Goal: Task Accomplishment & Management: Manage account settings

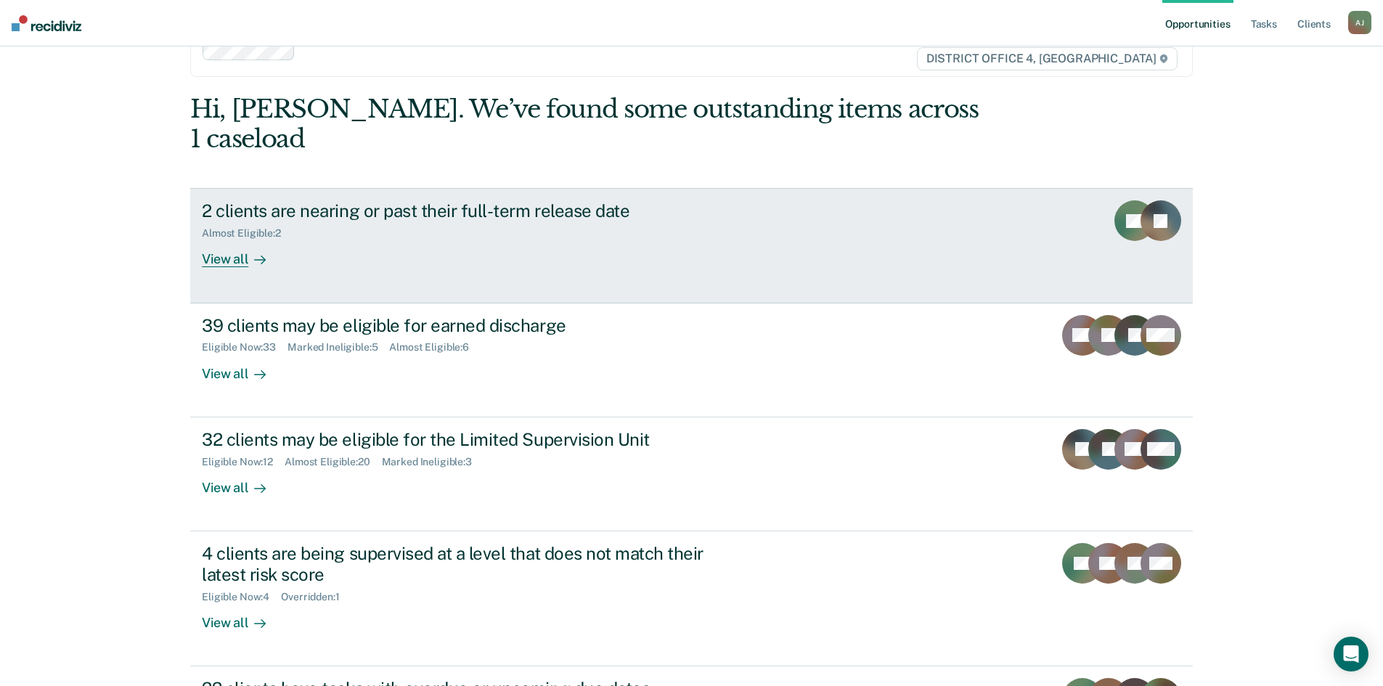
scroll to position [73, 0]
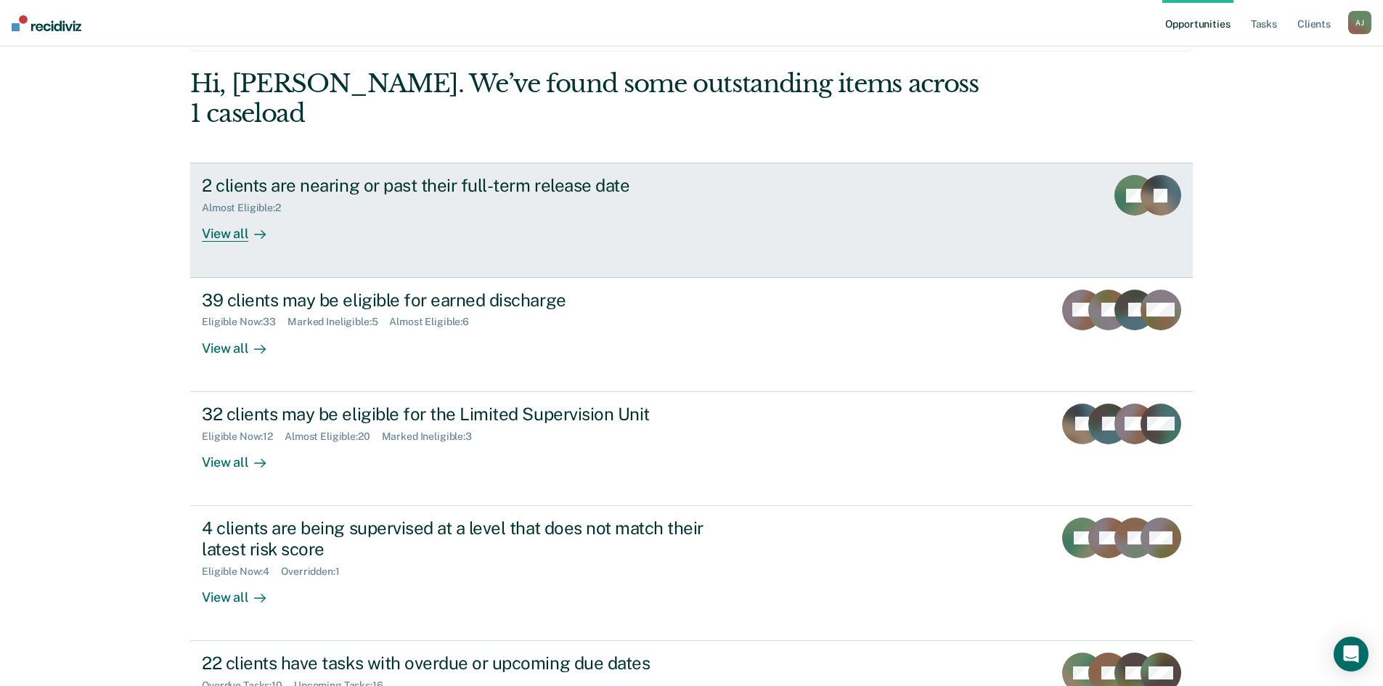
click at [227, 214] on div "View all" at bounding box center [242, 228] width 81 height 28
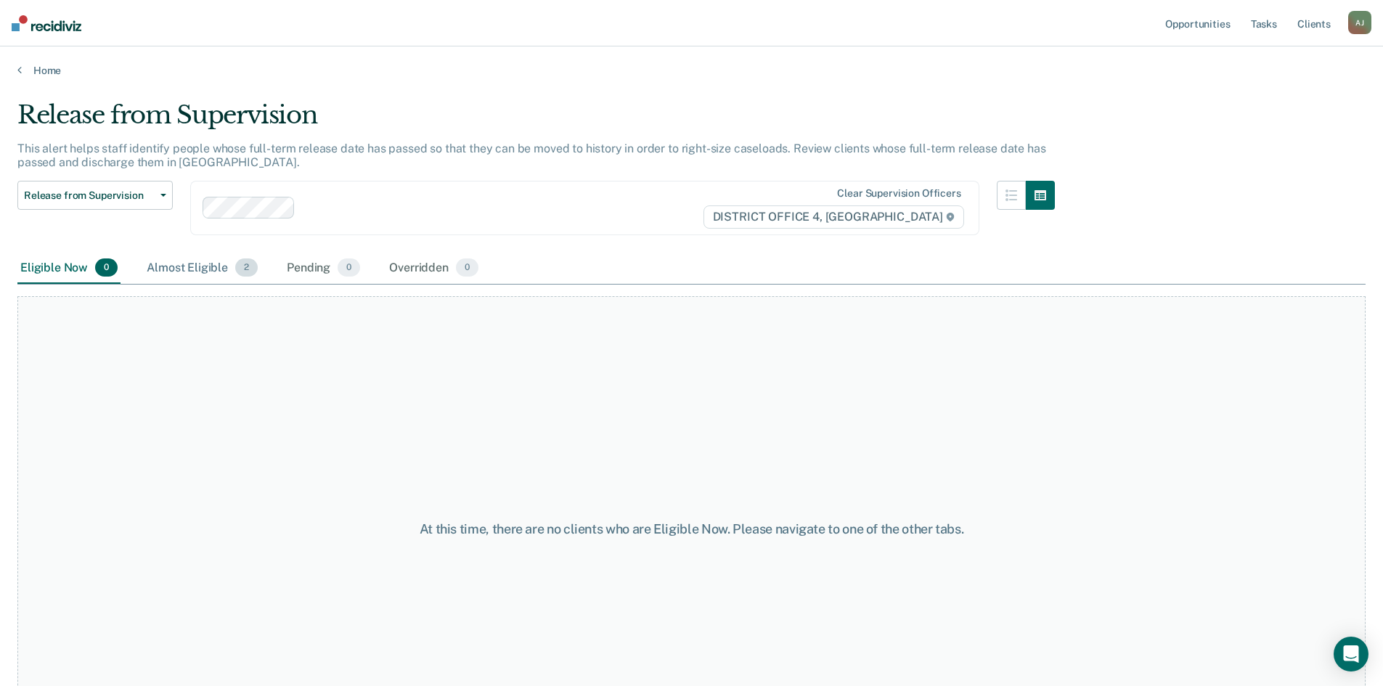
click at [221, 266] on div "Almost Eligible 2" at bounding box center [202, 269] width 117 height 32
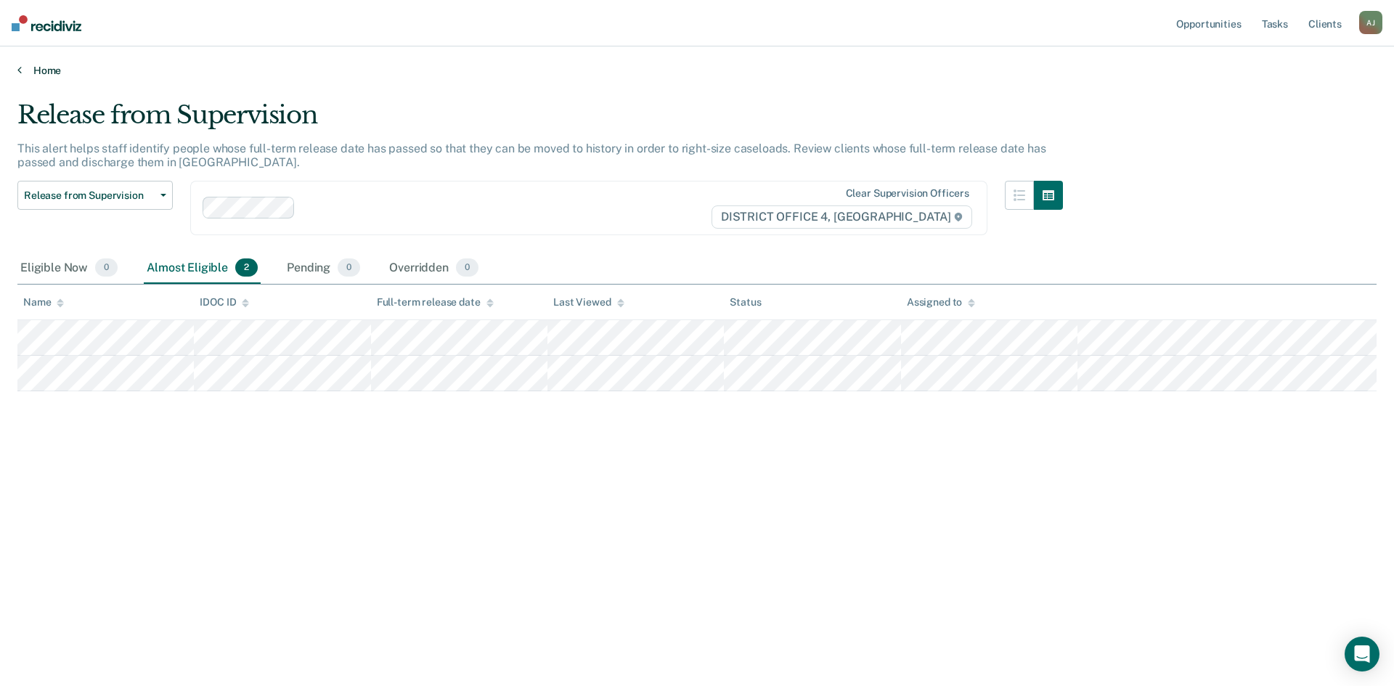
click at [36, 71] on link "Home" at bounding box center [696, 70] width 1359 height 13
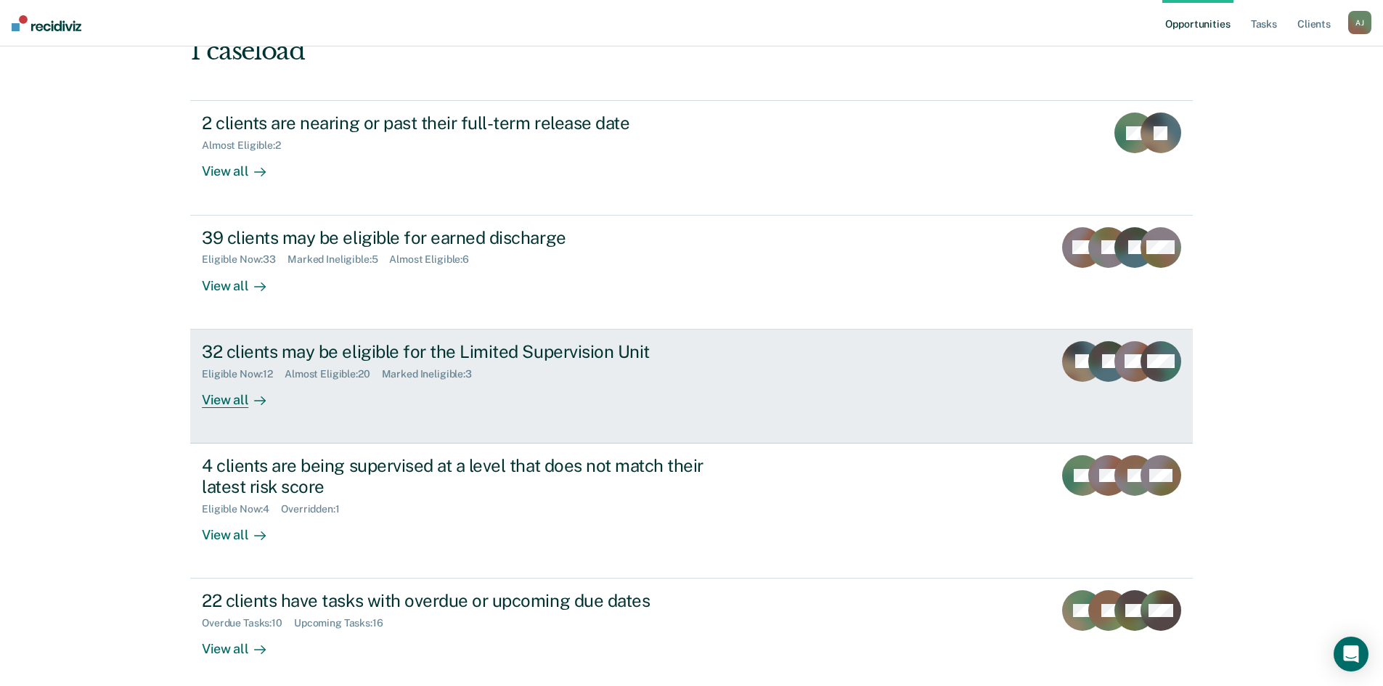
scroll to position [145, 0]
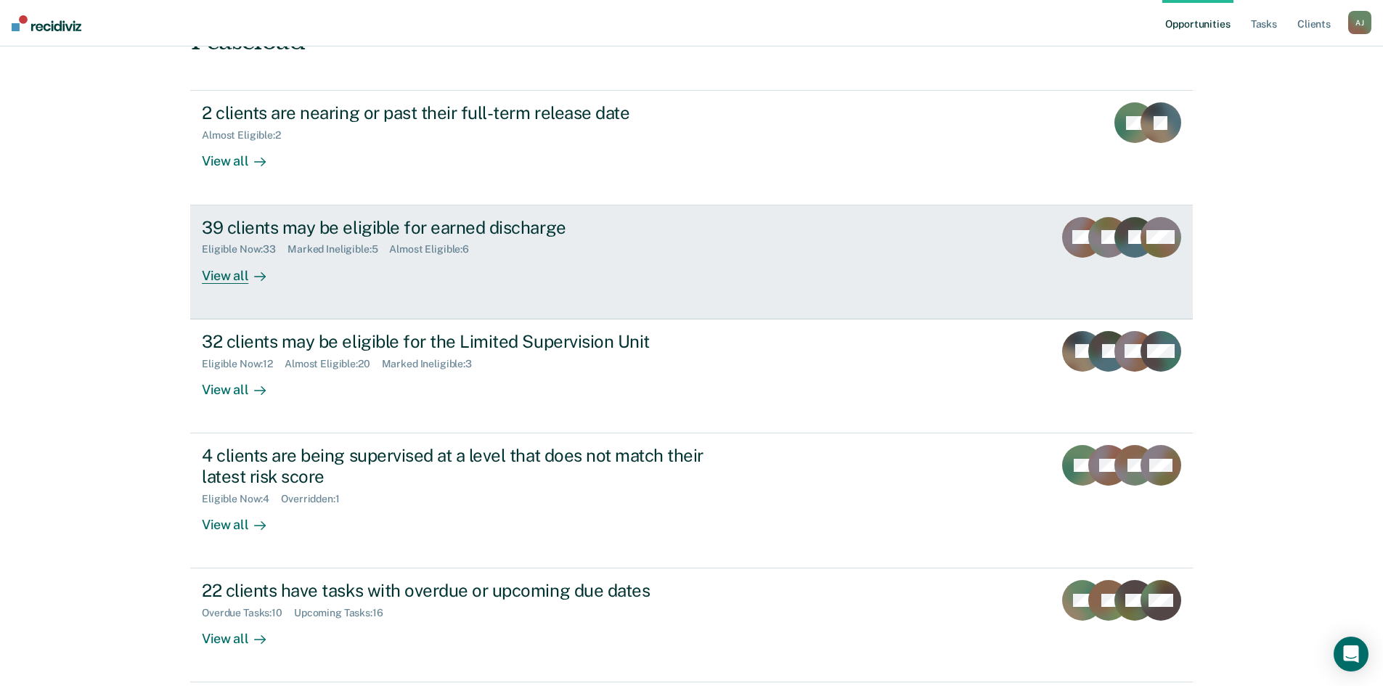
click at [236, 256] on div "View all" at bounding box center [242, 270] width 81 height 28
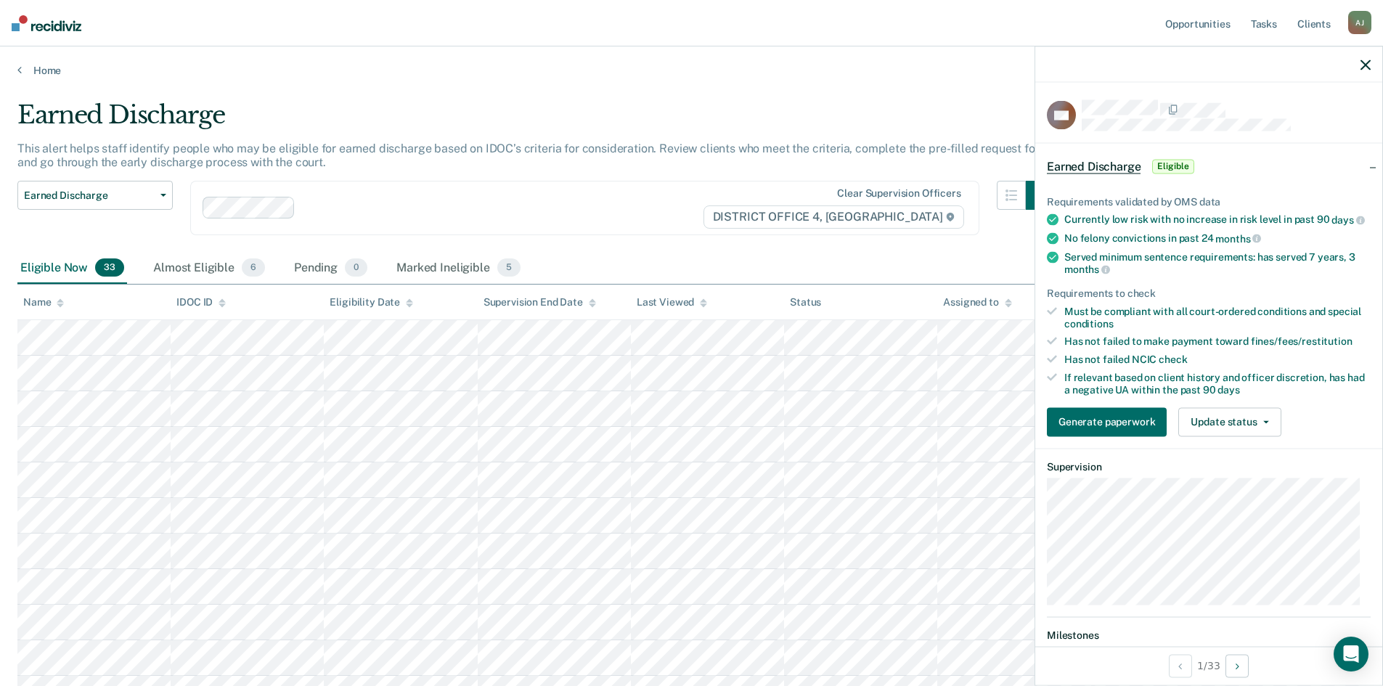
click at [1363, 62] on icon "button" at bounding box center [1366, 65] width 10 height 10
click at [1105, 431] on button "Generate paperwork" at bounding box center [1107, 421] width 120 height 29
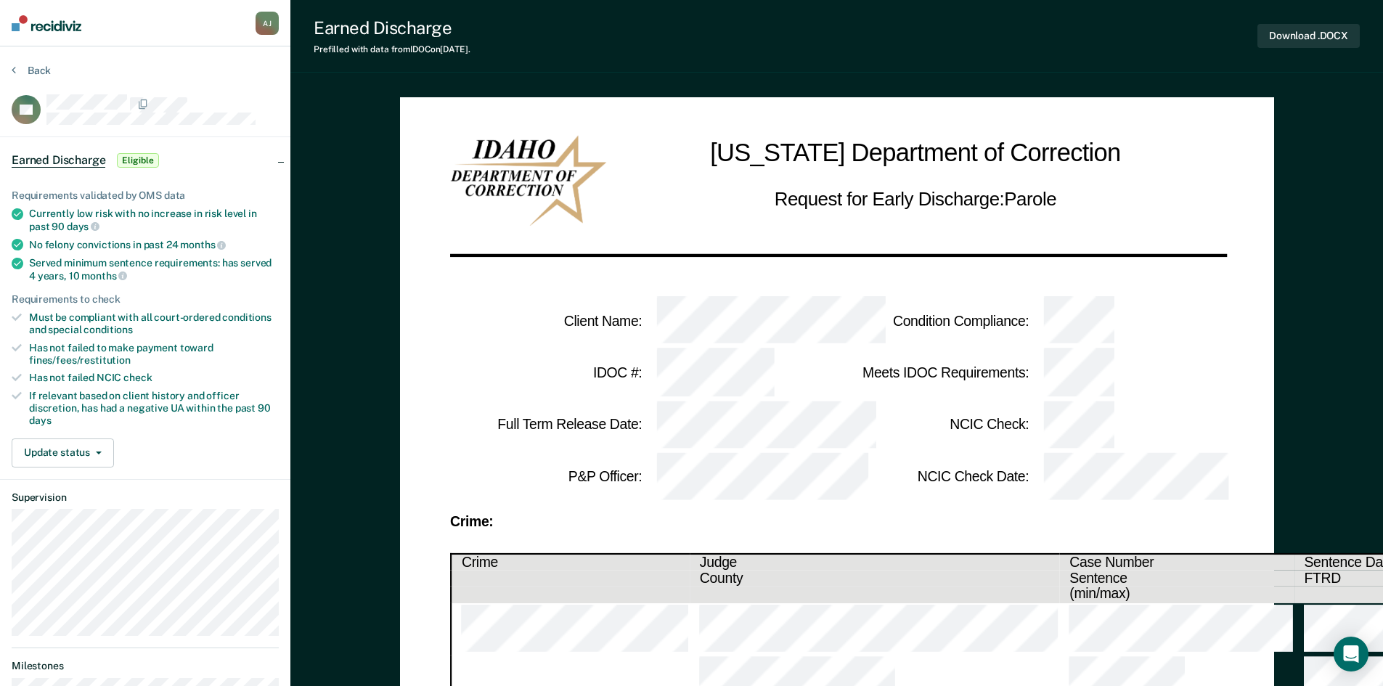
click at [216, 70] on div "Back" at bounding box center [145, 79] width 267 height 30
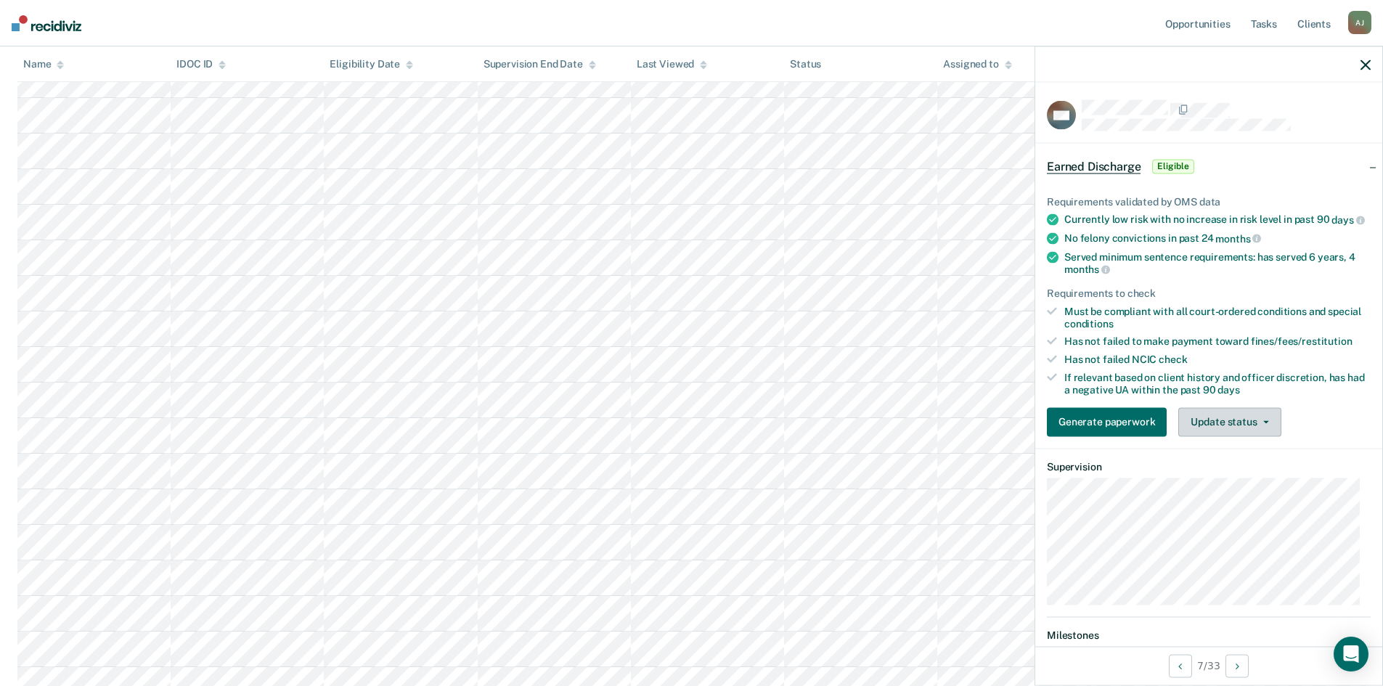
click at [1269, 436] on button "Update status" at bounding box center [1229, 421] width 102 height 29
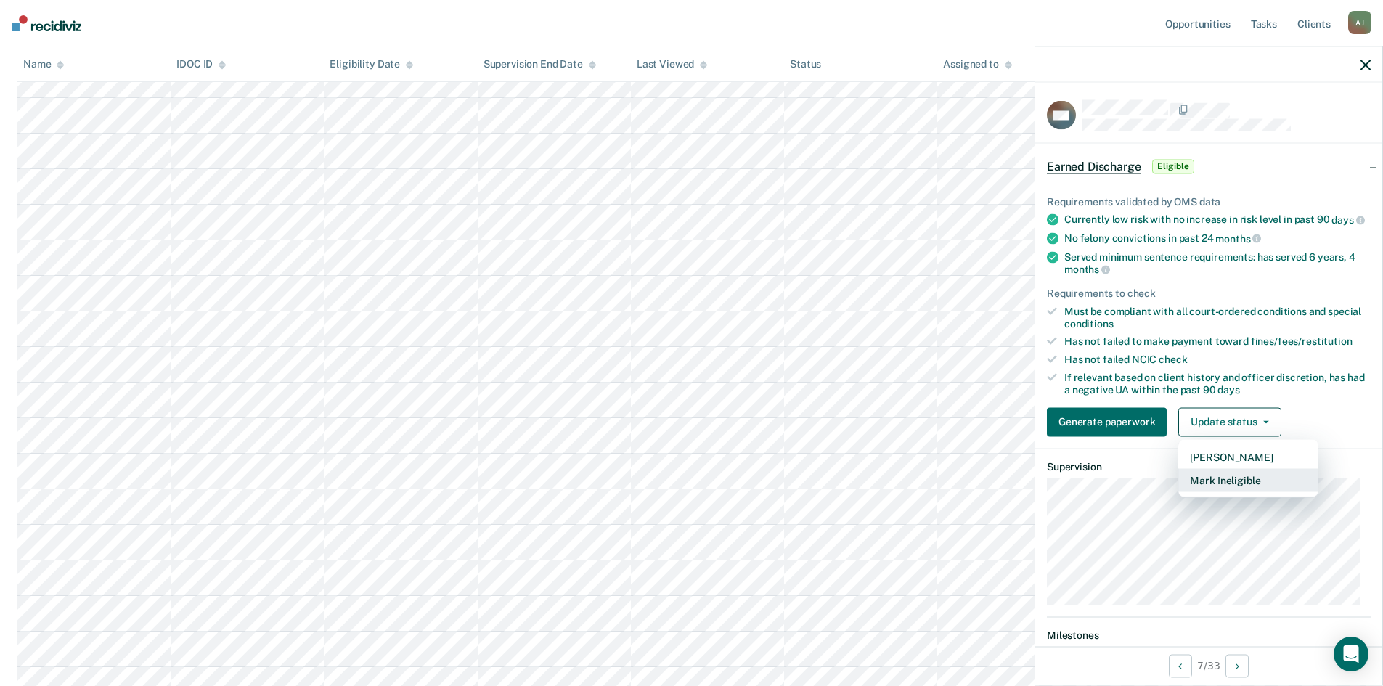
click at [1256, 492] on button "Mark Ineligible" at bounding box center [1248, 479] width 140 height 23
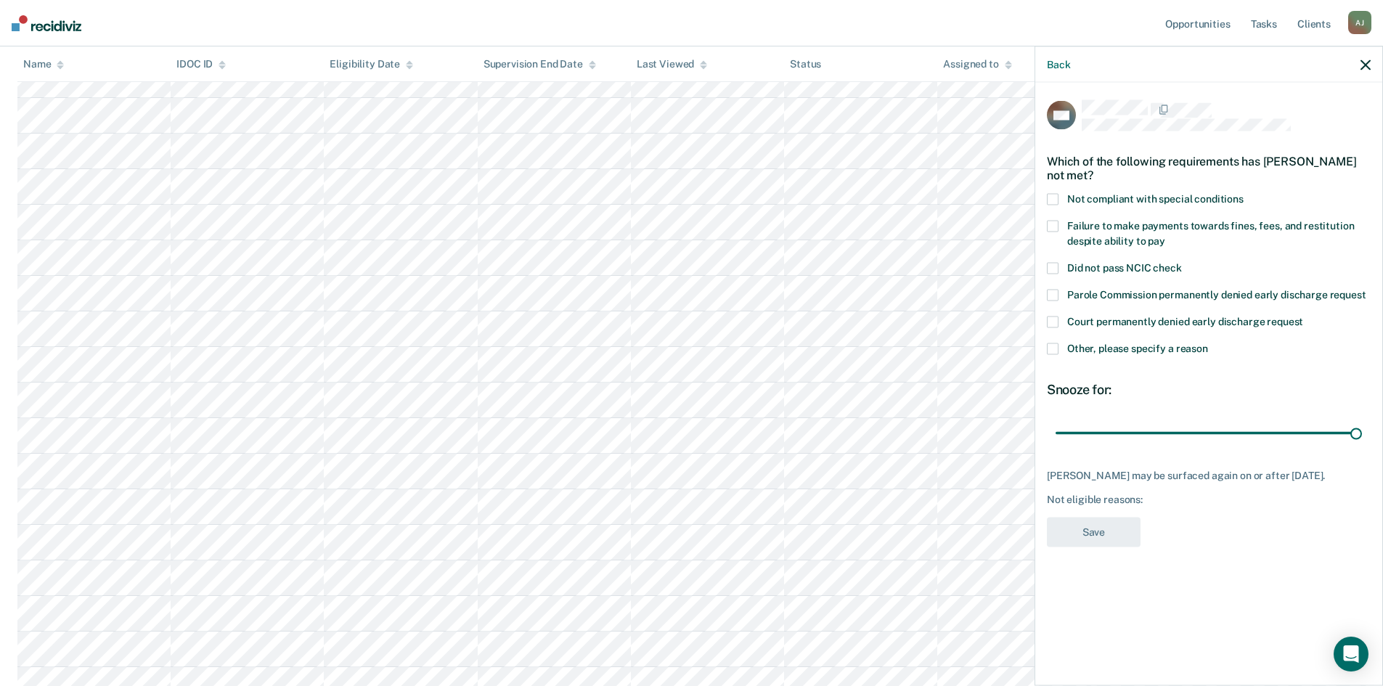
drag, startPoint x: 1165, startPoint y: 428, endPoint x: 1370, endPoint y: 426, distance: 204.7
type input "90"
click at [1362, 426] on input "range" at bounding box center [1209, 432] width 306 height 25
click at [1105, 498] on div "Not eligible reasons:" at bounding box center [1209, 500] width 324 height 12
click at [1117, 495] on div "Not eligible reasons:" at bounding box center [1209, 500] width 324 height 12
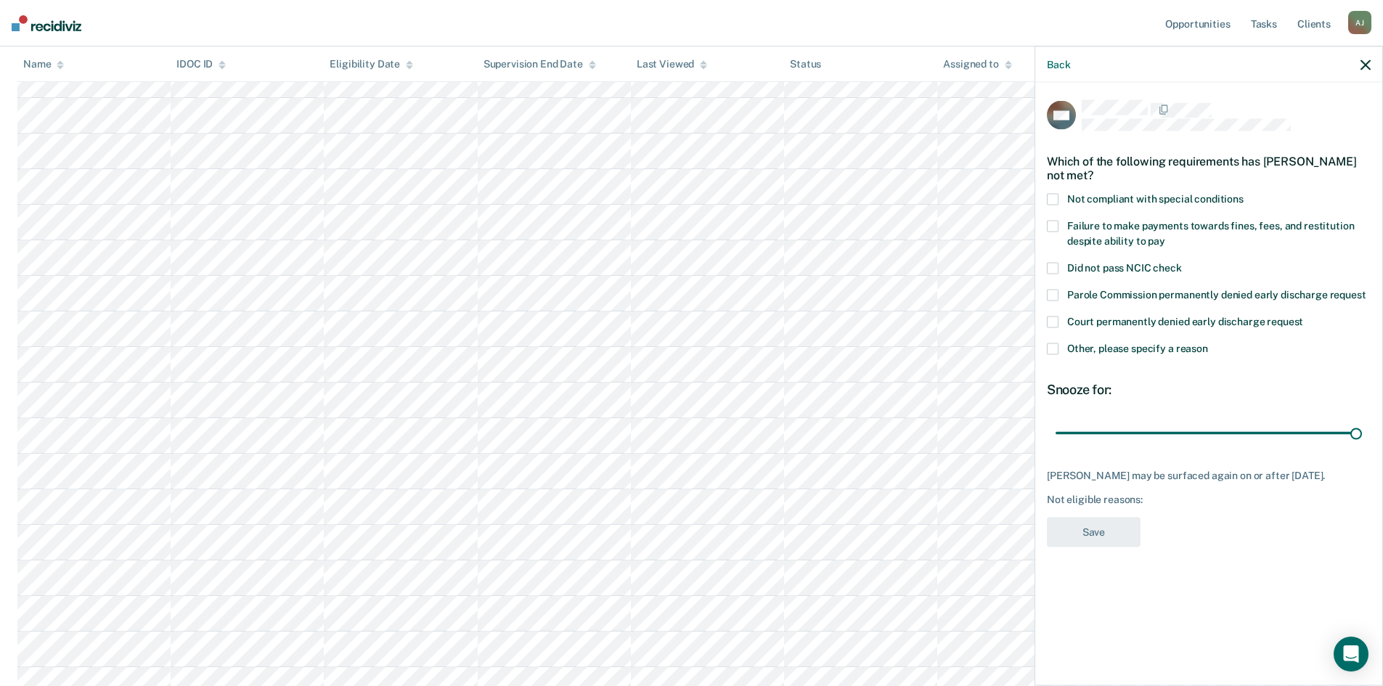
click at [1159, 494] on div "Not eligible reasons:" at bounding box center [1209, 500] width 324 height 12
click at [1124, 497] on div "Not eligible reasons:" at bounding box center [1209, 500] width 324 height 12
click at [1122, 505] on div "BM Which of the following requirements has [PERSON_NAME] not met? Not compliant…" at bounding box center [1209, 328] width 324 height 456
click at [1055, 346] on span at bounding box center [1053, 349] width 12 height 12
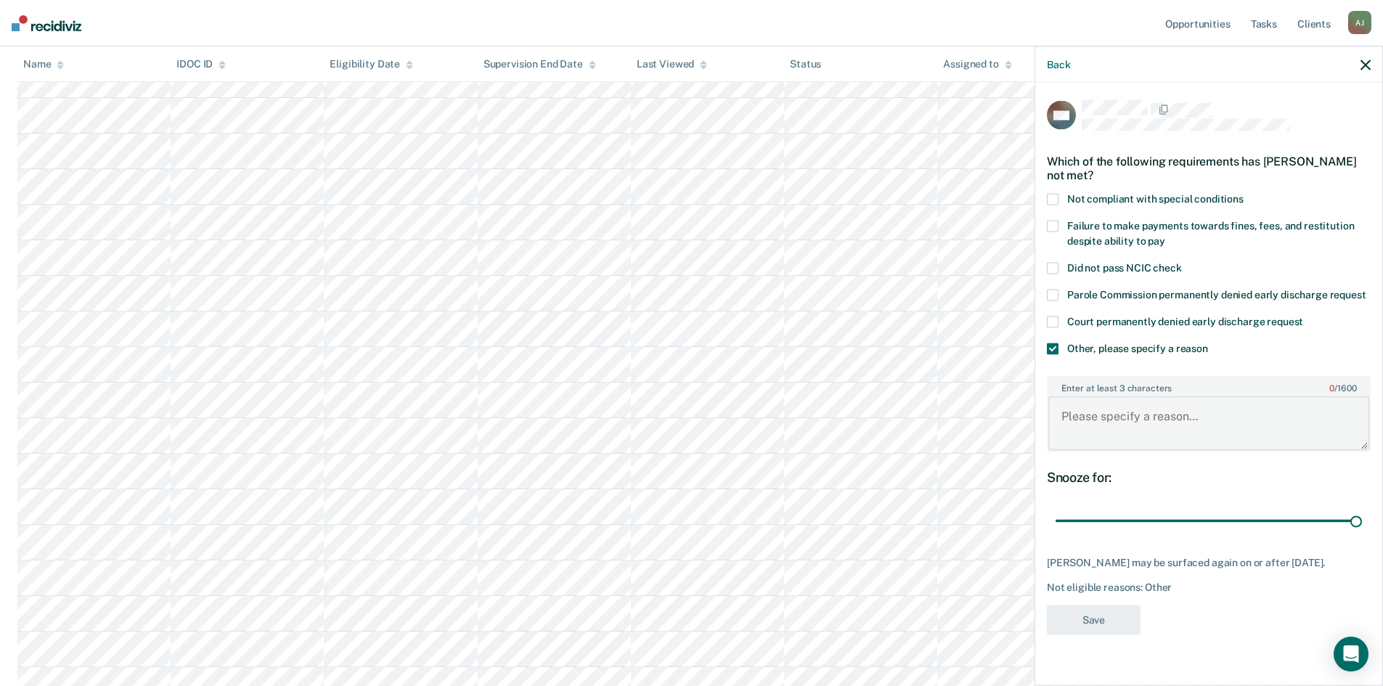
click at [1148, 415] on textarea "Enter at least 3 characters 0 / 1600" at bounding box center [1208, 423] width 321 height 54
type textarea "NCO and violent offense"
click at [1082, 627] on button "Save" at bounding box center [1094, 620] width 94 height 30
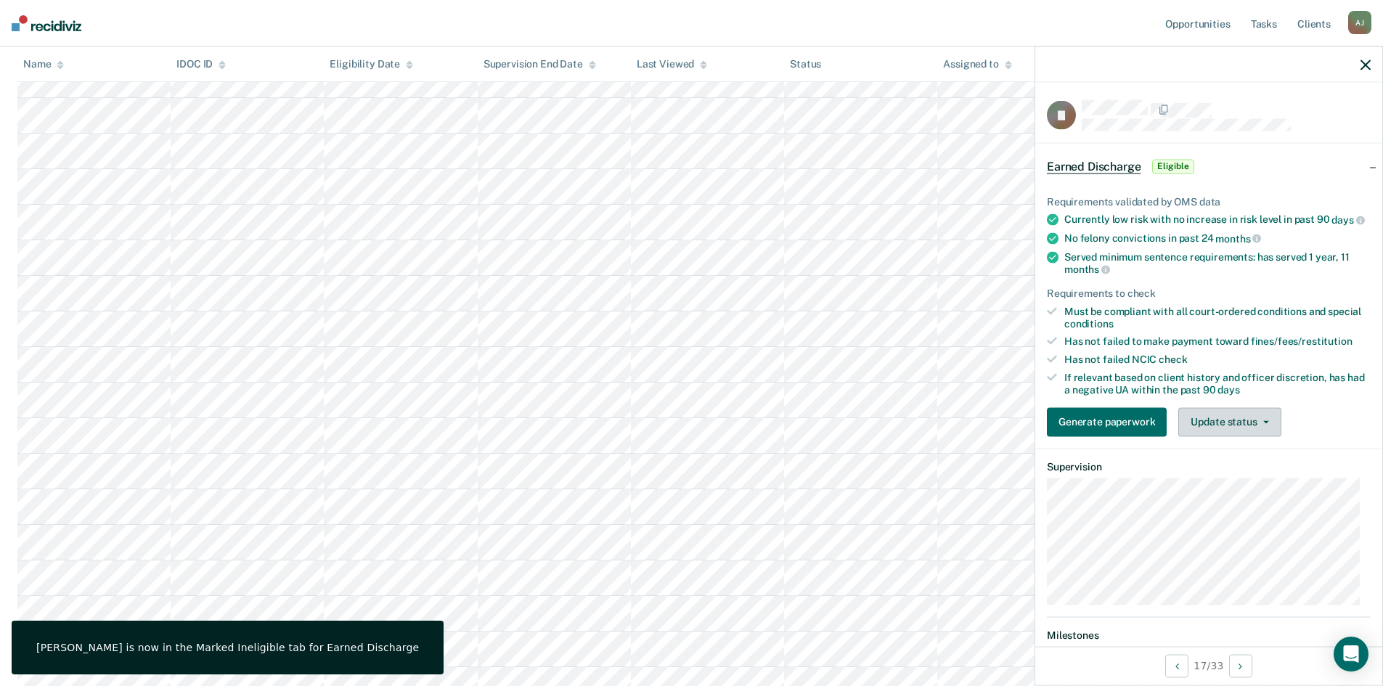
click at [1241, 428] on button "Update status" at bounding box center [1229, 421] width 102 height 29
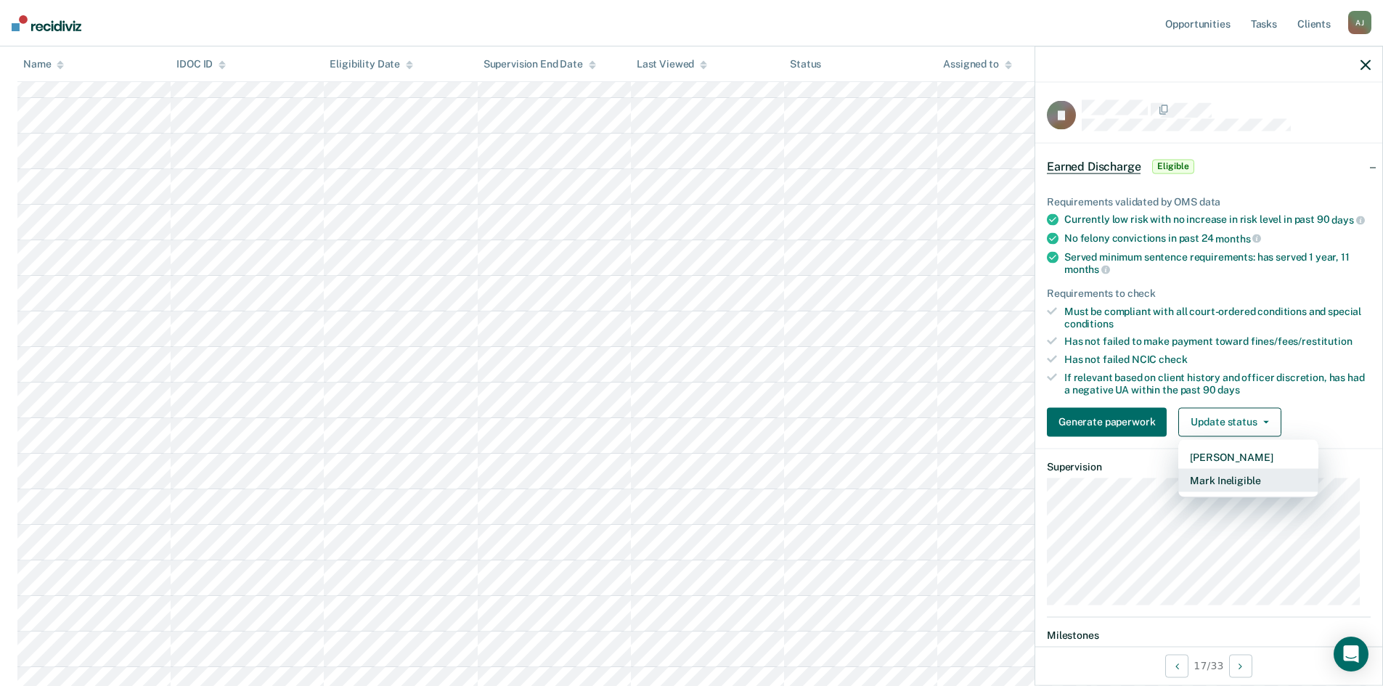
click at [1250, 488] on button "Mark Ineligible" at bounding box center [1248, 479] width 140 height 23
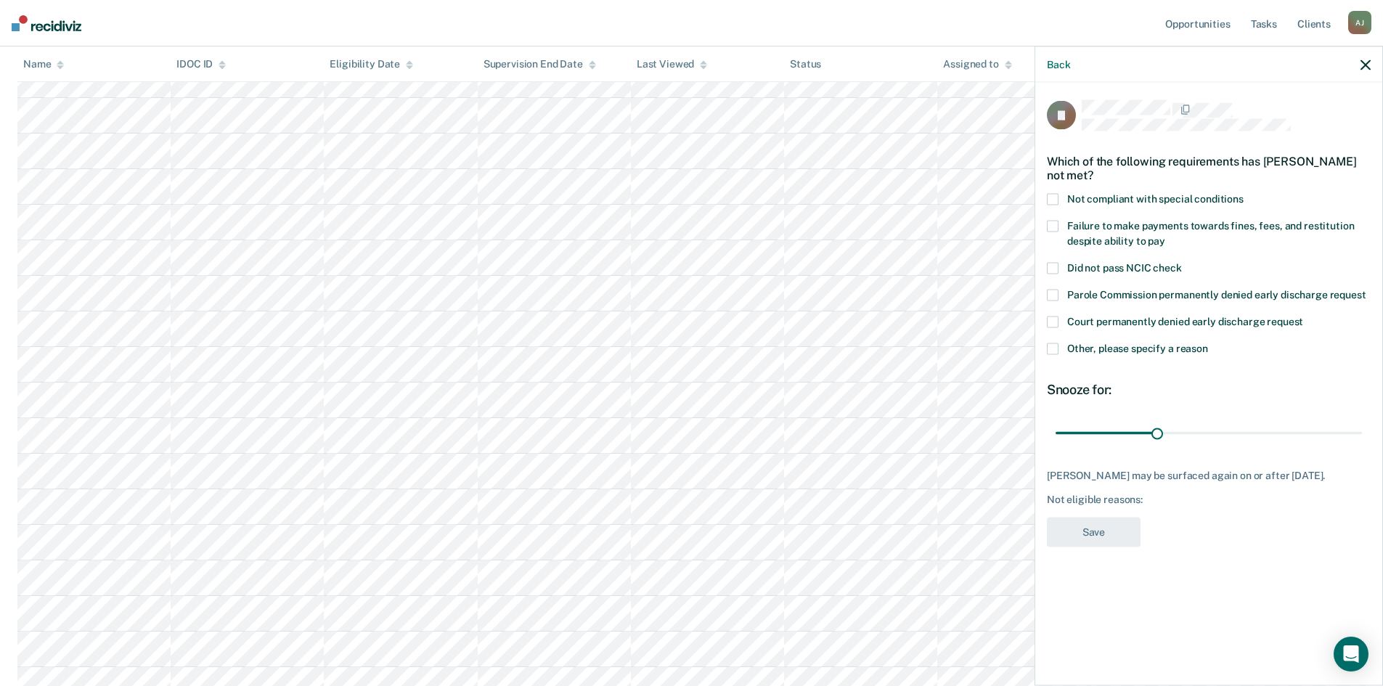
click at [1057, 197] on span at bounding box center [1053, 200] width 12 height 12
drag, startPoint x: 1159, startPoint y: 431, endPoint x: 1375, endPoint y: 428, distance: 215.6
type input "90"
click at [1362, 428] on input "range" at bounding box center [1209, 432] width 306 height 25
click at [1117, 534] on button "Save" at bounding box center [1094, 533] width 94 height 30
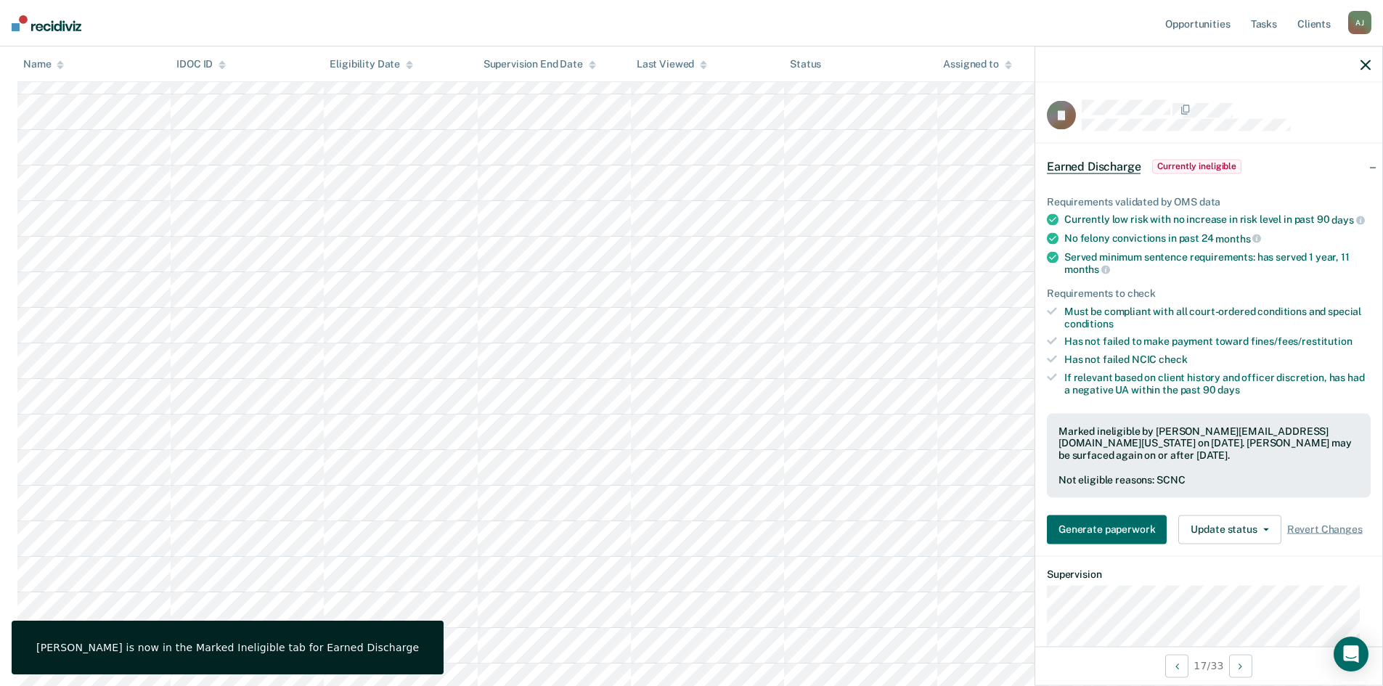
scroll to position [653, 0]
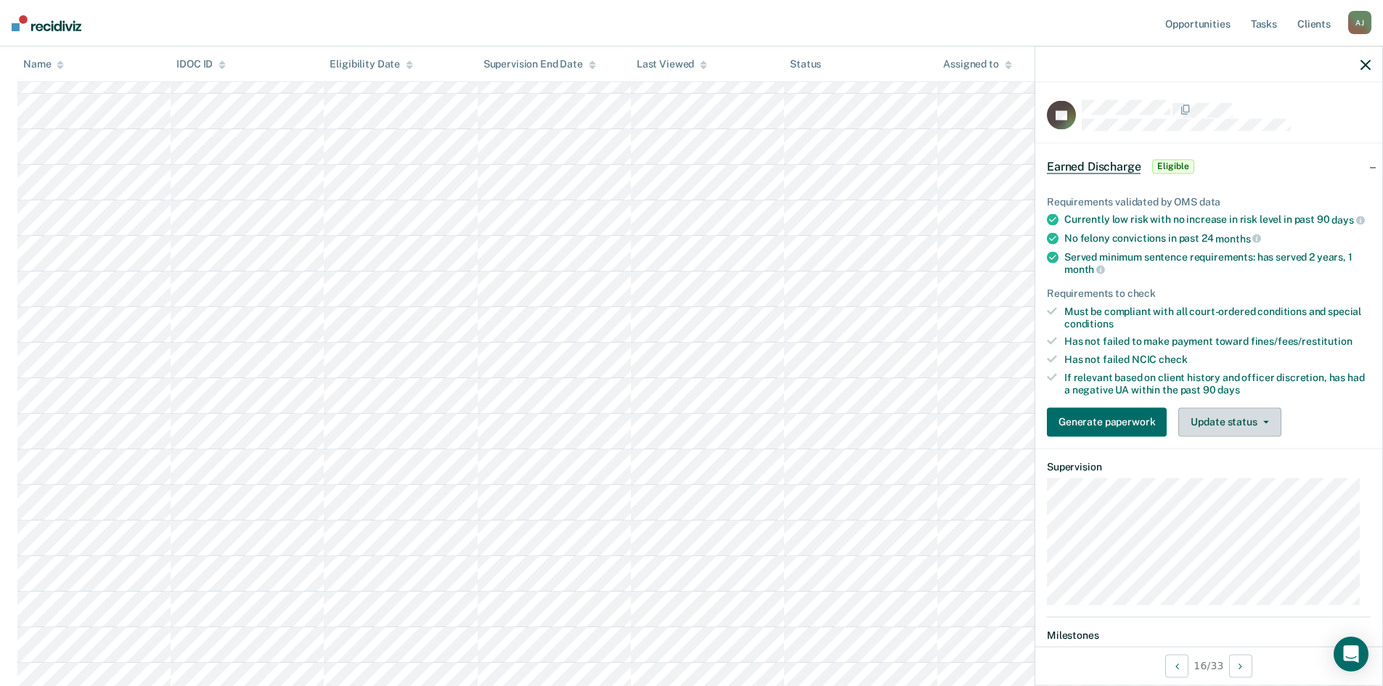
click at [1204, 433] on button "Update status" at bounding box center [1229, 421] width 102 height 29
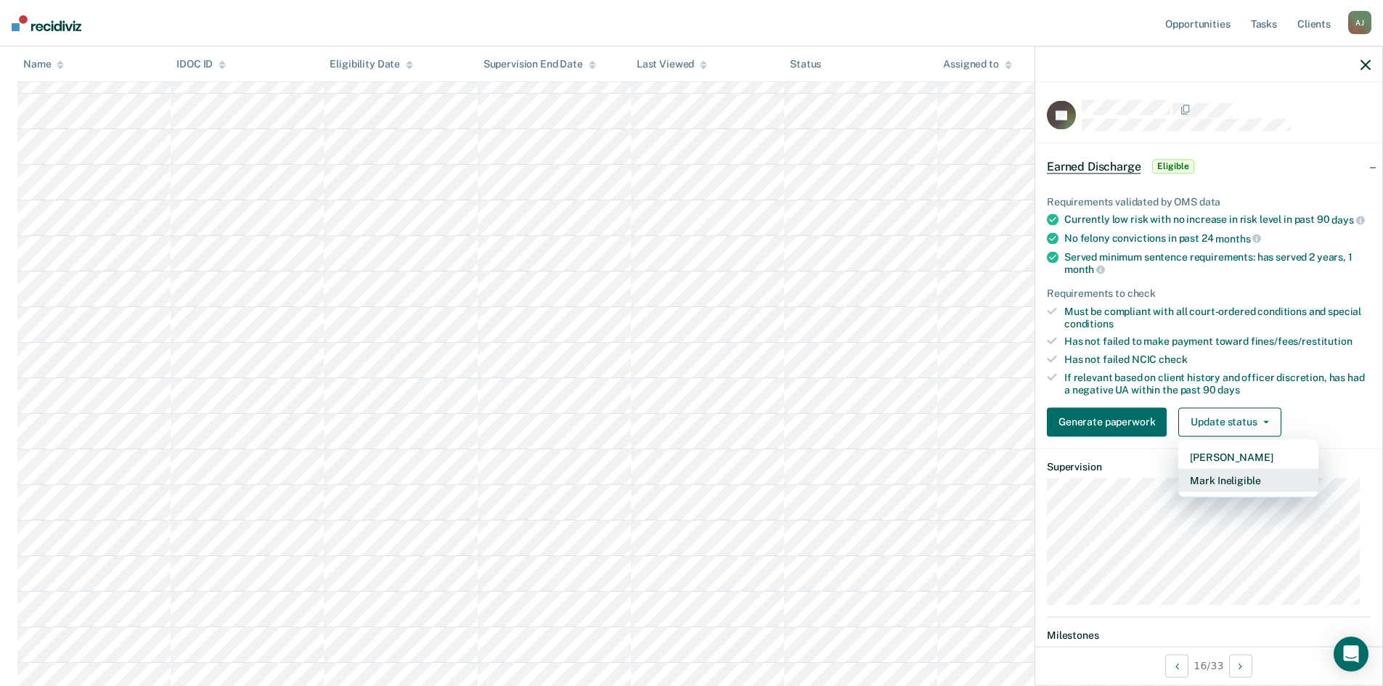
click at [1239, 492] on button "Mark Ineligible" at bounding box center [1248, 479] width 140 height 23
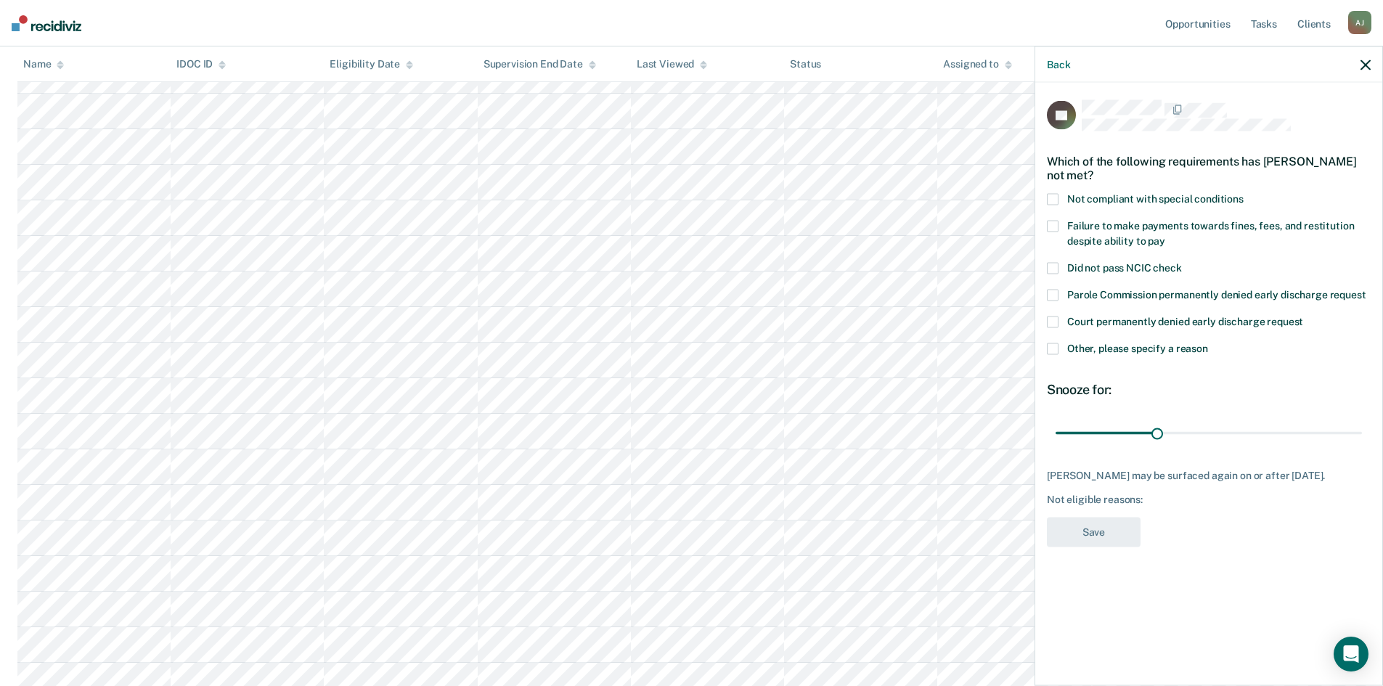
click at [1059, 228] on label "Failure to make payments towards fines, fees, and restitution despite ability t…" at bounding box center [1209, 236] width 324 height 30
drag, startPoint x: 1159, startPoint y: 431, endPoint x: 1348, endPoint y: 442, distance: 189.1
type input "90"
click at [1362, 426] on input "range" at bounding box center [1209, 432] width 306 height 25
click at [1093, 526] on button "Save" at bounding box center [1094, 533] width 94 height 30
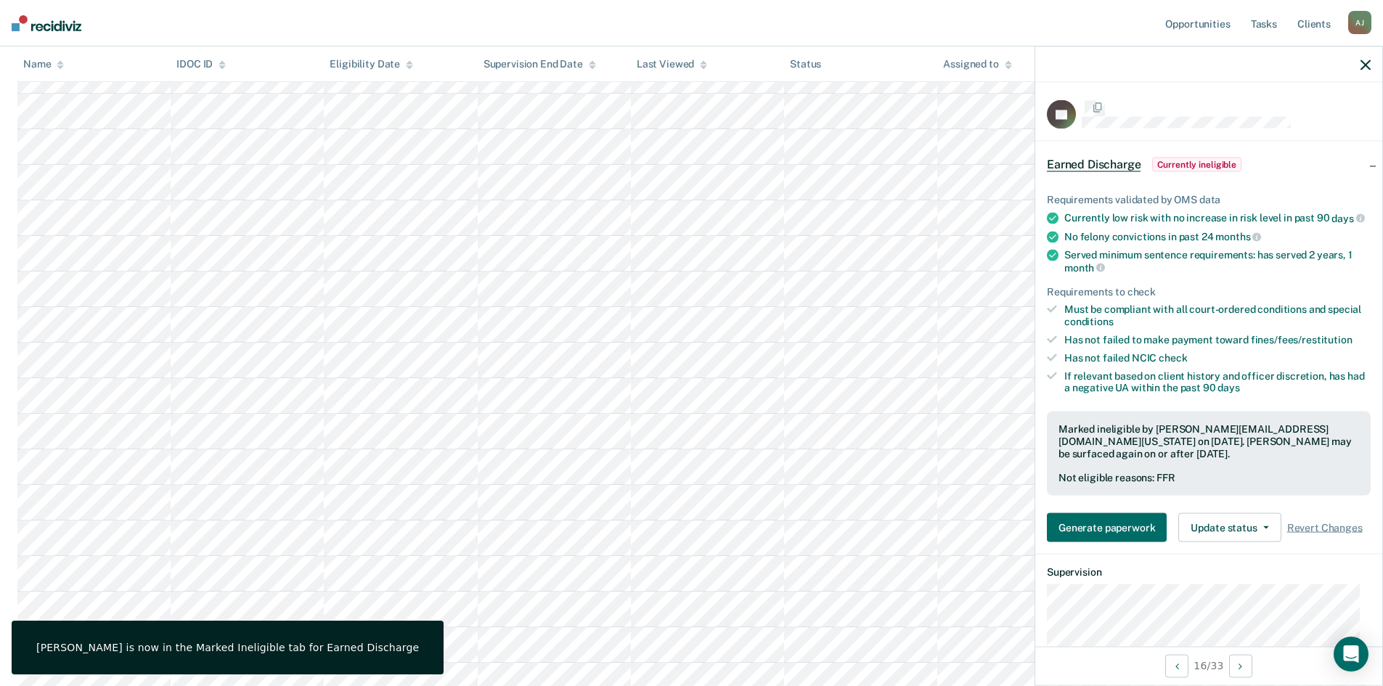
scroll to position [799, 0]
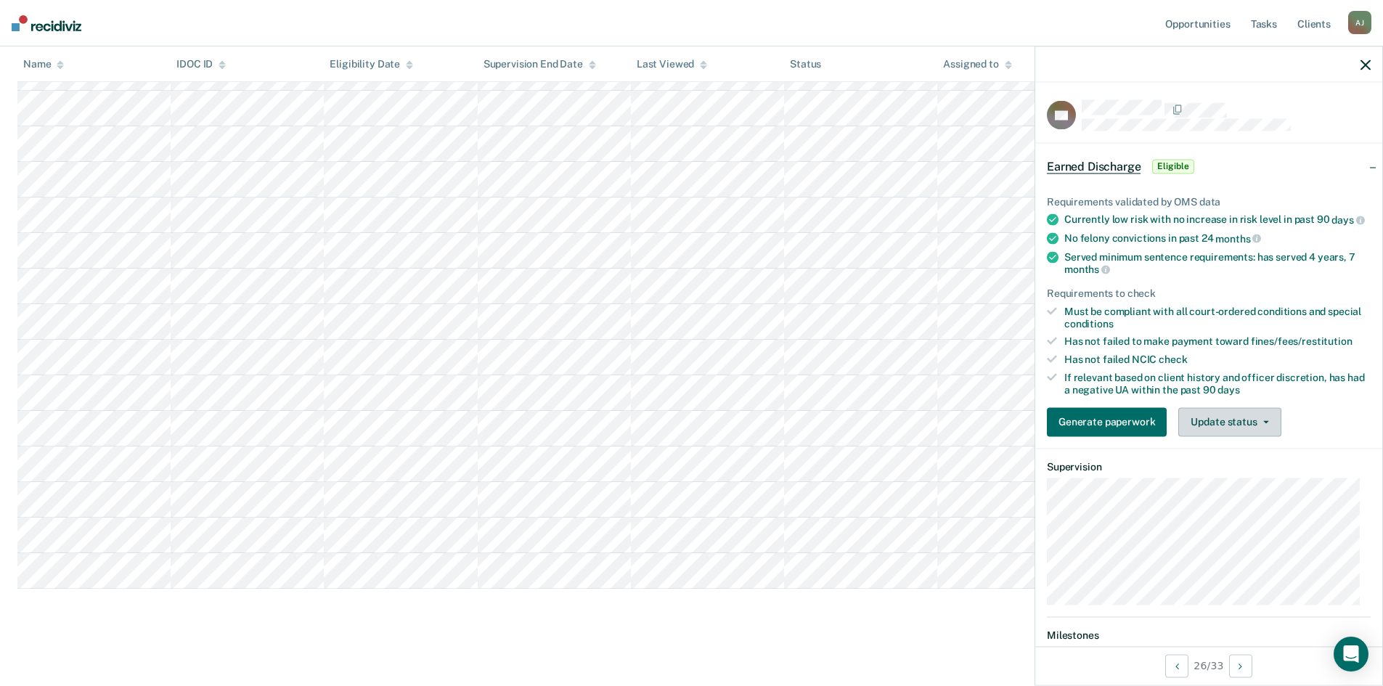
click at [1262, 436] on button "Update status" at bounding box center [1229, 421] width 102 height 29
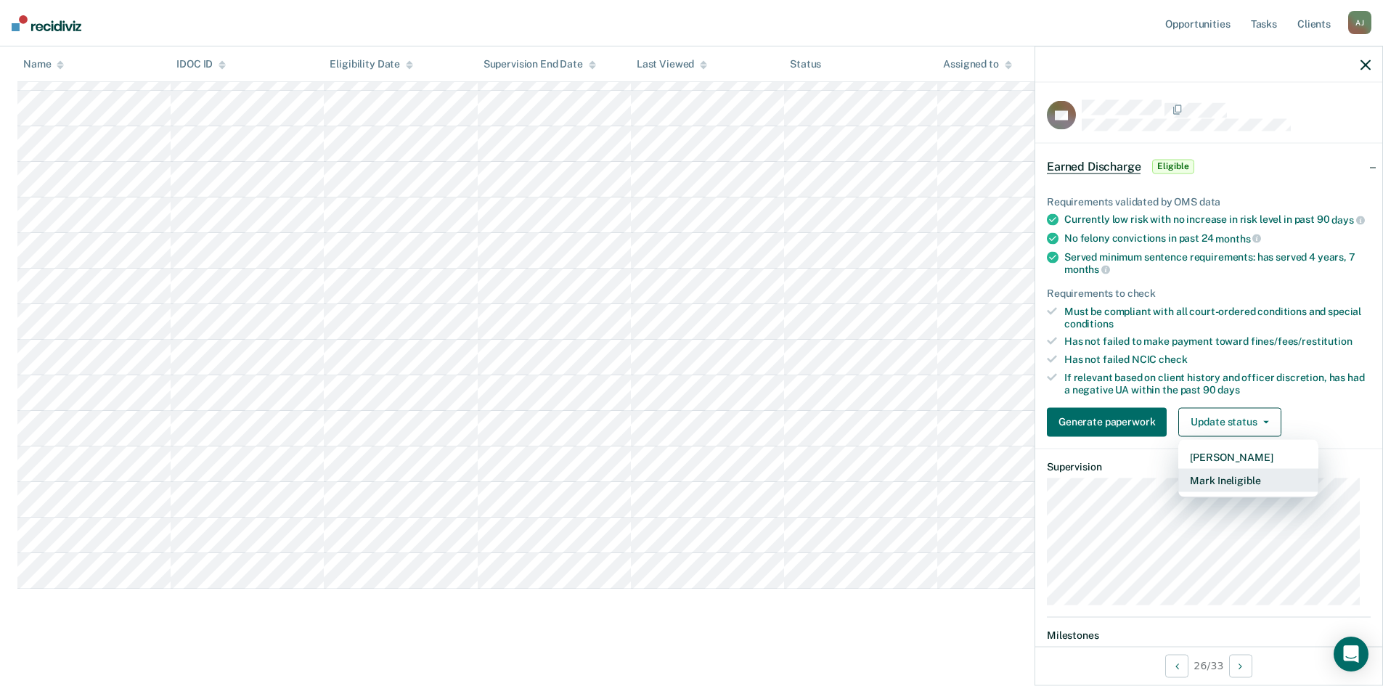
click at [1241, 485] on button "Mark Ineligible" at bounding box center [1248, 479] width 140 height 23
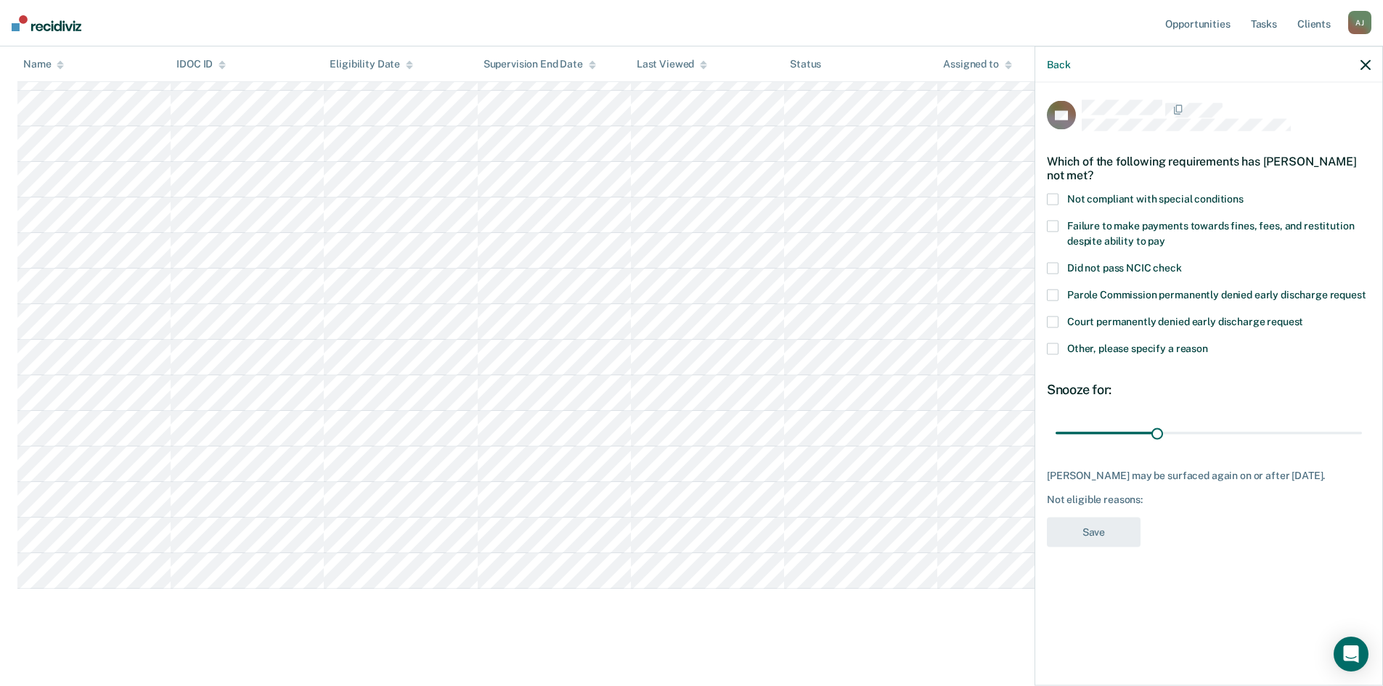
click at [1059, 228] on label "Failure to make payments towards fines, fees, and restitution despite ability t…" at bounding box center [1209, 236] width 324 height 30
drag, startPoint x: 1157, startPoint y: 430, endPoint x: 1364, endPoint y: 423, distance: 207.8
type input "90"
click at [1362, 423] on input "range" at bounding box center [1209, 432] width 306 height 25
click at [1116, 526] on button "Save" at bounding box center [1094, 533] width 94 height 30
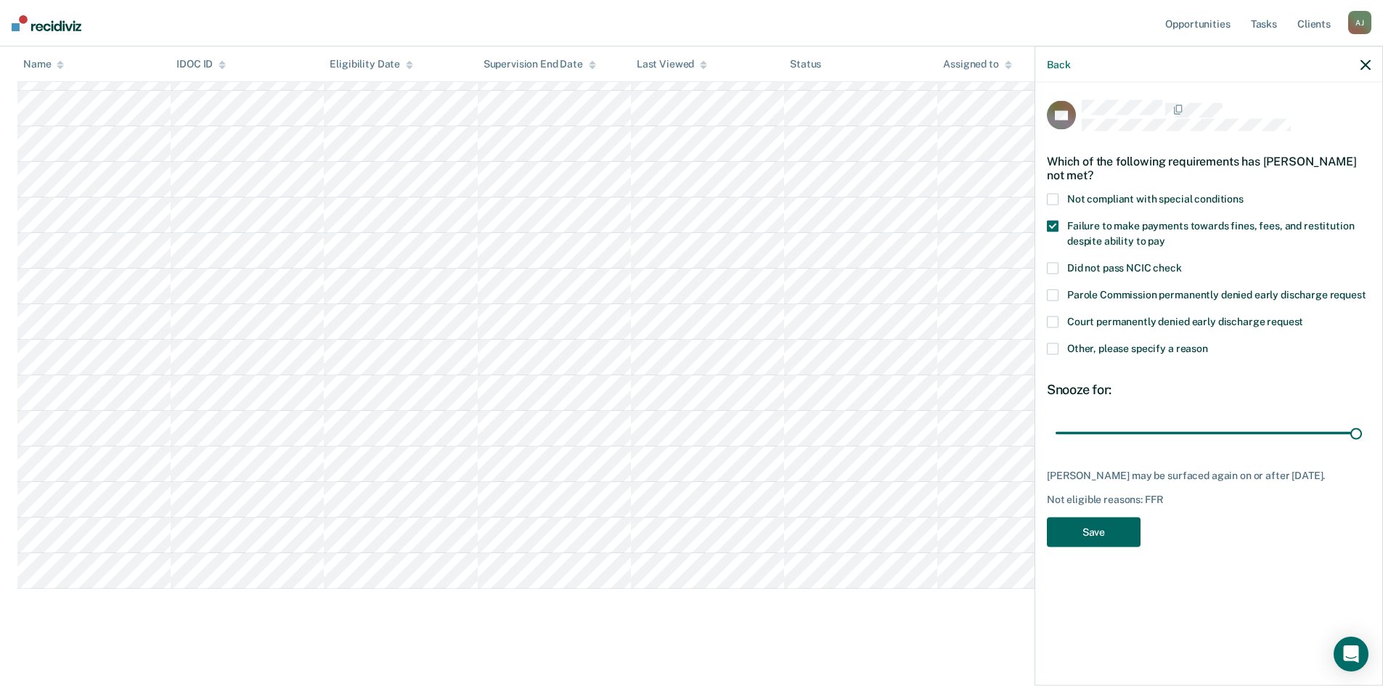
scroll to position [770, 0]
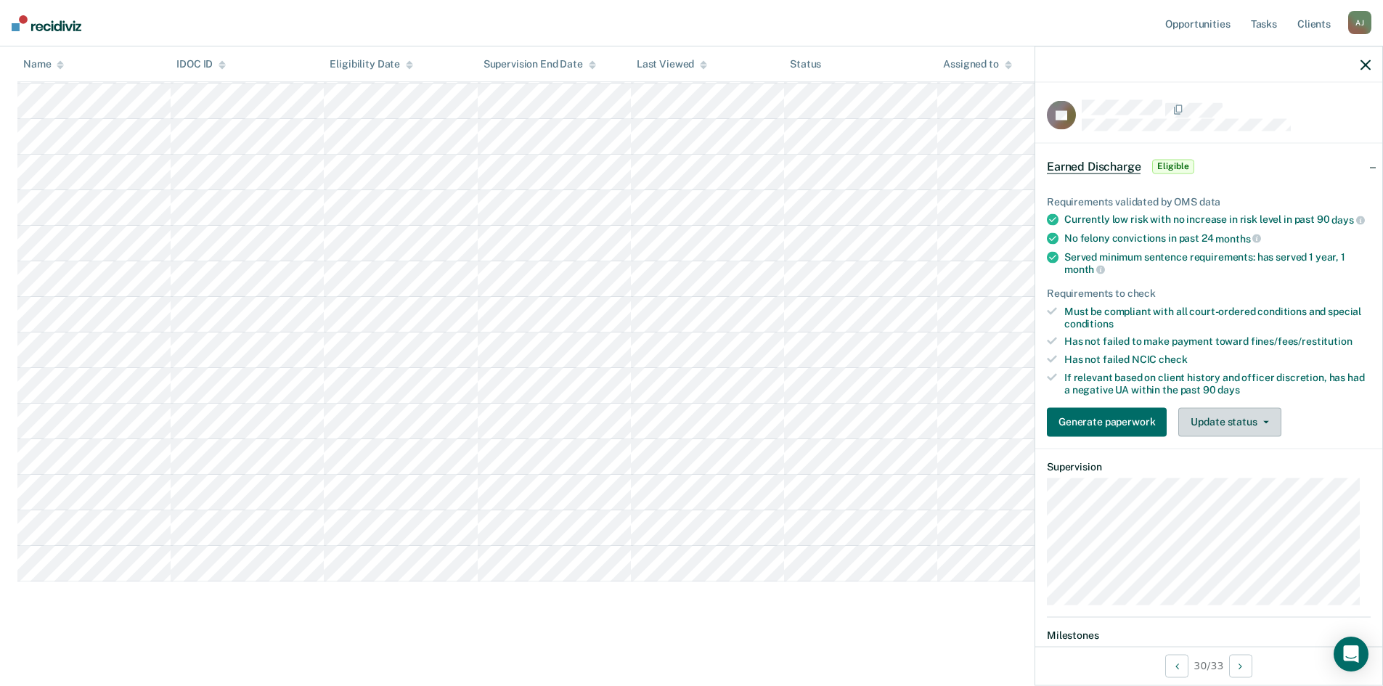
click at [1269, 428] on button "Update status" at bounding box center [1229, 421] width 102 height 29
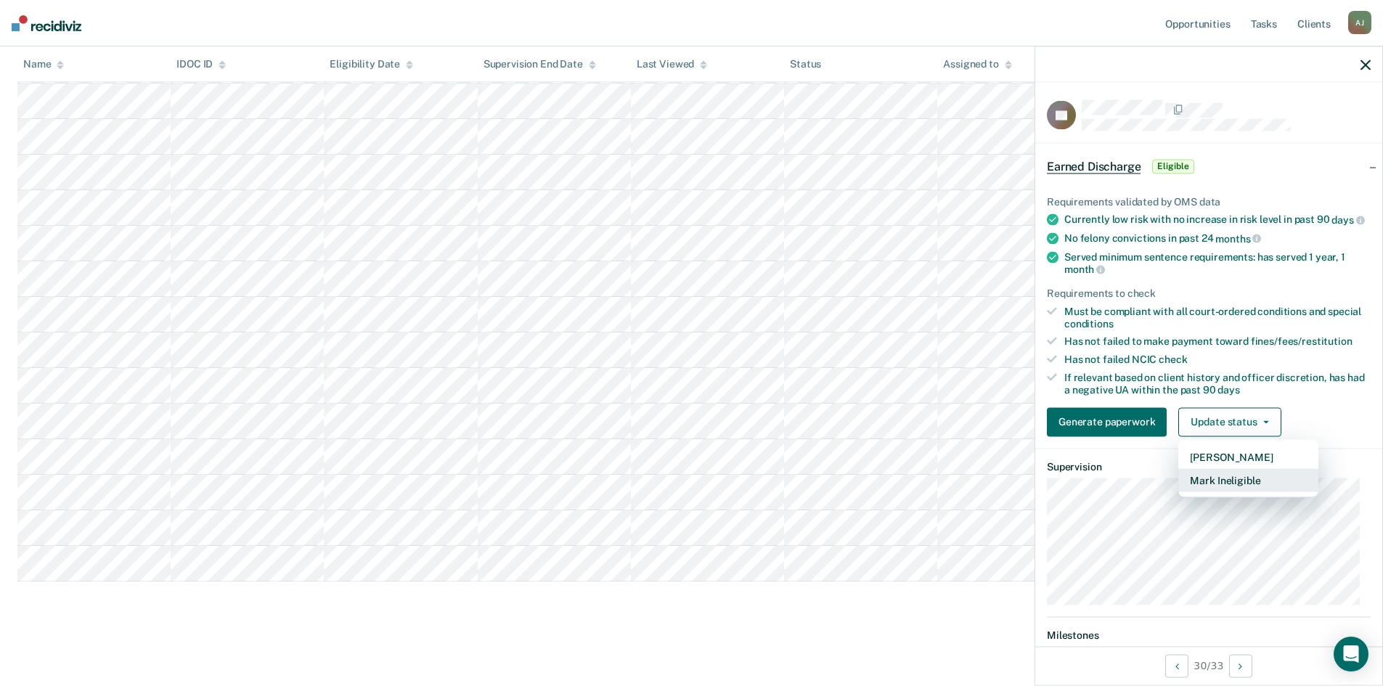
click at [1226, 492] on button "Mark Ineligible" at bounding box center [1248, 479] width 140 height 23
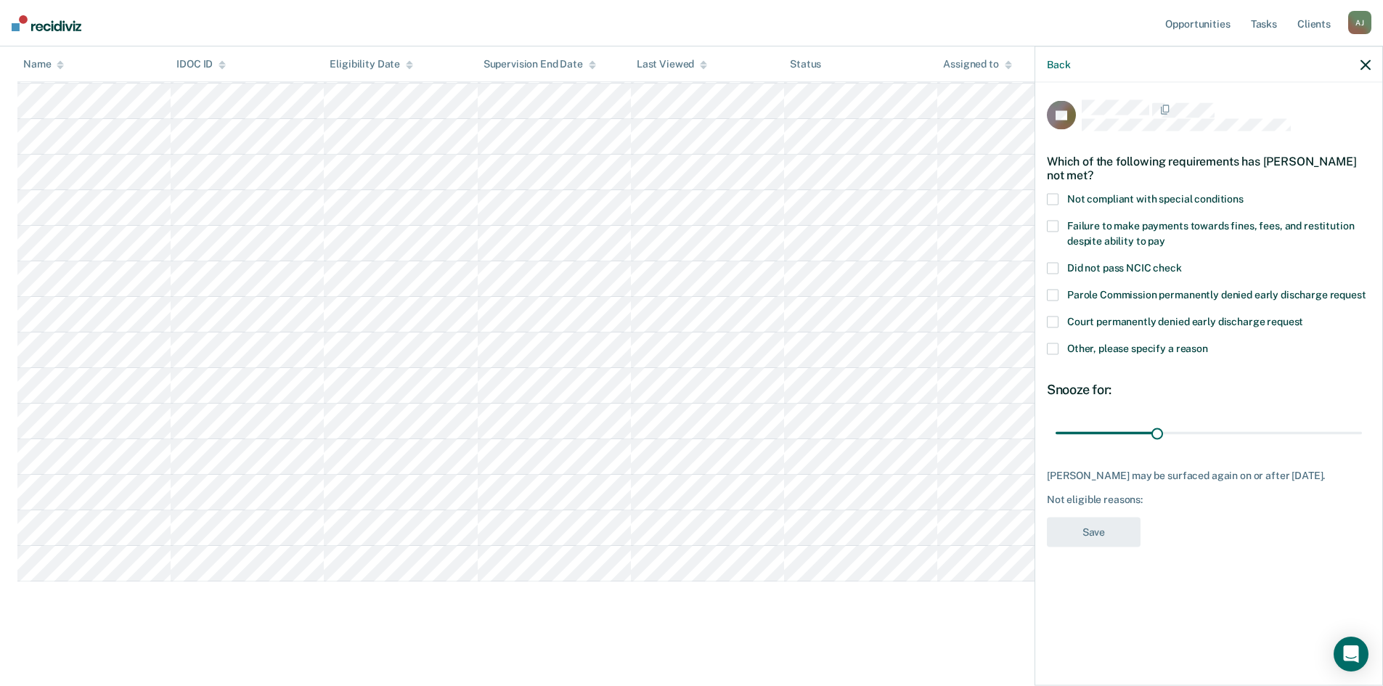
click at [1053, 195] on span at bounding box center [1053, 200] width 12 height 12
drag, startPoint x: 1157, startPoint y: 429, endPoint x: 1397, endPoint y: 431, distance: 239.6
type input "90"
click at [1362, 431] on input "range" at bounding box center [1209, 432] width 306 height 25
click at [1110, 527] on button "Save" at bounding box center [1094, 533] width 94 height 30
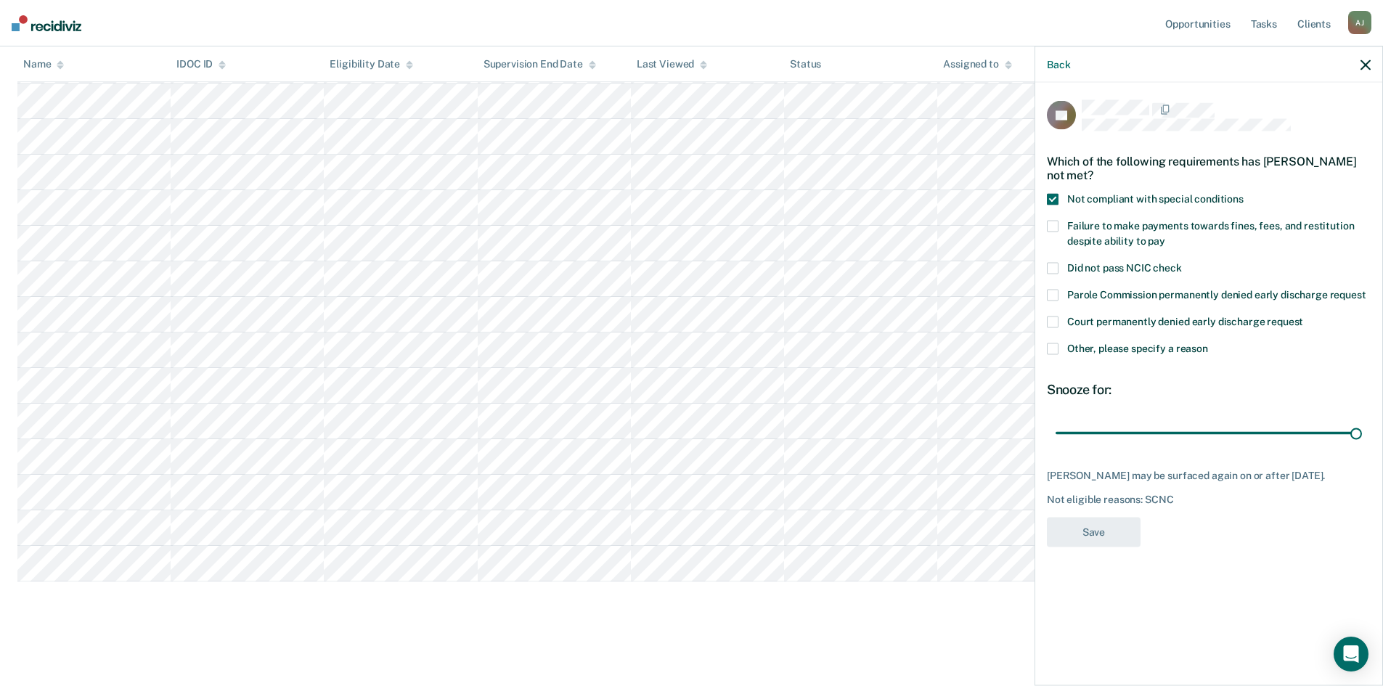
scroll to position [735, 0]
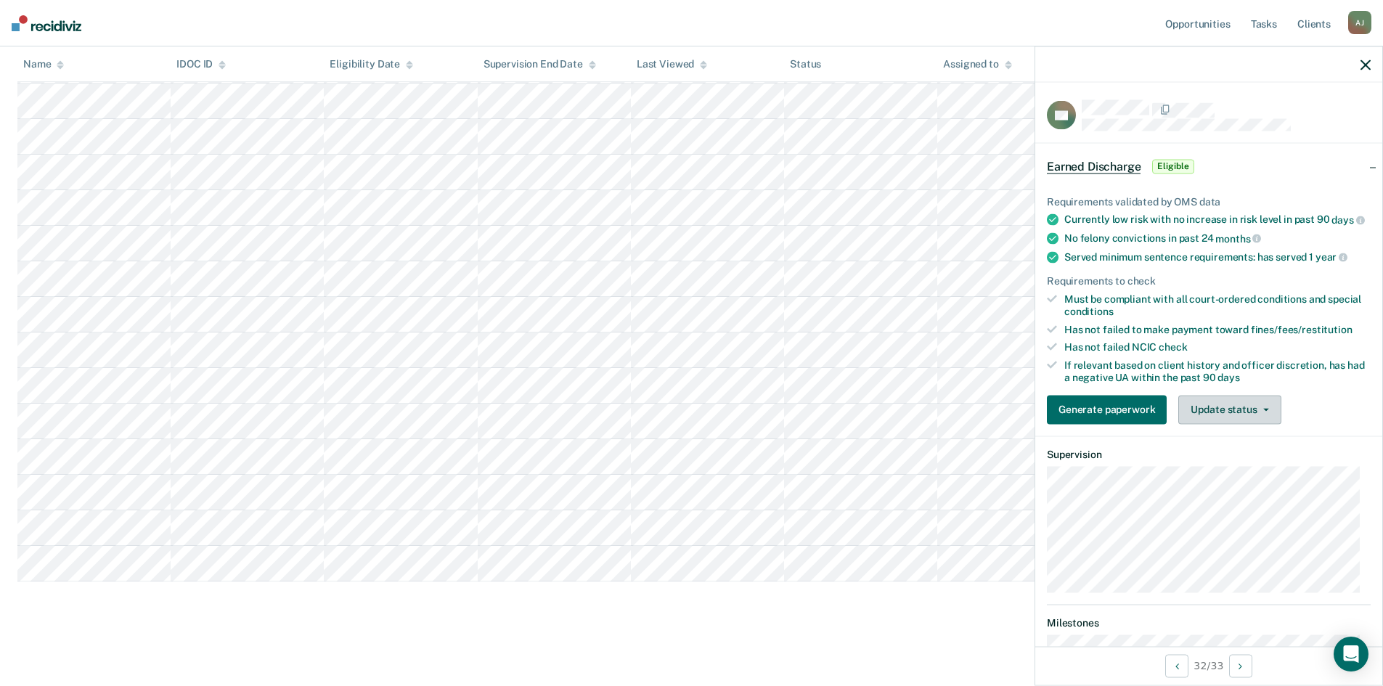
click at [1226, 424] on button "Update status" at bounding box center [1229, 409] width 102 height 29
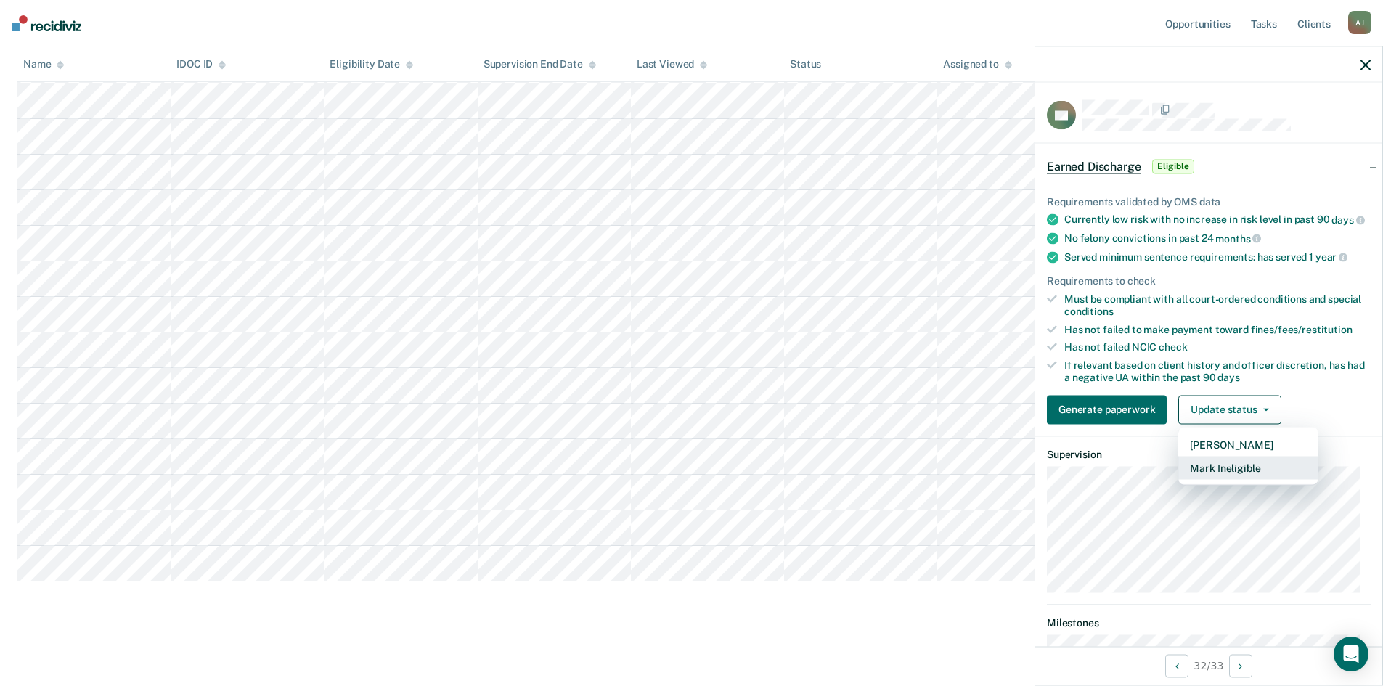
click at [1234, 478] on button "Mark Ineligible" at bounding box center [1248, 467] width 140 height 23
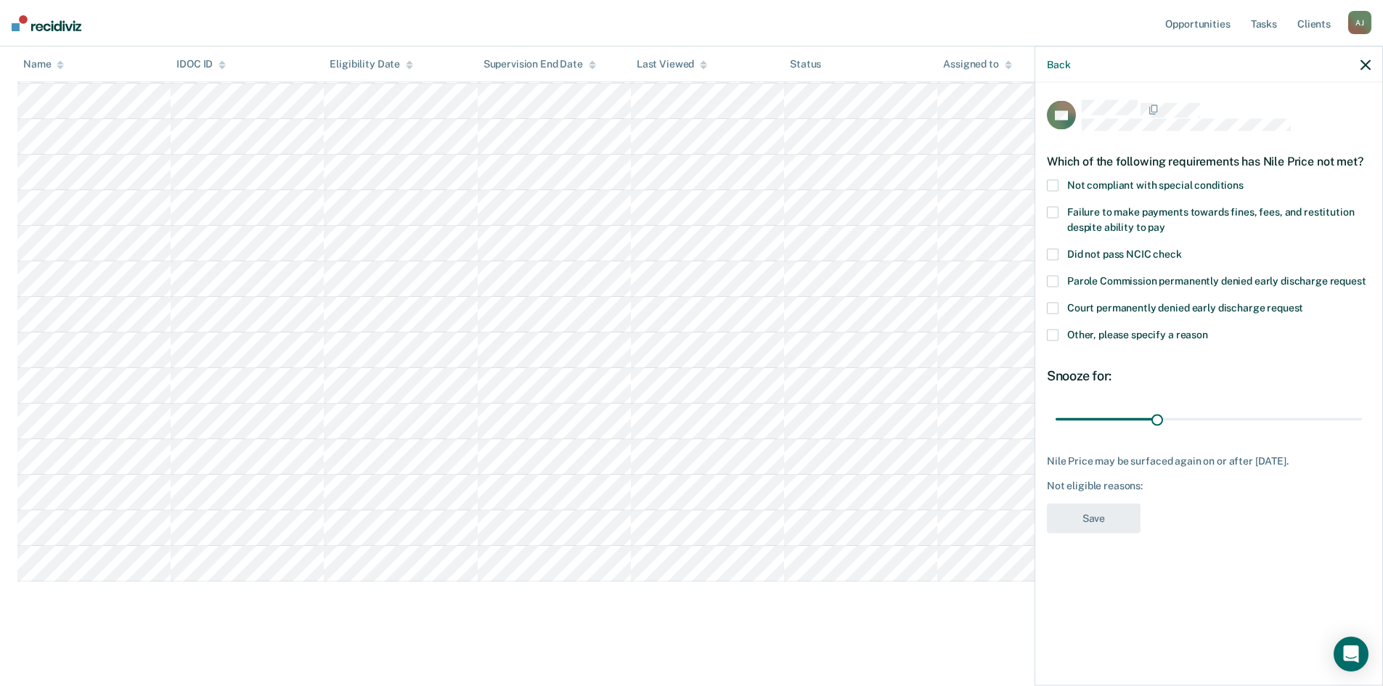
click at [1057, 180] on span at bounding box center [1053, 185] width 12 height 12
drag, startPoint x: 1212, startPoint y: 417, endPoint x: 1373, endPoint y: 414, distance: 160.5
type input "90"
click at [1362, 414] on input "range" at bounding box center [1209, 419] width 306 height 25
click at [1115, 507] on button "Save" at bounding box center [1094, 518] width 94 height 30
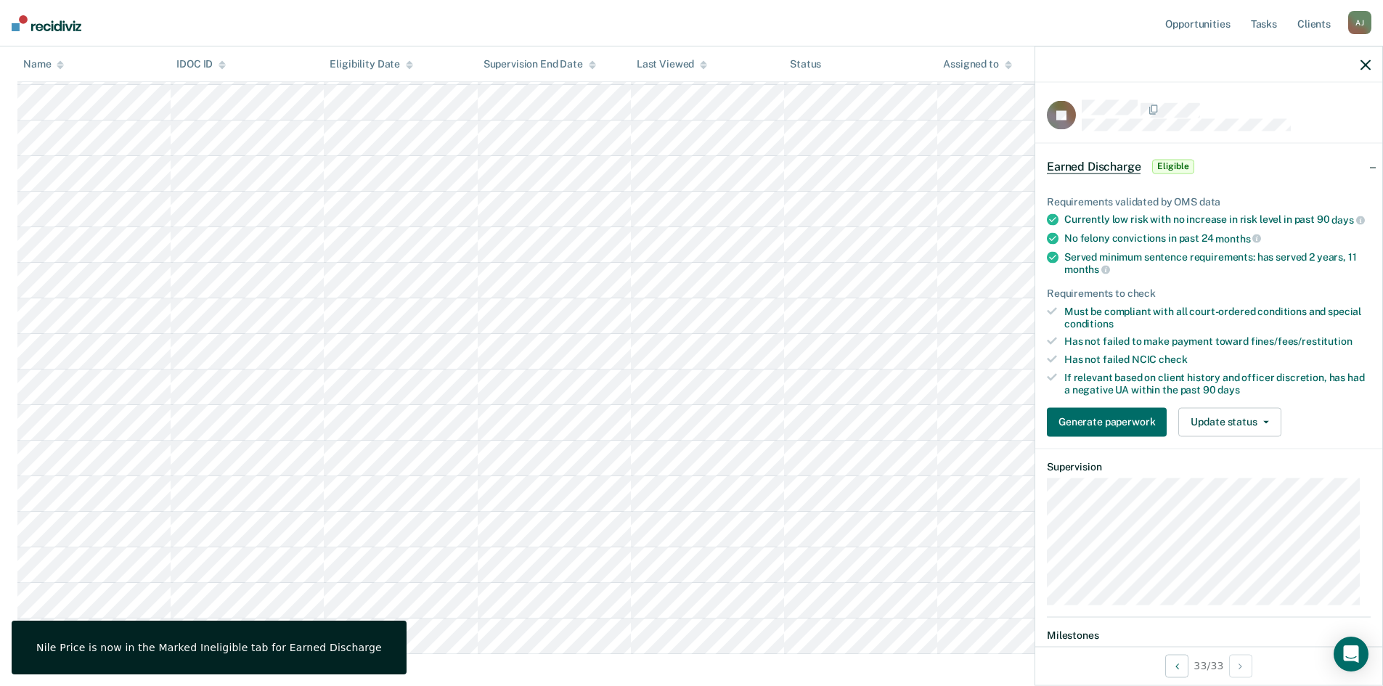
scroll to position [699, 0]
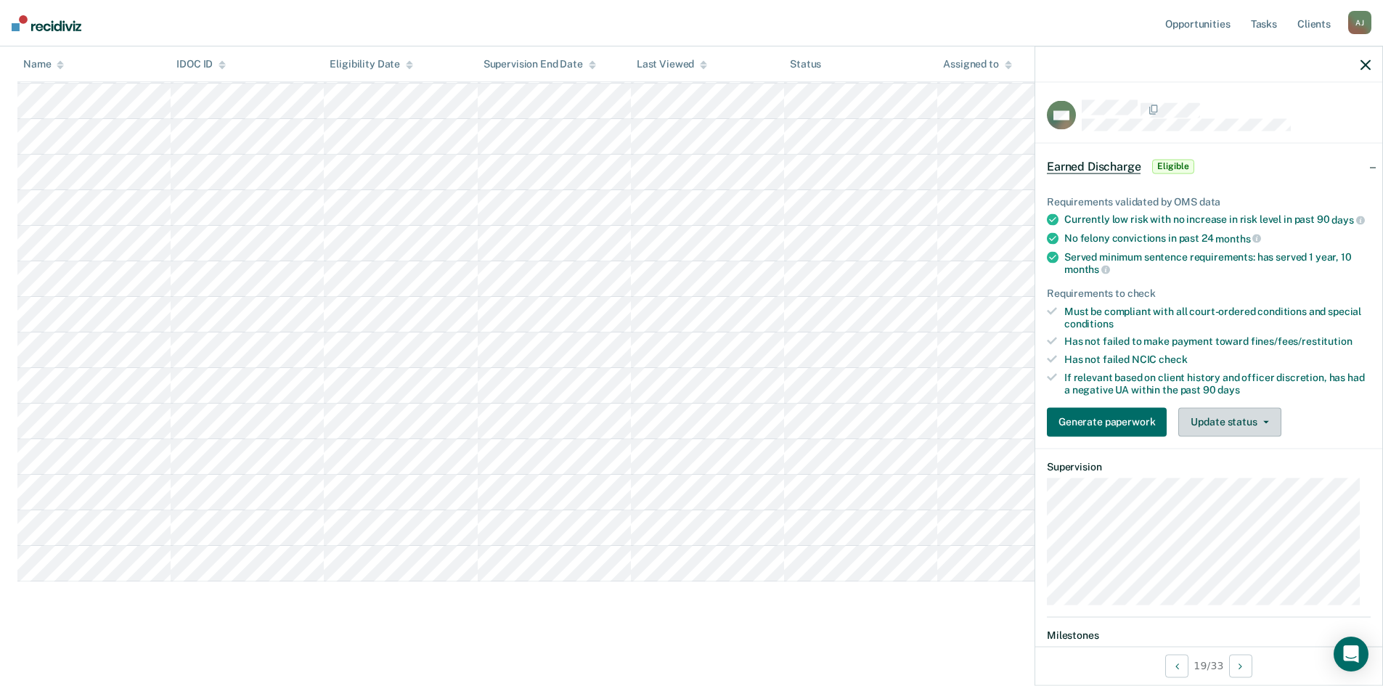
click at [1226, 436] on button "Update status" at bounding box center [1229, 421] width 102 height 29
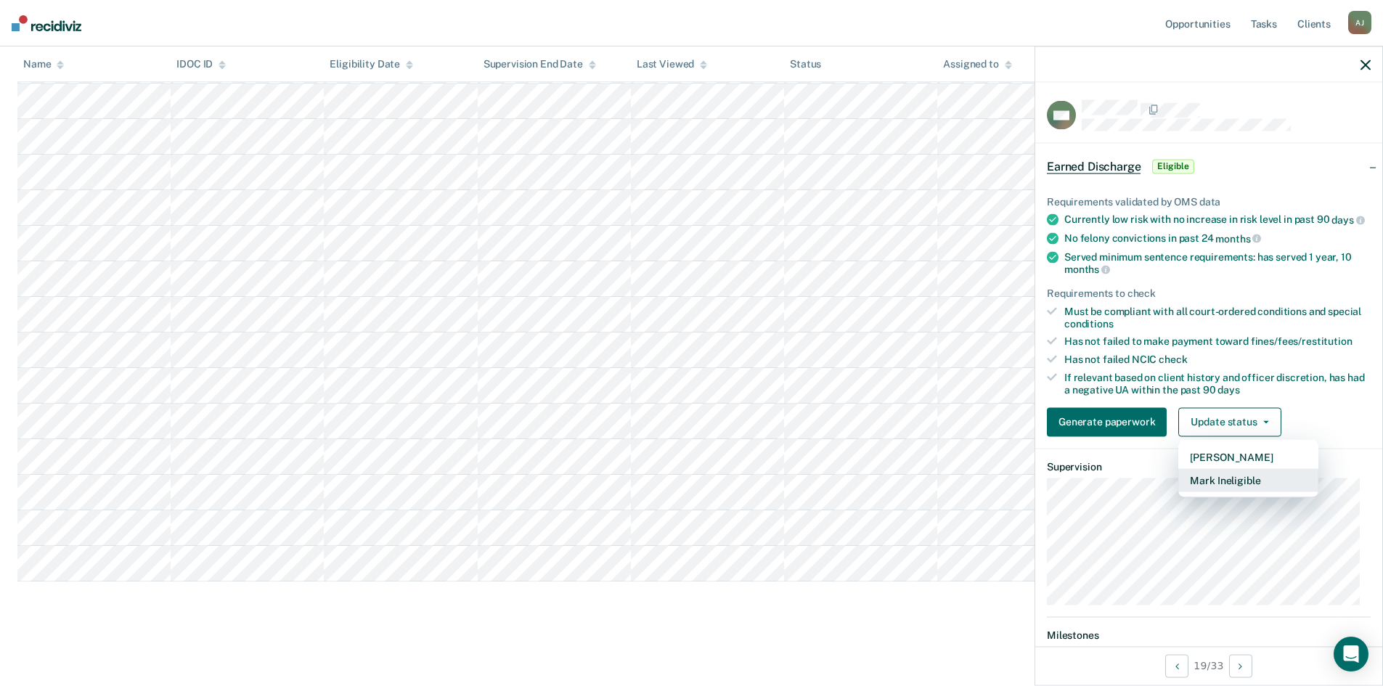
click at [1239, 492] on button "Mark Ineligible" at bounding box center [1248, 479] width 140 height 23
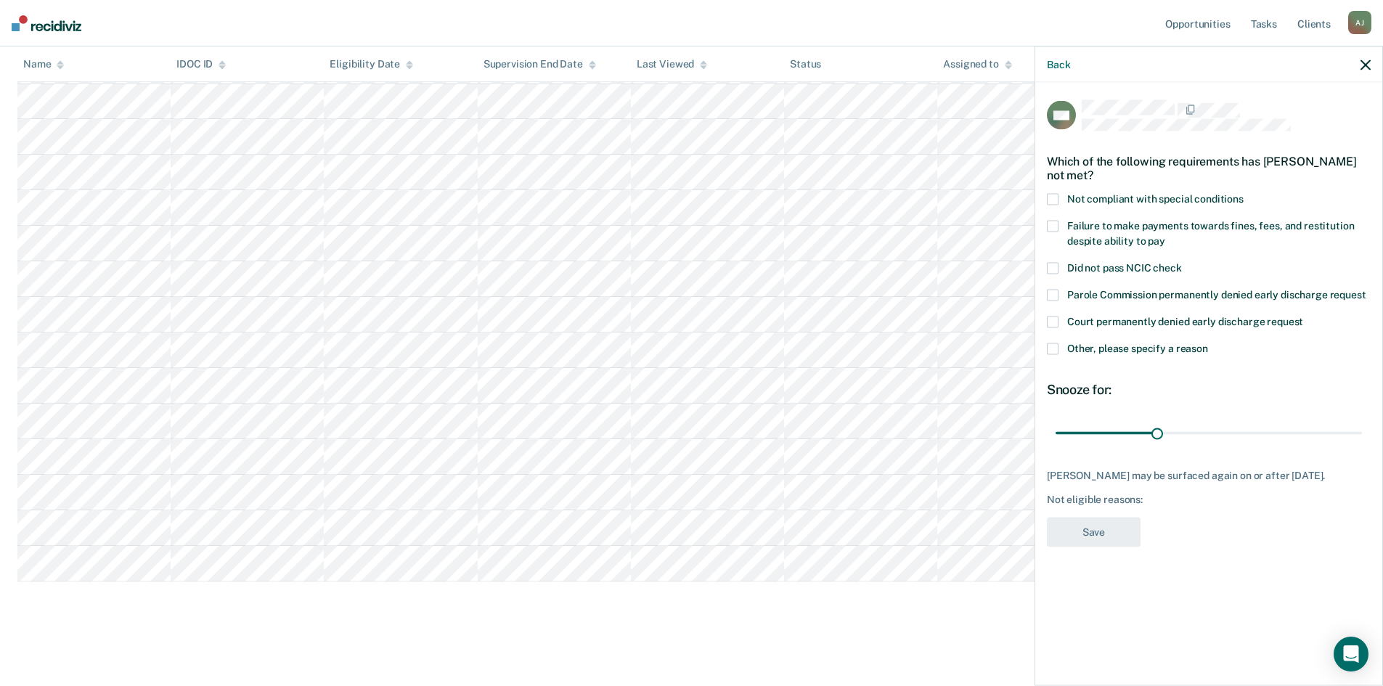
click at [1051, 195] on span at bounding box center [1053, 200] width 12 height 12
drag, startPoint x: 1166, startPoint y: 431, endPoint x: 1377, endPoint y: 425, distance: 210.6
type input "90"
click at [1362, 425] on input "range" at bounding box center [1209, 432] width 306 height 25
click at [1117, 542] on button "Save" at bounding box center [1094, 533] width 94 height 30
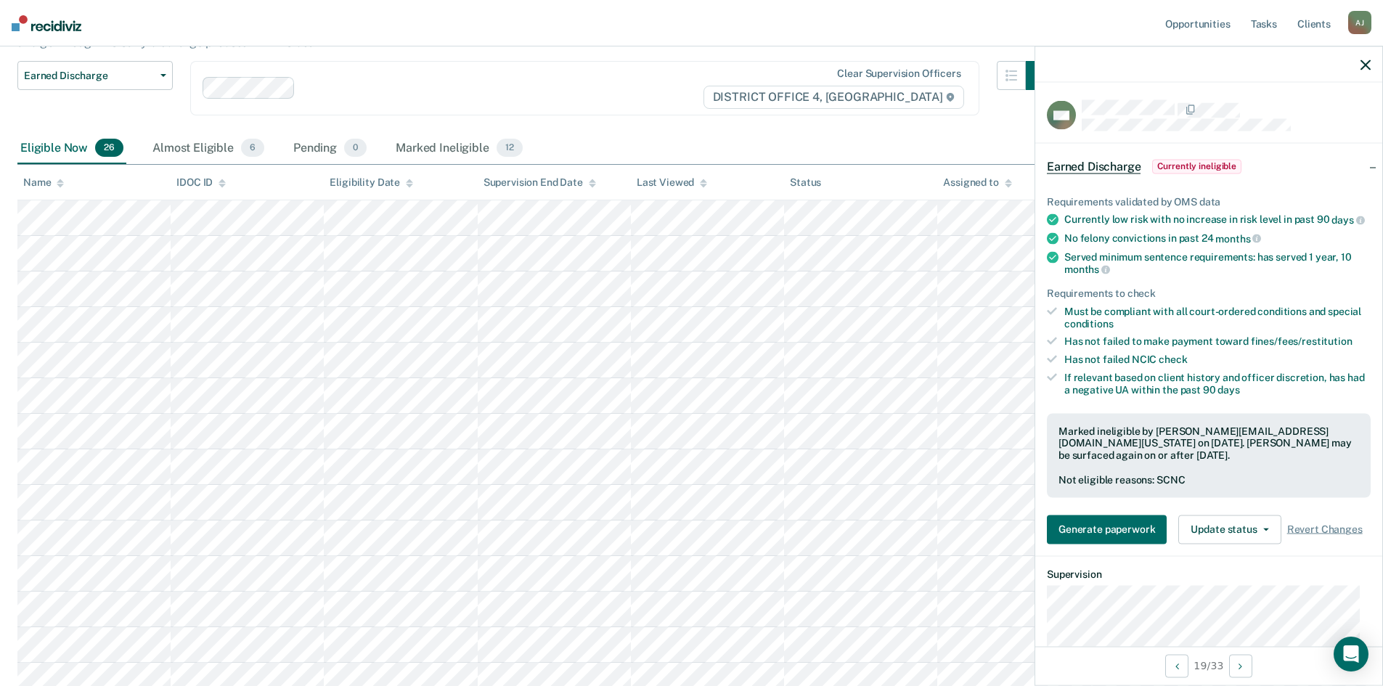
scroll to position [145, 0]
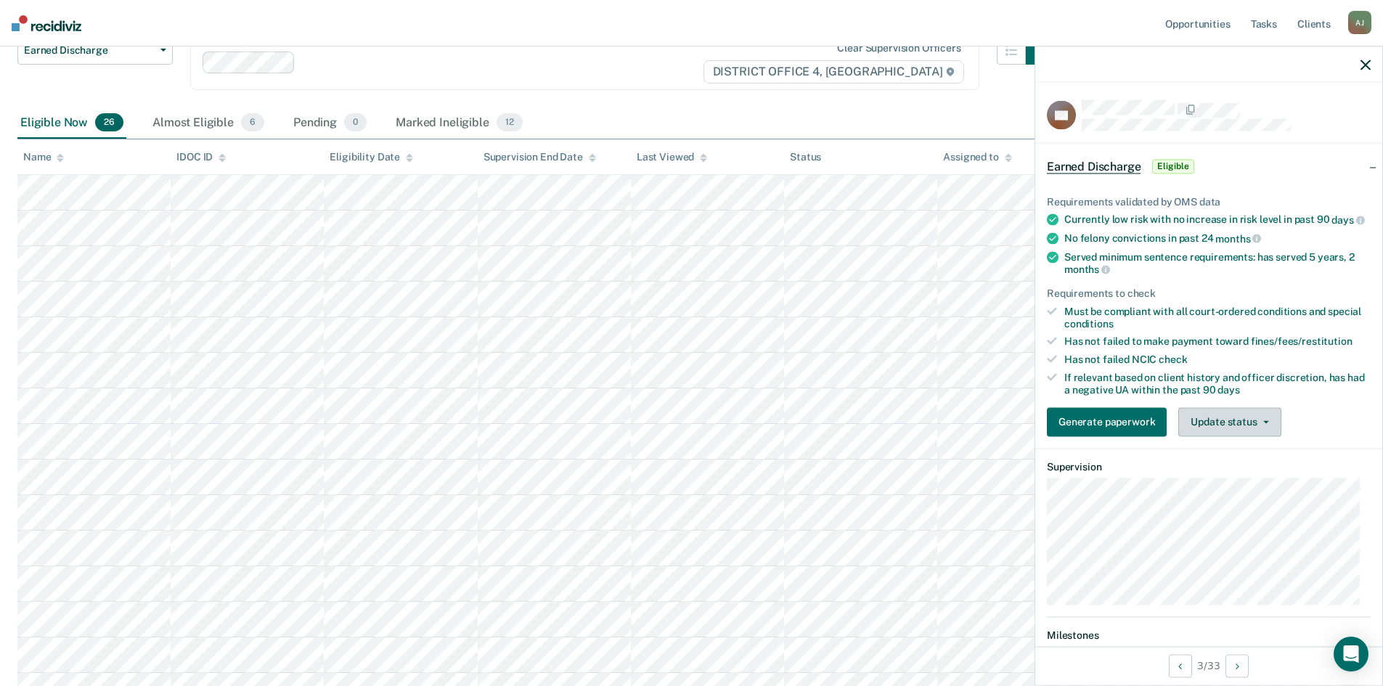
click at [1245, 436] on button "Update status" at bounding box center [1229, 421] width 102 height 29
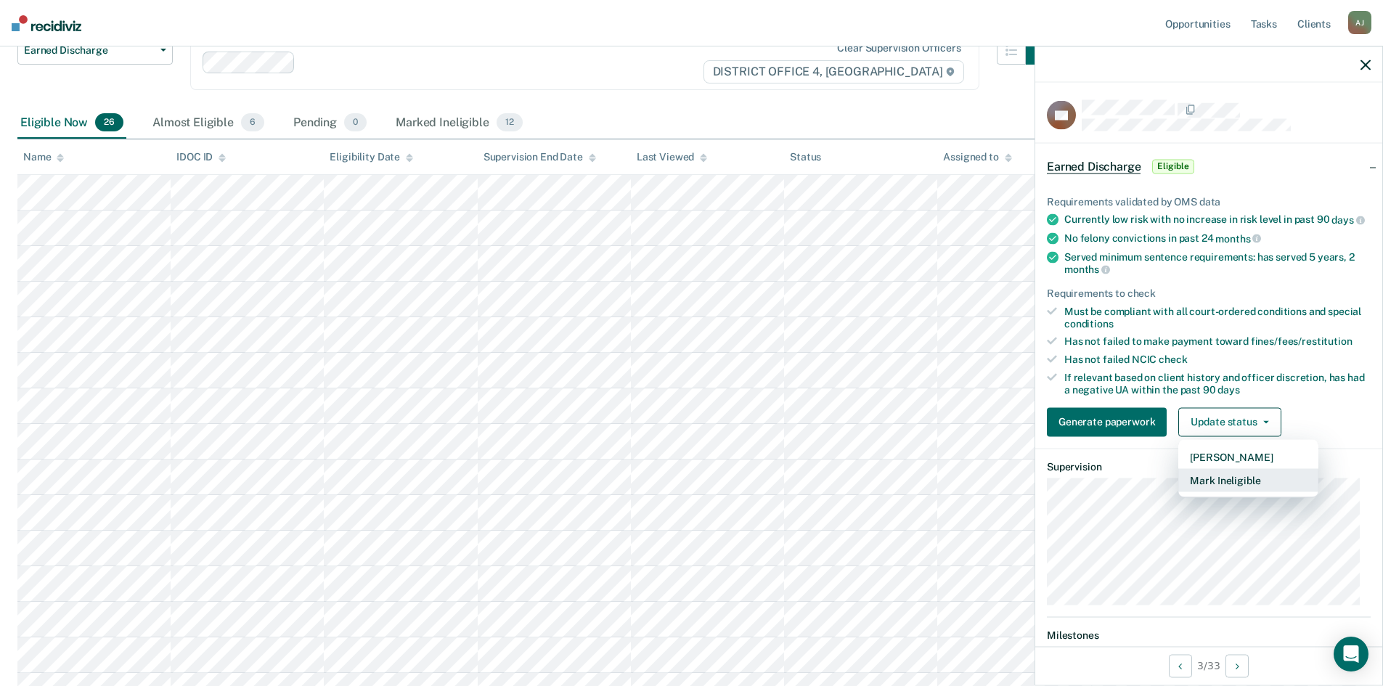
click at [1245, 491] on button "Mark Ineligible" at bounding box center [1248, 479] width 140 height 23
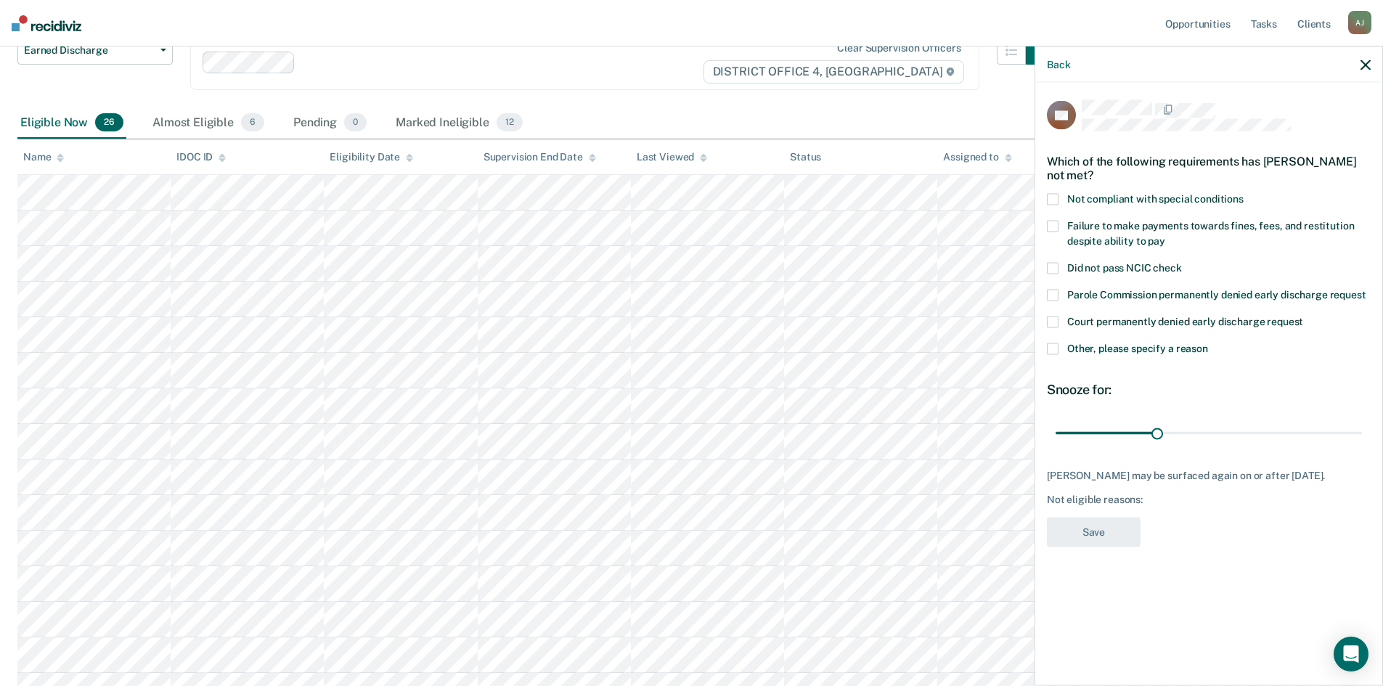
click at [1056, 225] on span at bounding box center [1053, 227] width 12 height 12
drag, startPoint x: 1179, startPoint y: 429, endPoint x: 1396, endPoint y: 427, distance: 217.1
type input "90"
click at [1362, 427] on input "range" at bounding box center [1209, 432] width 306 height 25
click at [1105, 531] on button "Save" at bounding box center [1094, 533] width 94 height 30
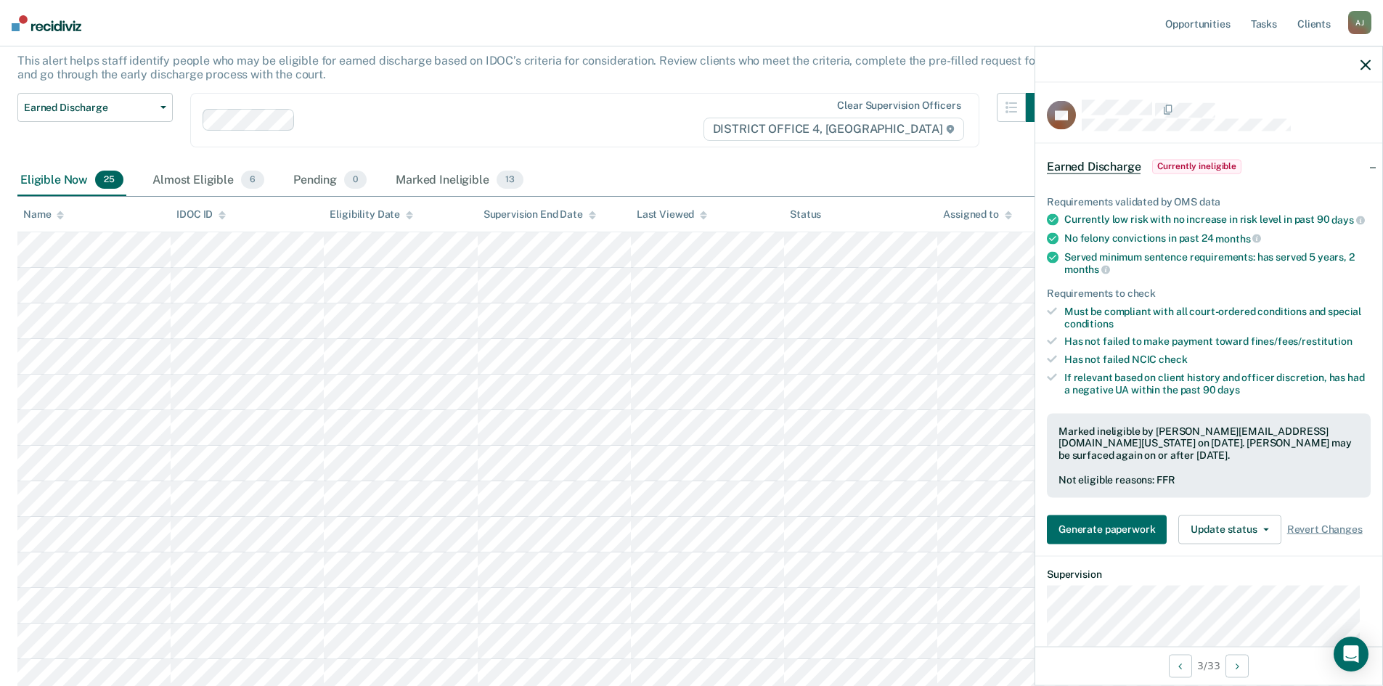
scroll to position [0, 0]
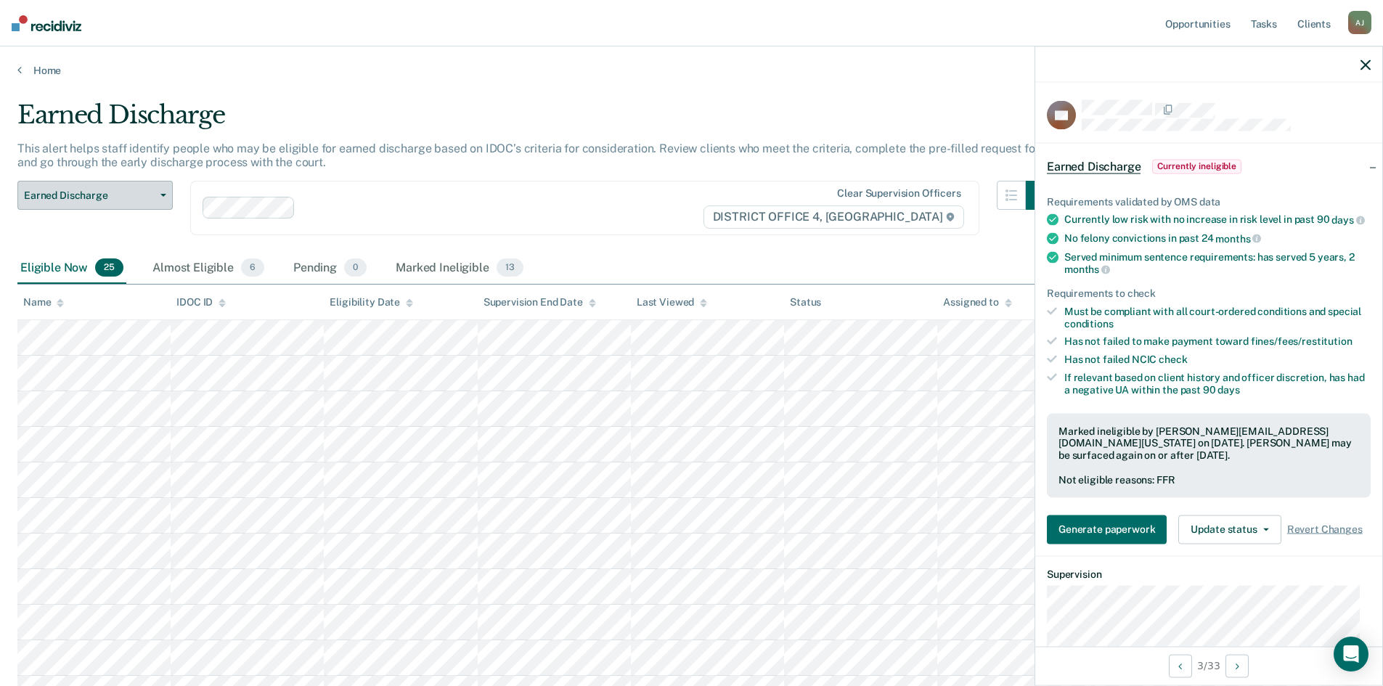
click at [157, 189] on button "Earned Discharge" at bounding box center [94, 195] width 155 height 29
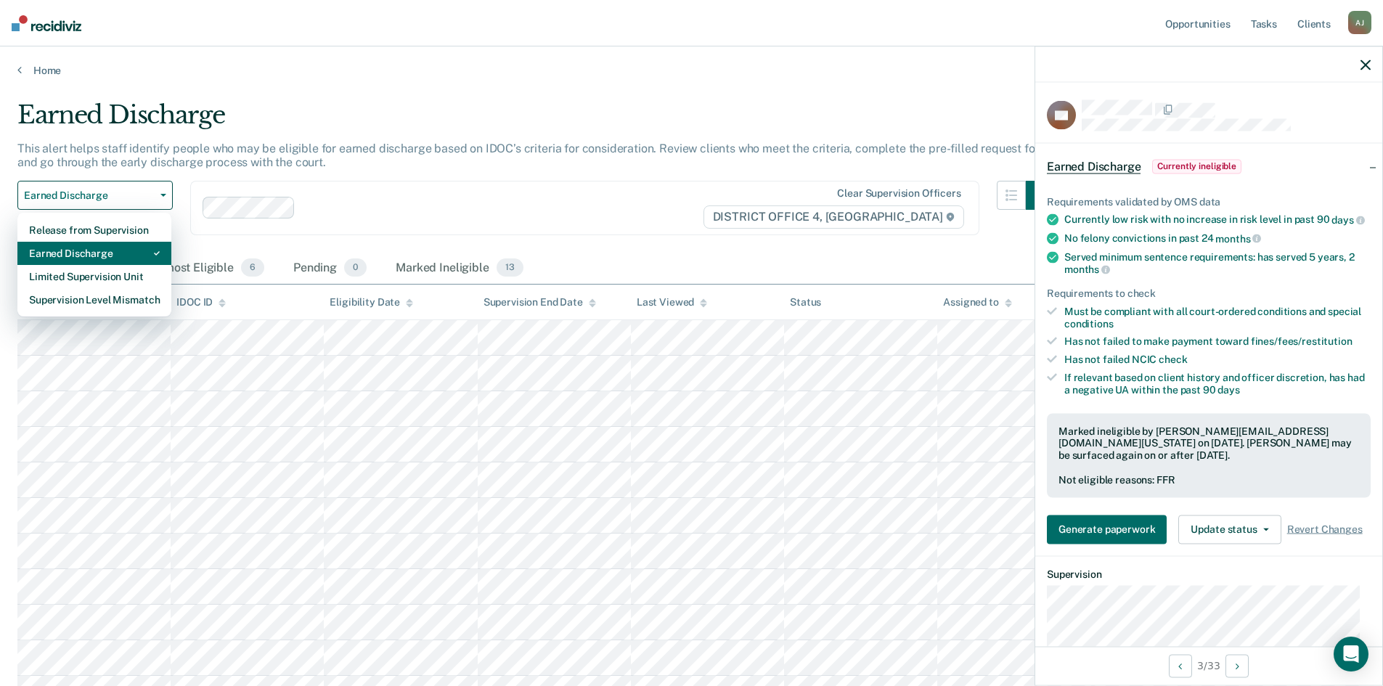
drag, startPoint x: 103, startPoint y: 277, endPoint x: 513, endPoint y: 195, distance: 417.8
click at [513, 195] on div "Earned Discharge Release from Supervision Earned Discharge Limited Supervision …" at bounding box center [535, 217] width 1037 height 72
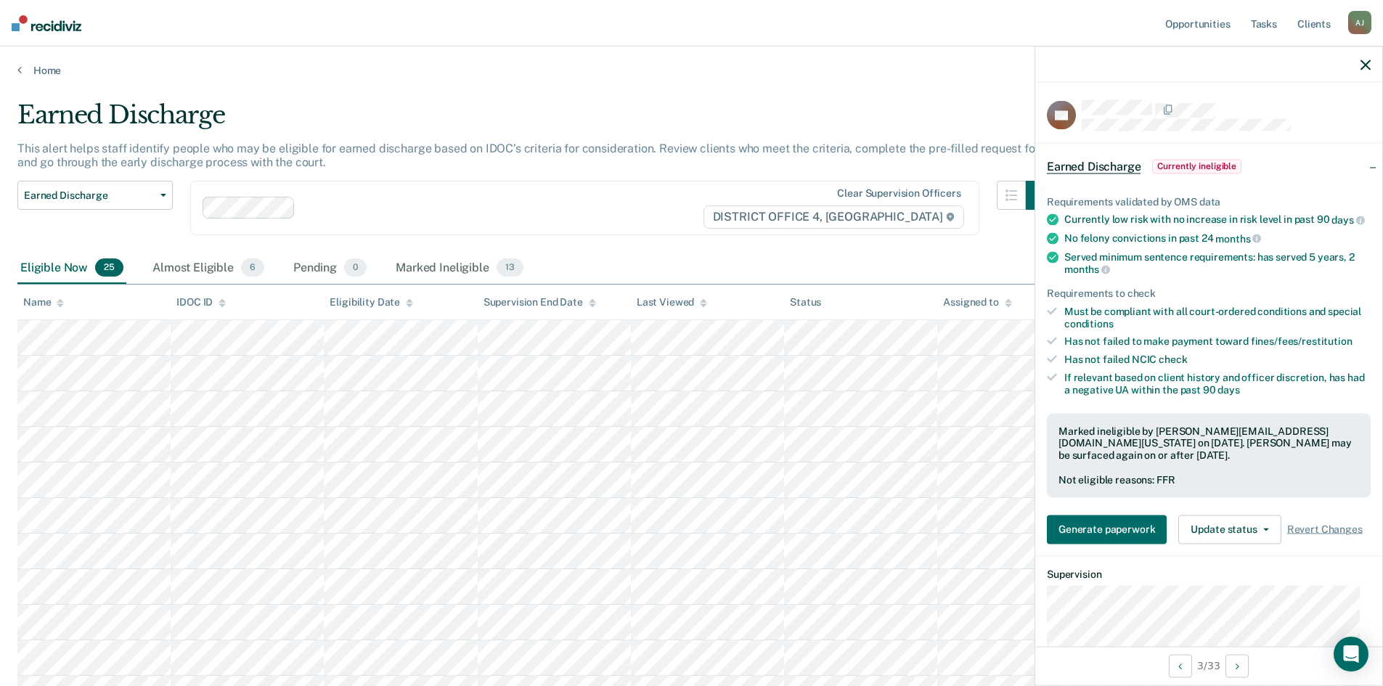
click at [1361, 60] on icon "button" at bounding box center [1366, 65] width 10 height 10
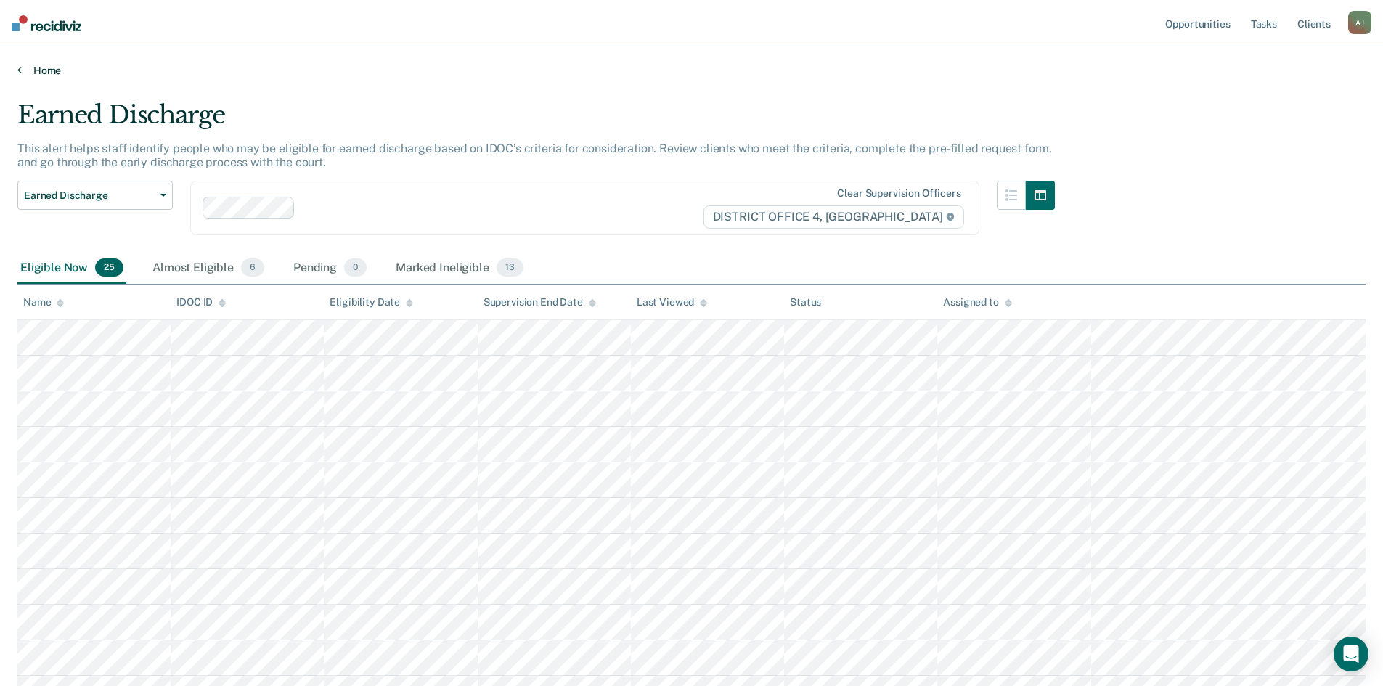
click at [42, 72] on link "Home" at bounding box center [691, 70] width 1348 height 13
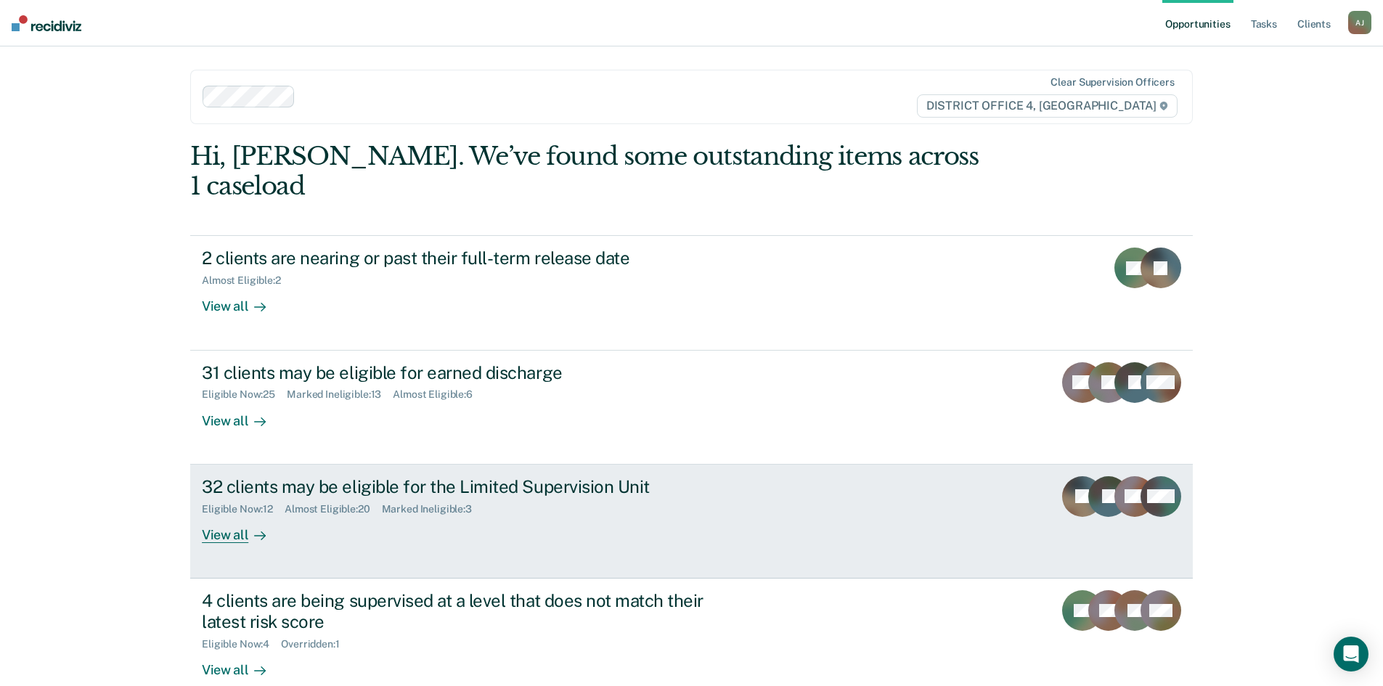
click at [222, 515] on div "View all" at bounding box center [242, 529] width 81 height 28
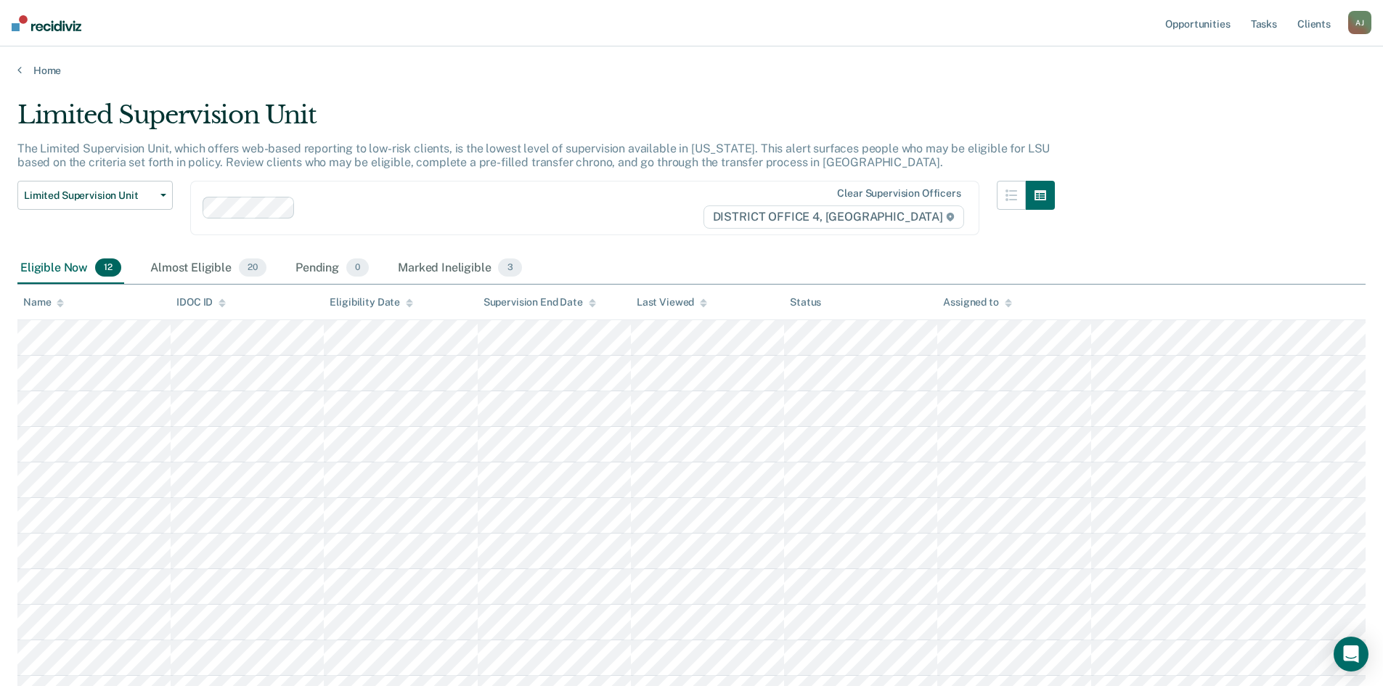
scroll to position [73, 0]
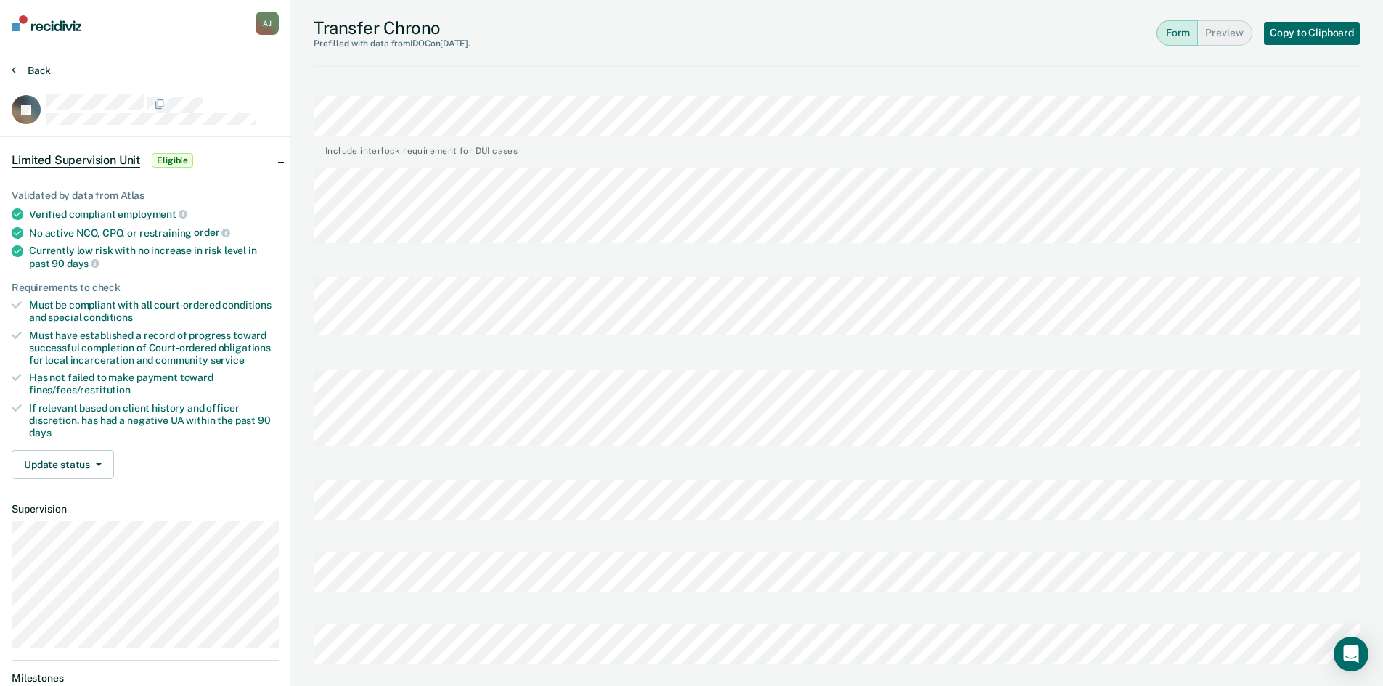
click at [34, 70] on button "Back" at bounding box center [31, 70] width 39 height 13
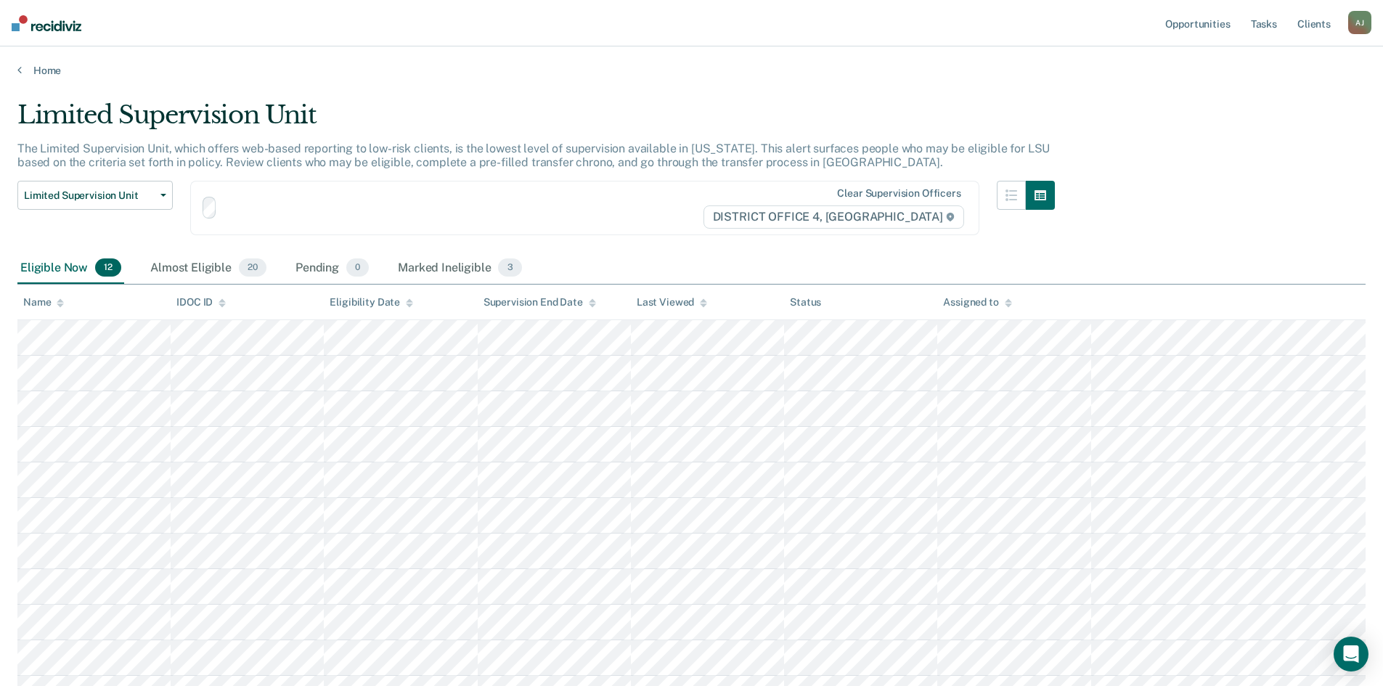
scroll to position [73, 0]
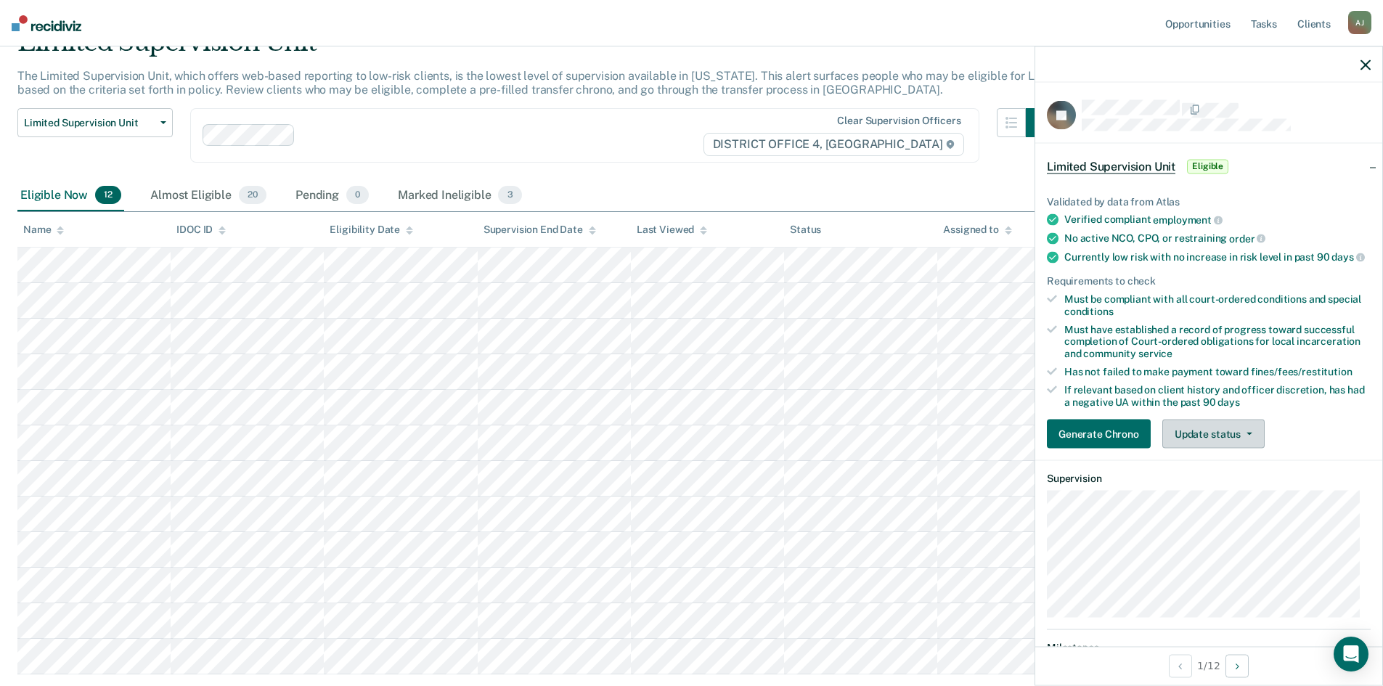
click at [1236, 446] on button "Update status" at bounding box center [1213, 434] width 102 height 29
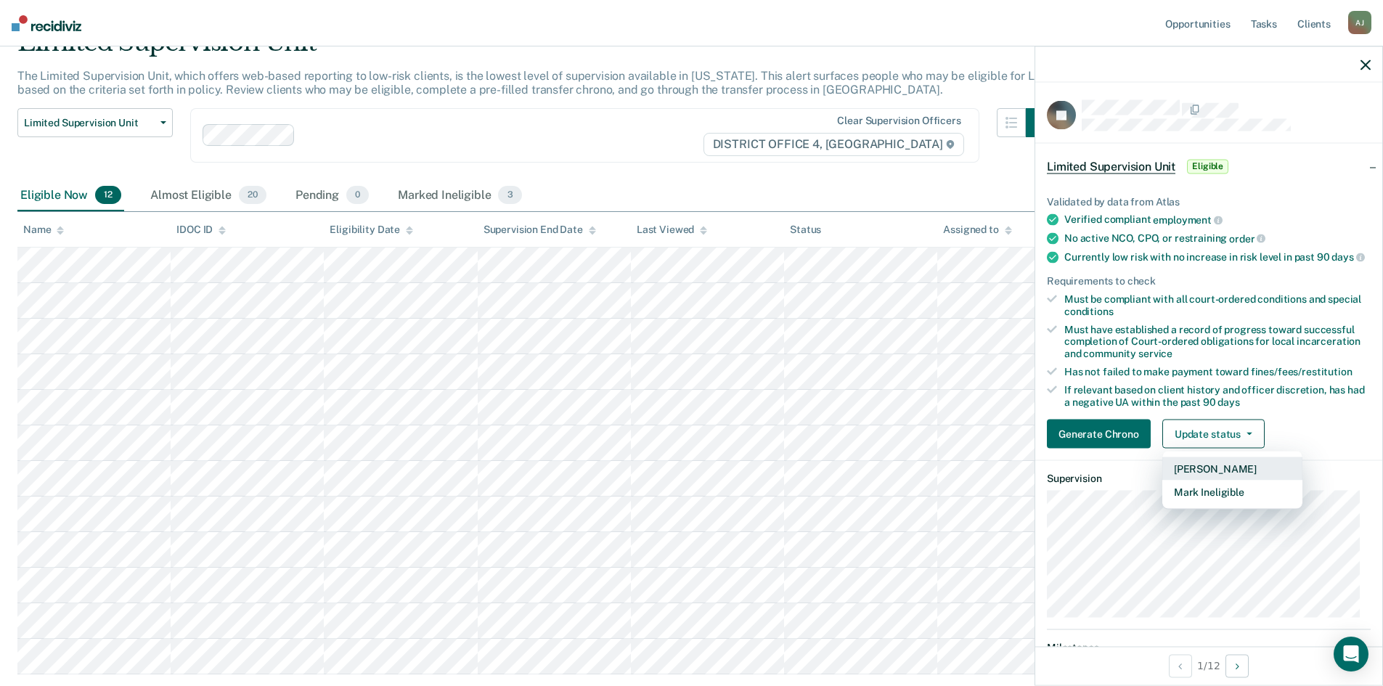
click at [1233, 475] on button "[PERSON_NAME]" at bounding box center [1232, 468] width 140 height 23
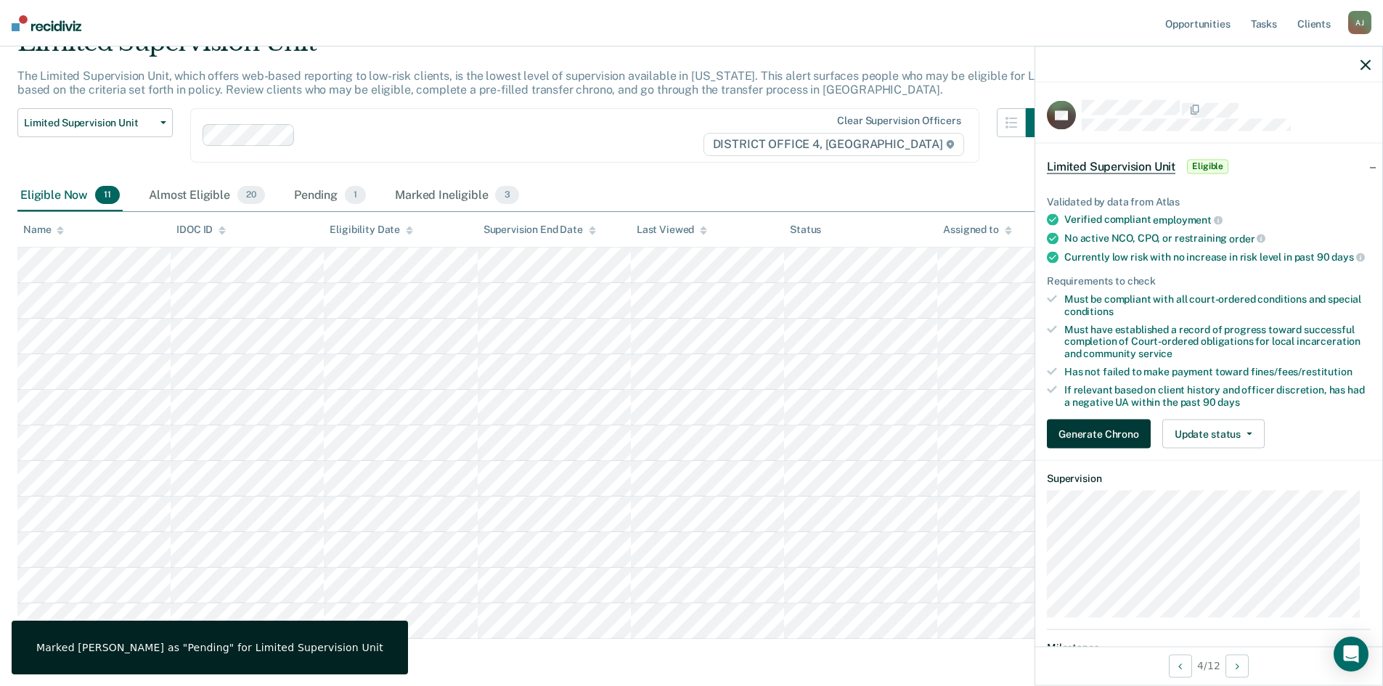
click at [1096, 444] on button "Generate Chrono" at bounding box center [1099, 434] width 104 height 29
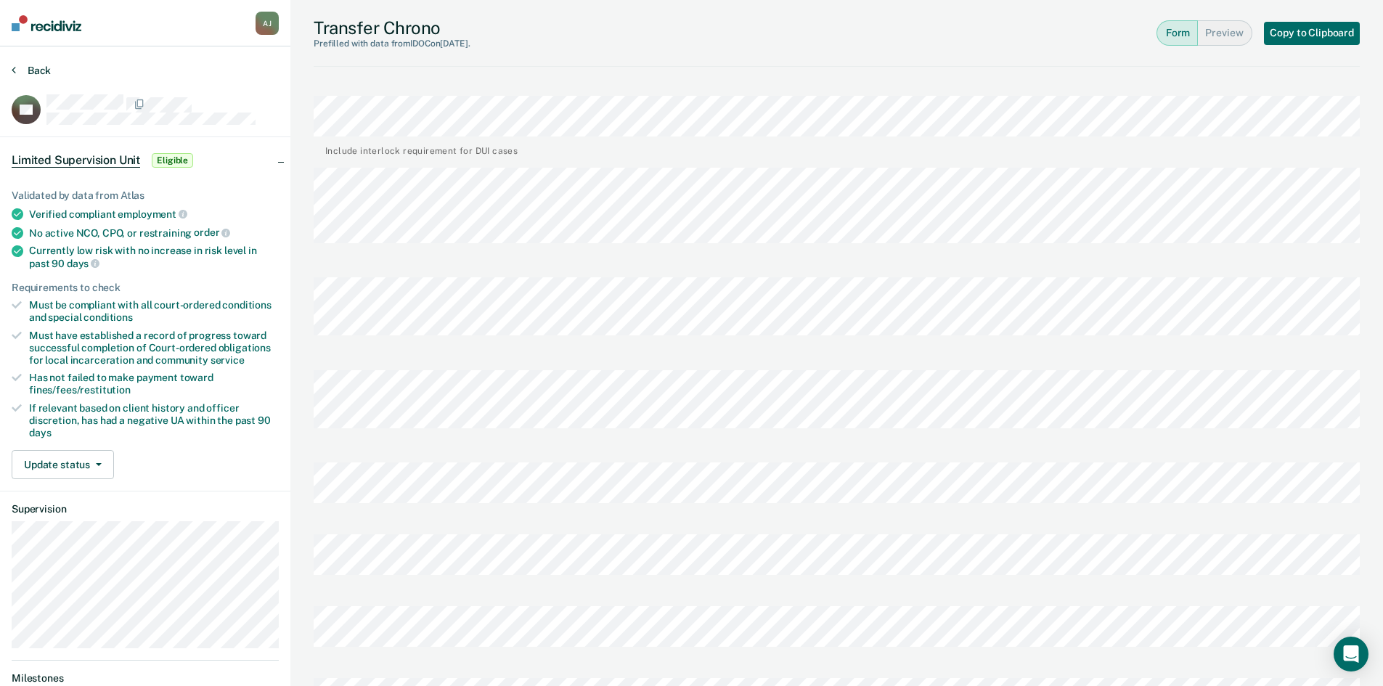
click at [30, 68] on button "Back" at bounding box center [31, 70] width 39 height 13
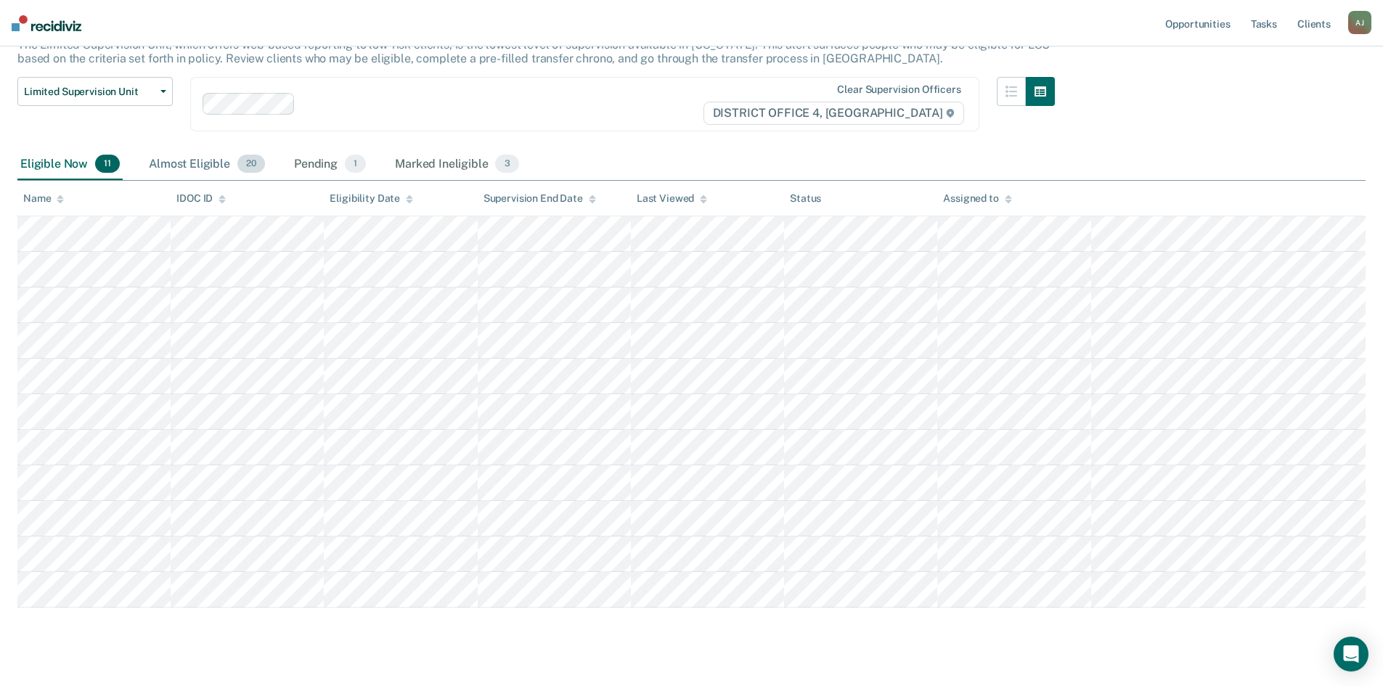
scroll to position [130, 0]
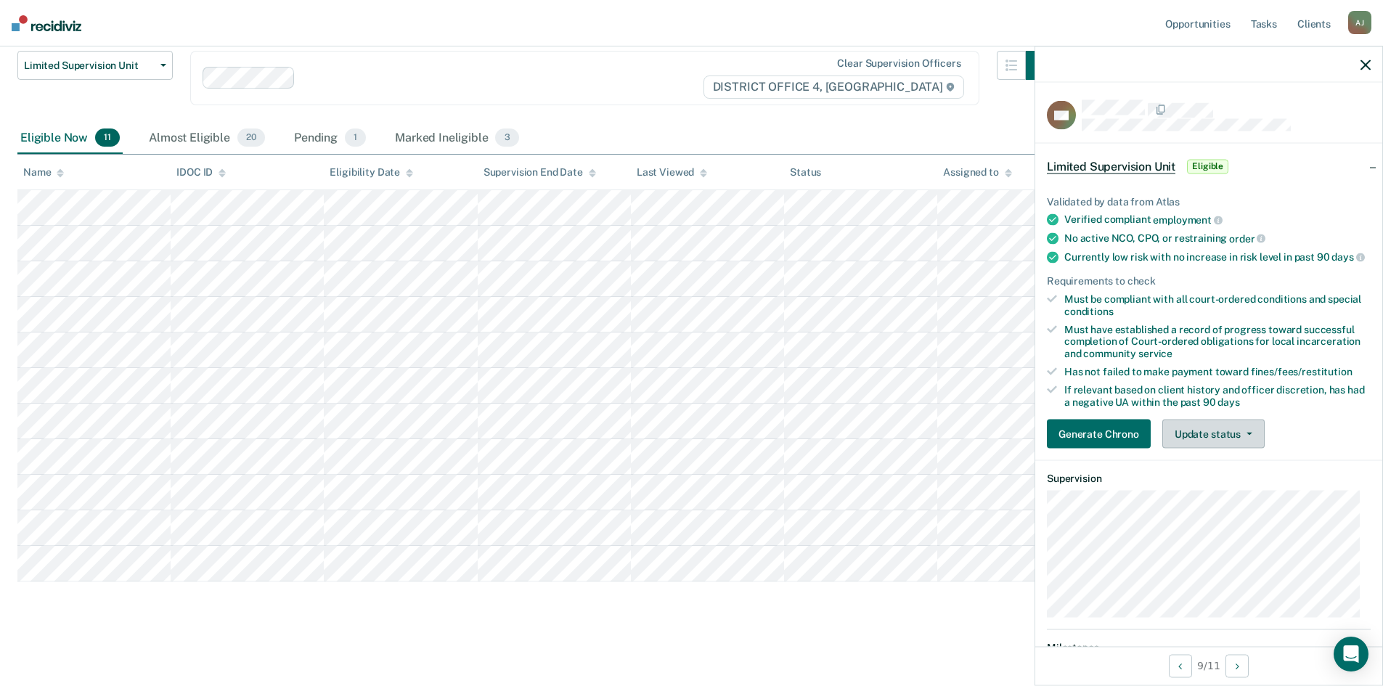
click at [1225, 446] on button "Update status" at bounding box center [1213, 434] width 102 height 29
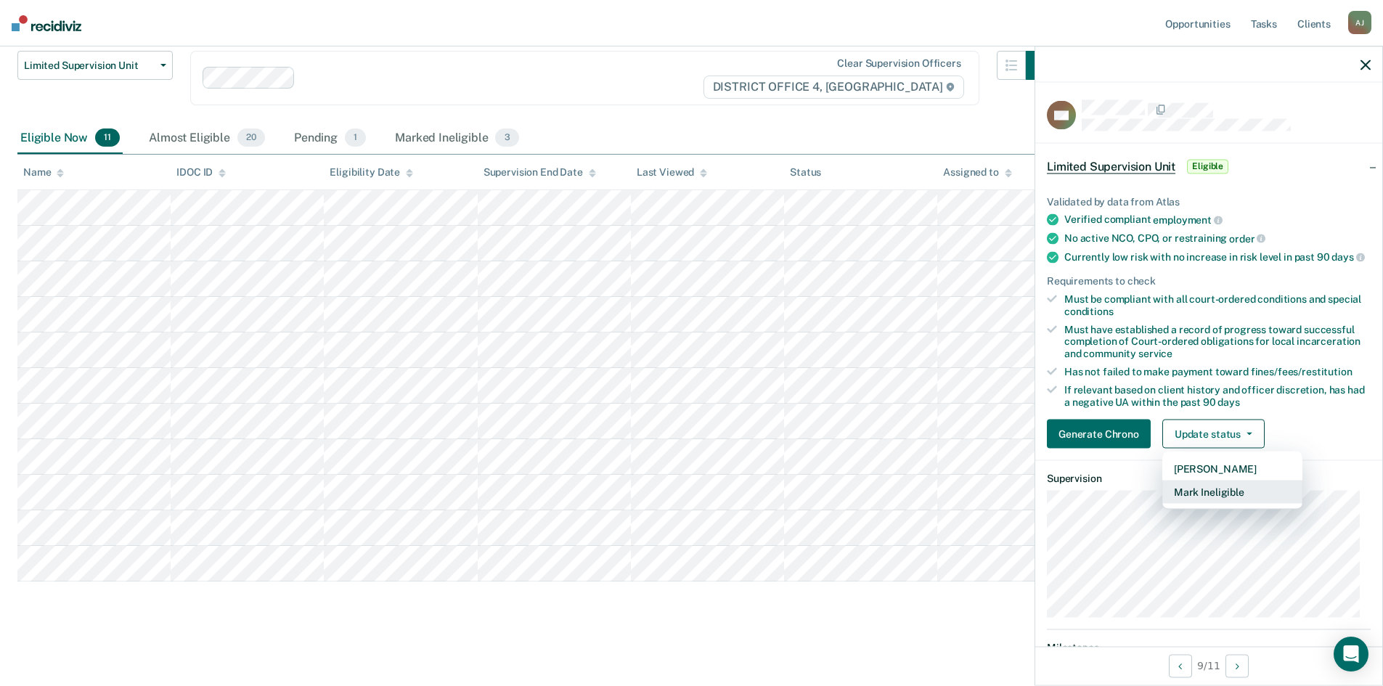
click at [1212, 504] on button "Mark Ineligible" at bounding box center [1232, 492] width 140 height 23
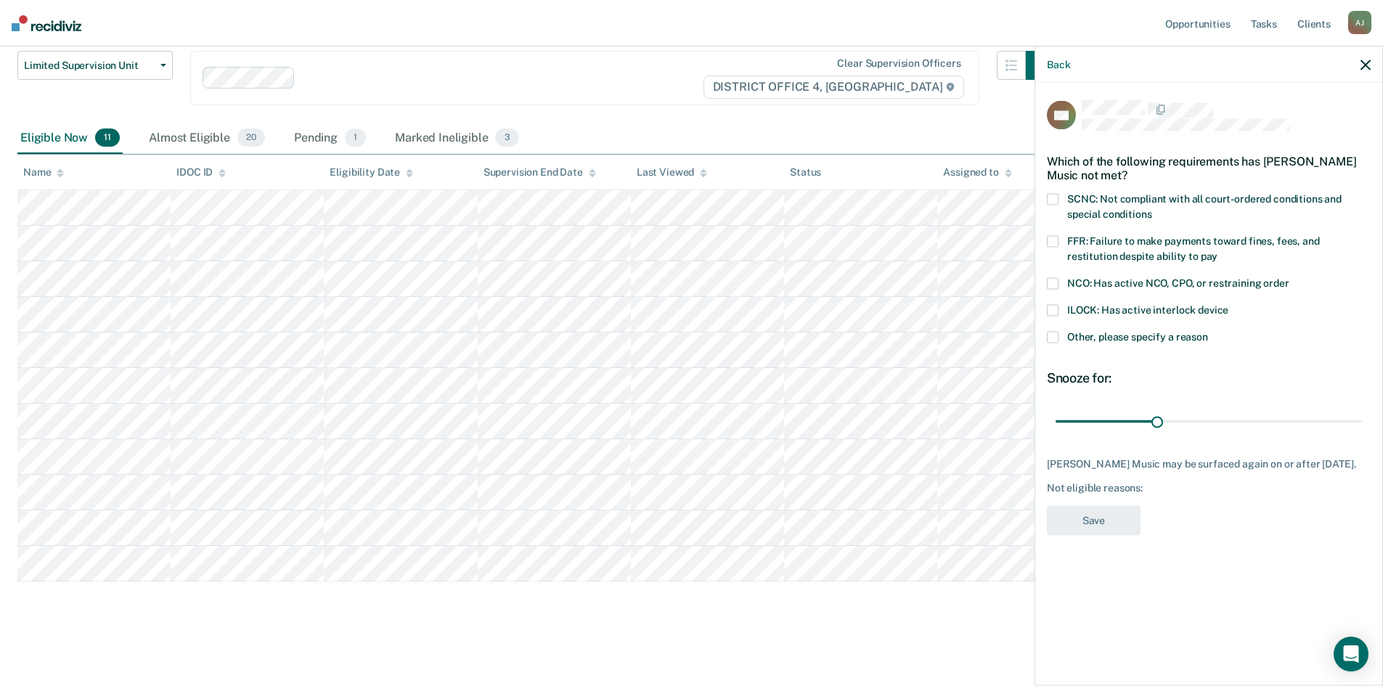
click at [1059, 196] on label "SCNC: Not compliant with all court-ordered conditions and special conditions" at bounding box center [1209, 209] width 324 height 30
click at [1054, 237] on span at bounding box center [1053, 242] width 12 height 12
drag, startPoint x: 1160, startPoint y: 417, endPoint x: 1415, endPoint y: 411, distance: 254.9
type input "90"
click at [1362, 411] on input "range" at bounding box center [1209, 421] width 306 height 25
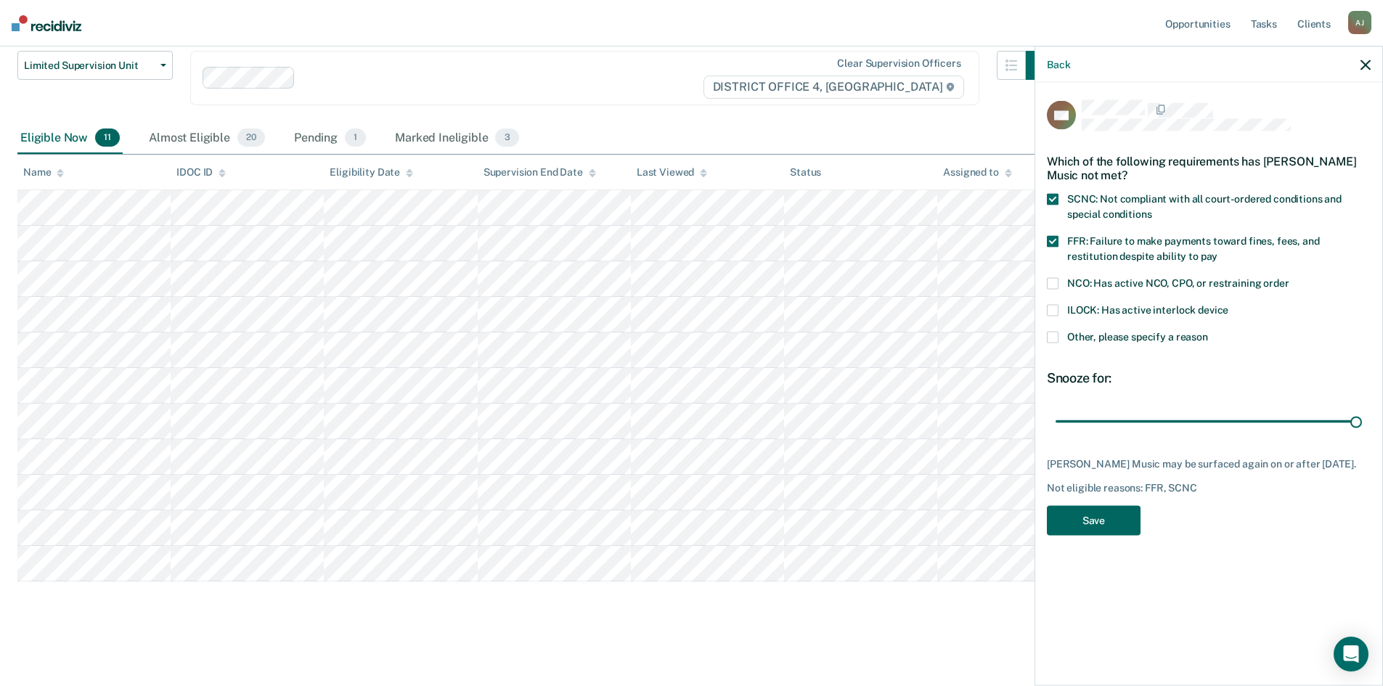
click at [1109, 515] on button "Save" at bounding box center [1094, 521] width 94 height 30
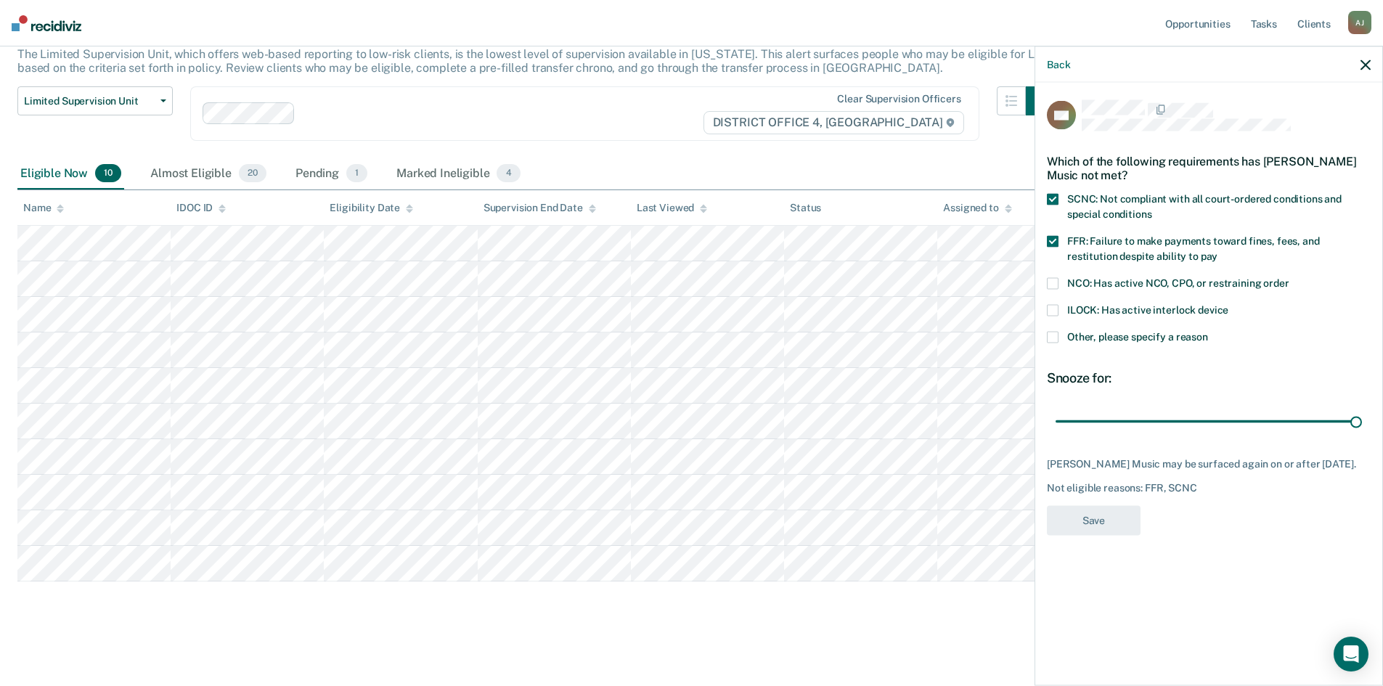
scroll to position [94, 0]
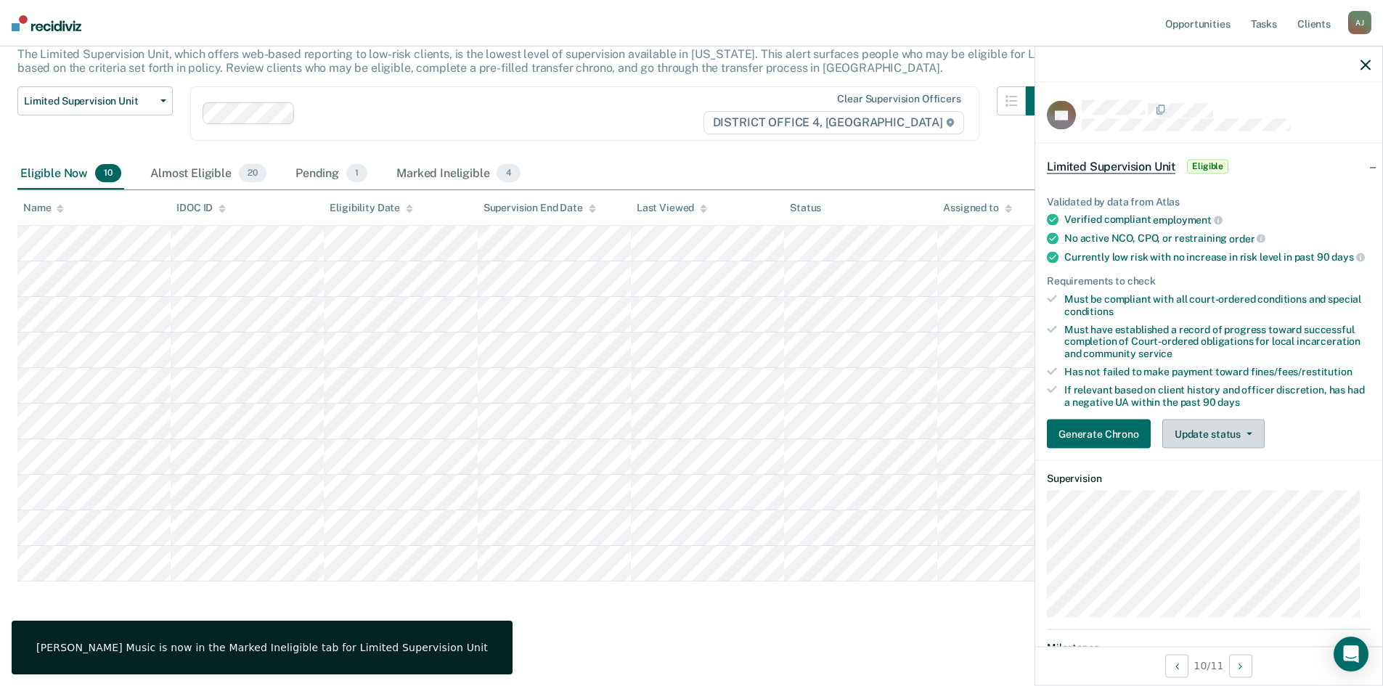
drag, startPoint x: 1218, startPoint y: 439, endPoint x: 1212, endPoint y: 424, distance: 15.4
click at [1218, 439] on button "Update status" at bounding box center [1213, 434] width 102 height 29
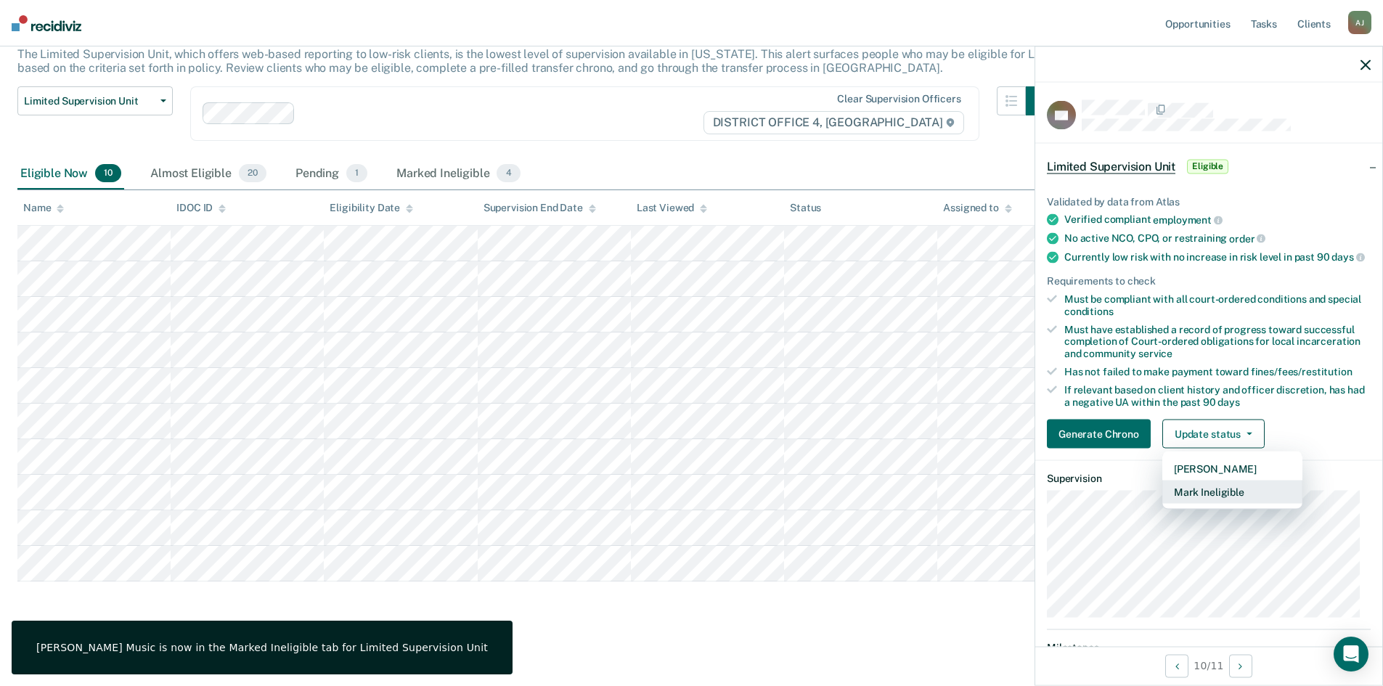
click at [1215, 504] on button "Mark Ineligible" at bounding box center [1232, 492] width 140 height 23
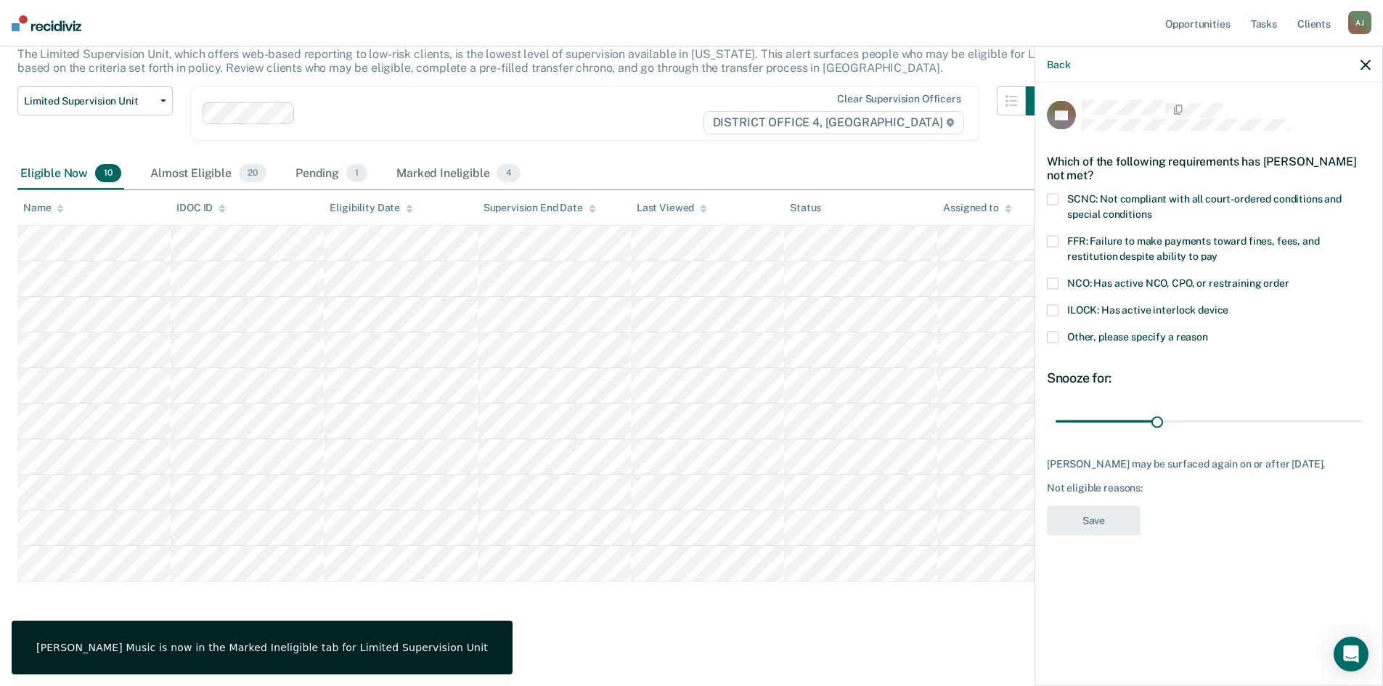
click at [1061, 240] on label "FFR: Failure to make payments toward fines, fees, and restitution despite abili…" at bounding box center [1209, 251] width 324 height 30
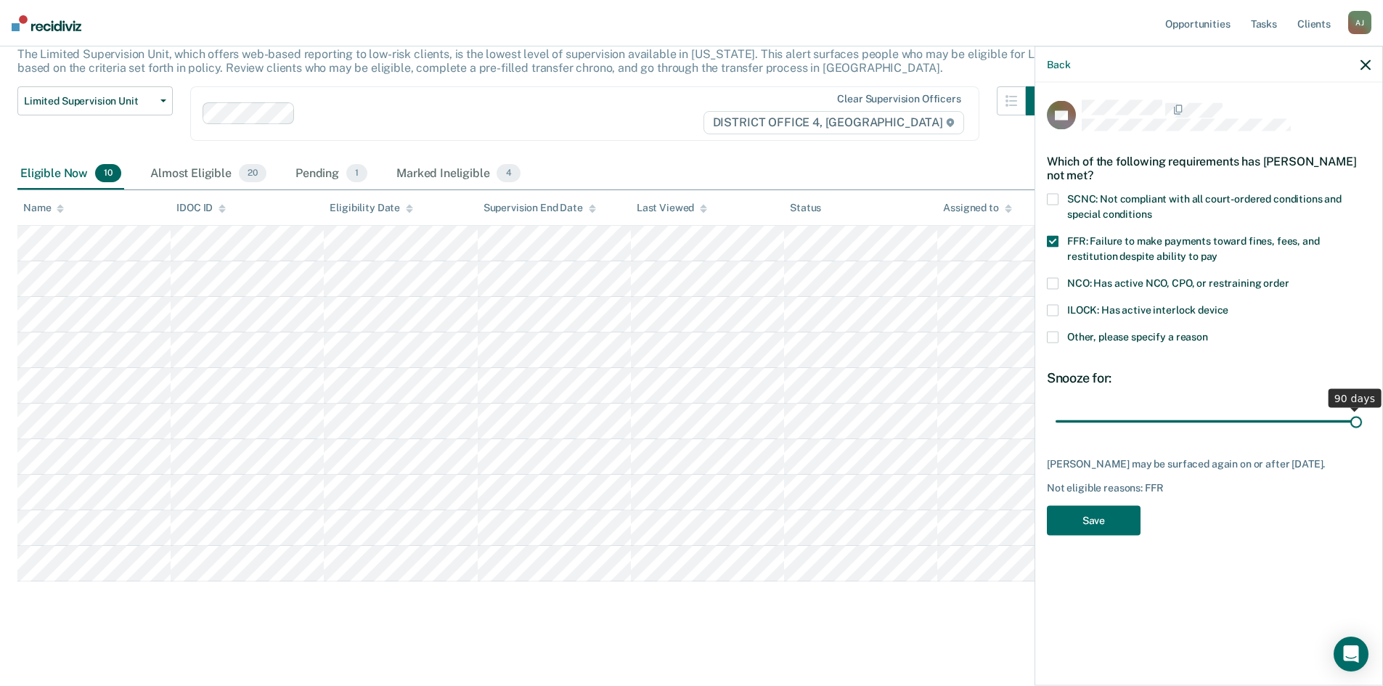
drag, startPoint x: 1157, startPoint y: 420, endPoint x: 1364, endPoint y: 416, distance: 207.7
type input "90"
click at [1362, 416] on input "range" at bounding box center [1209, 421] width 306 height 25
click at [1109, 522] on button "Save" at bounding box center [1094, 521] width 94 height 30
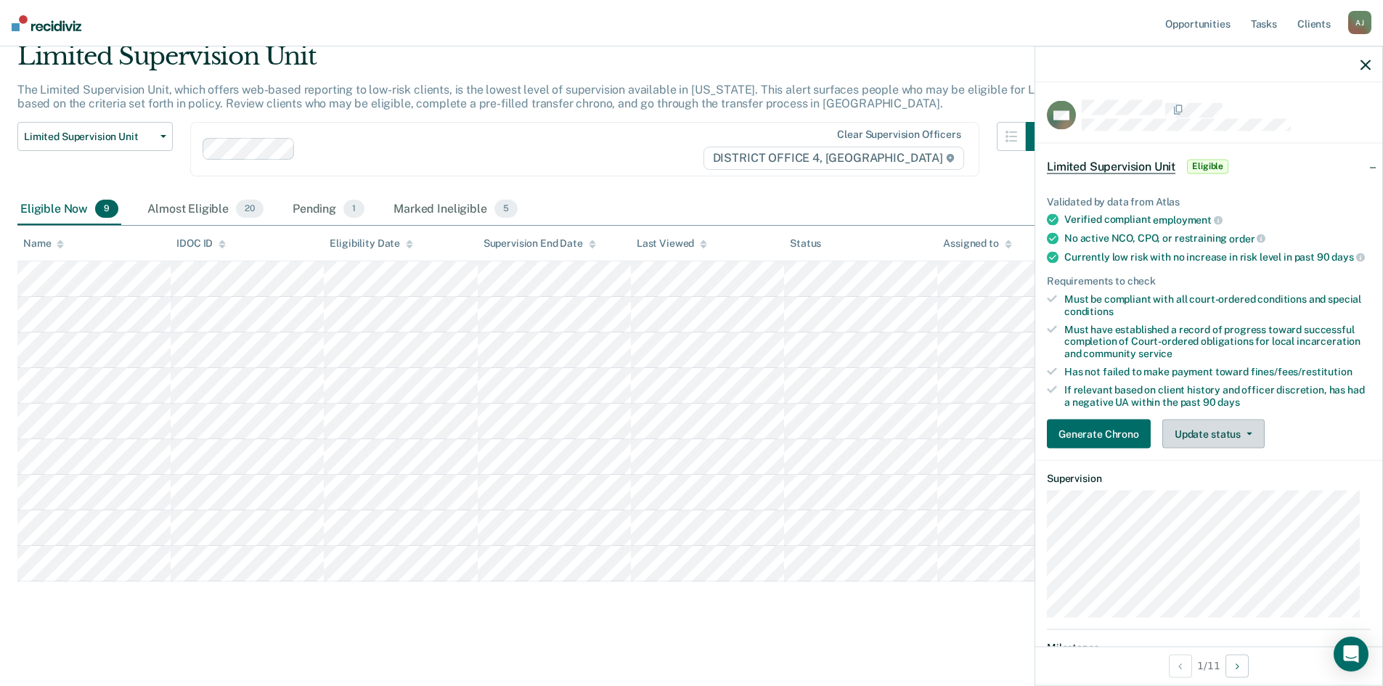
click at [1251, 449] on button "Update status" at bounding box center [1213, 434] width 102 height 29
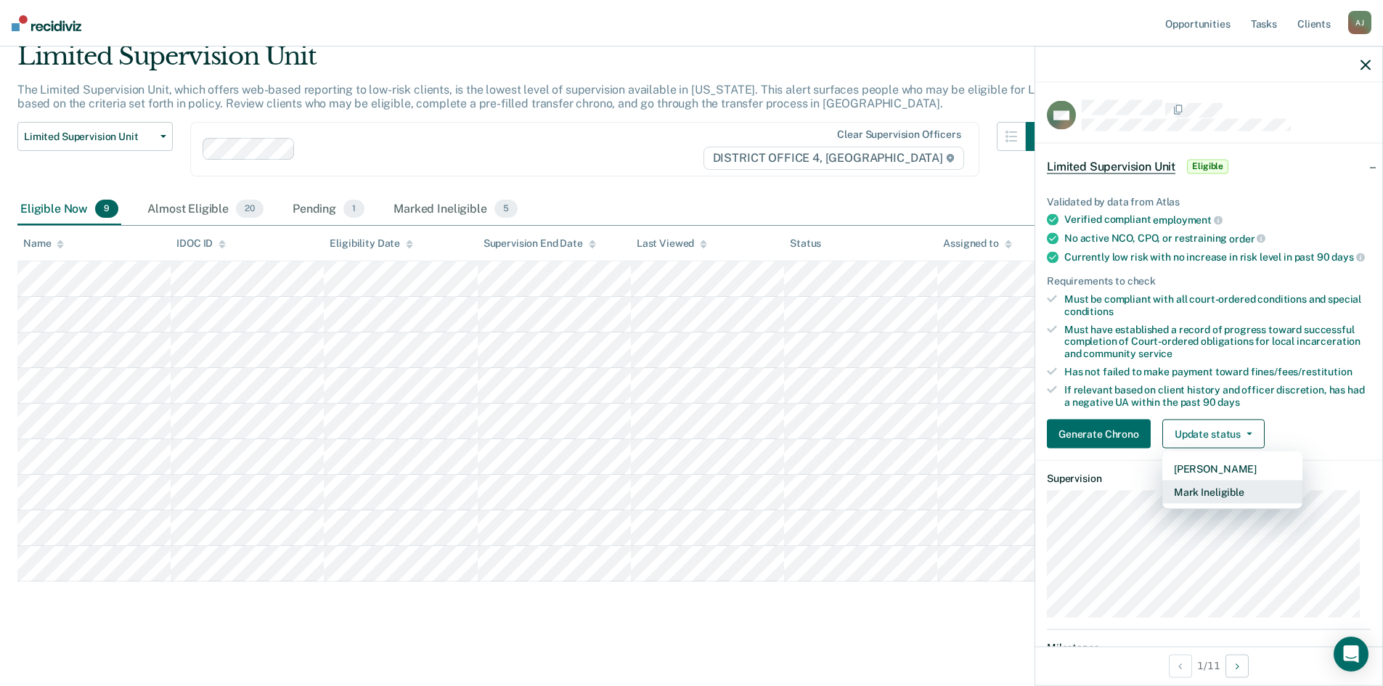
click at [1235, 504] on button "Mark Ineligible" at bounding box center [1232, 492] width 140 height 23
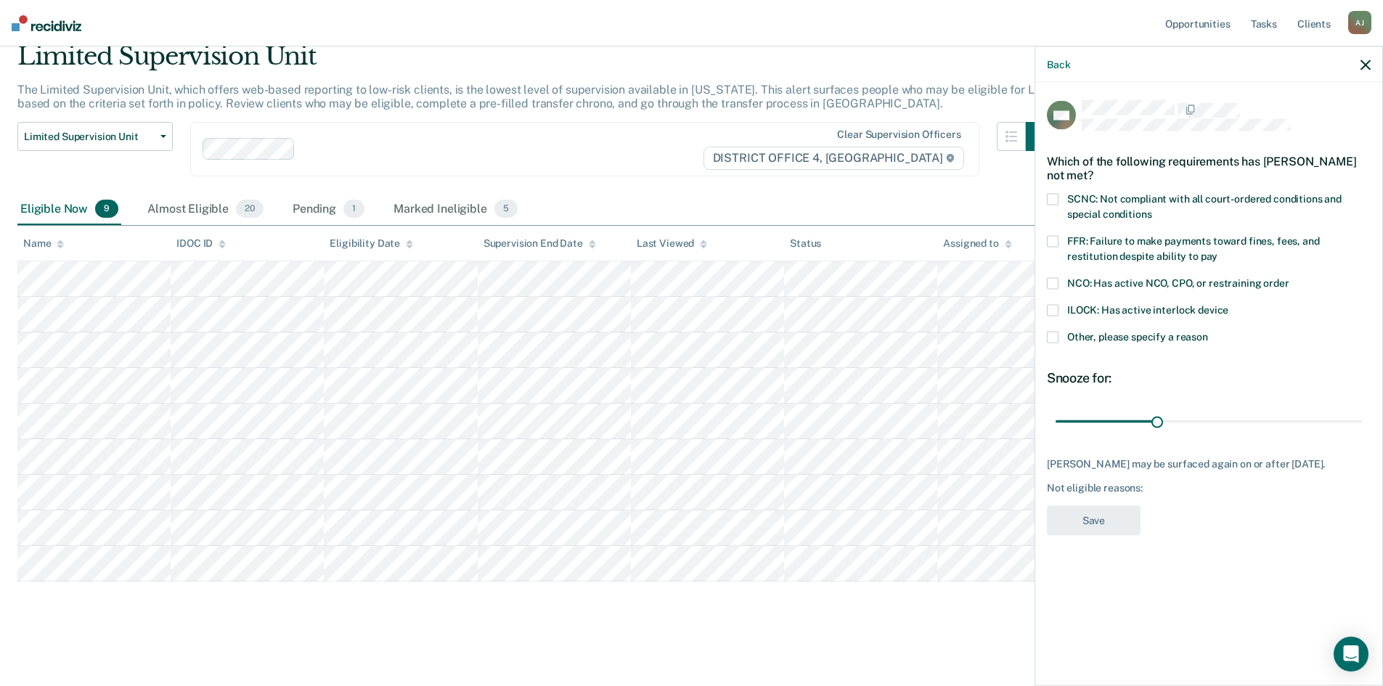
click at [1057, 200] on span at bounding box center [1053, 200] width 12 height 12
drag, startPoint x: 1162, startPoint y: 422, endPoint x: 1425, endPoint y: 431, distance: 263.0
type input "90"
click at [1362, 431] on input "range" at bounding box center [1209, 421] width 306 height 25
click at [1099, 536] on button "Save" at bounding box center [1094, 521] width 94 height 30
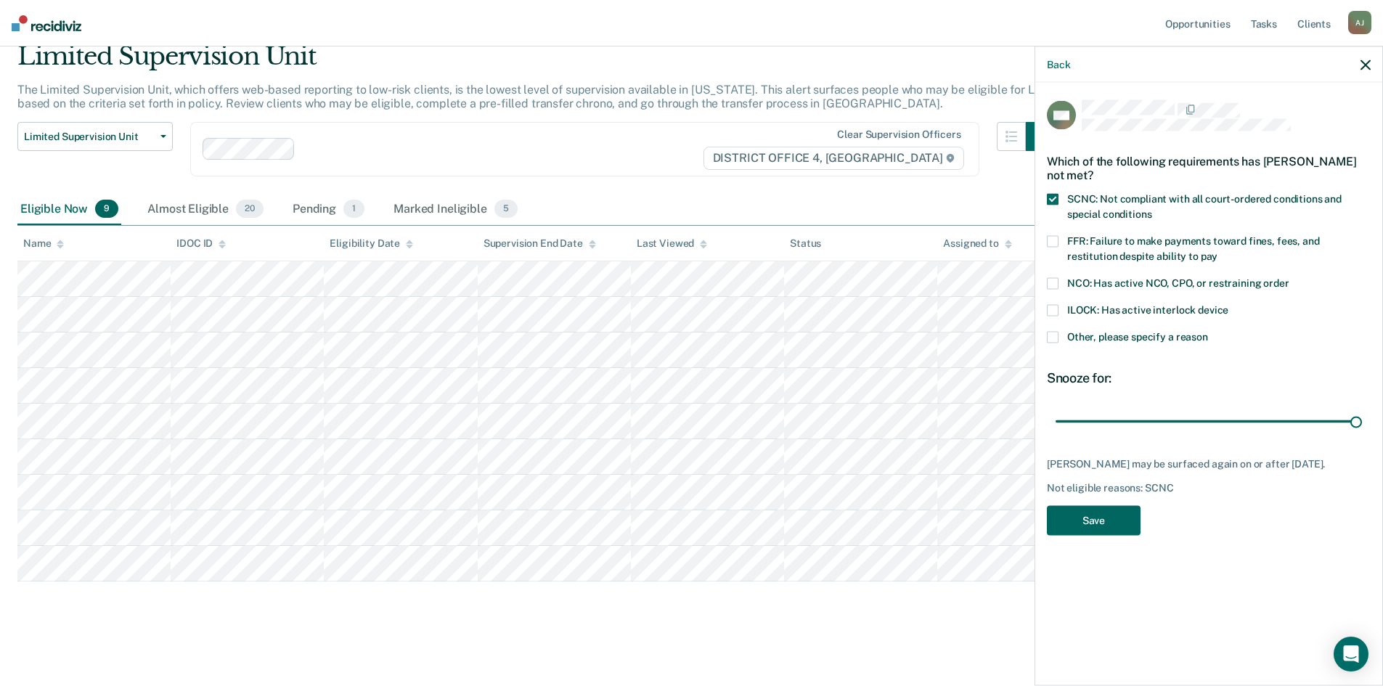
scroll to position [23, 0]
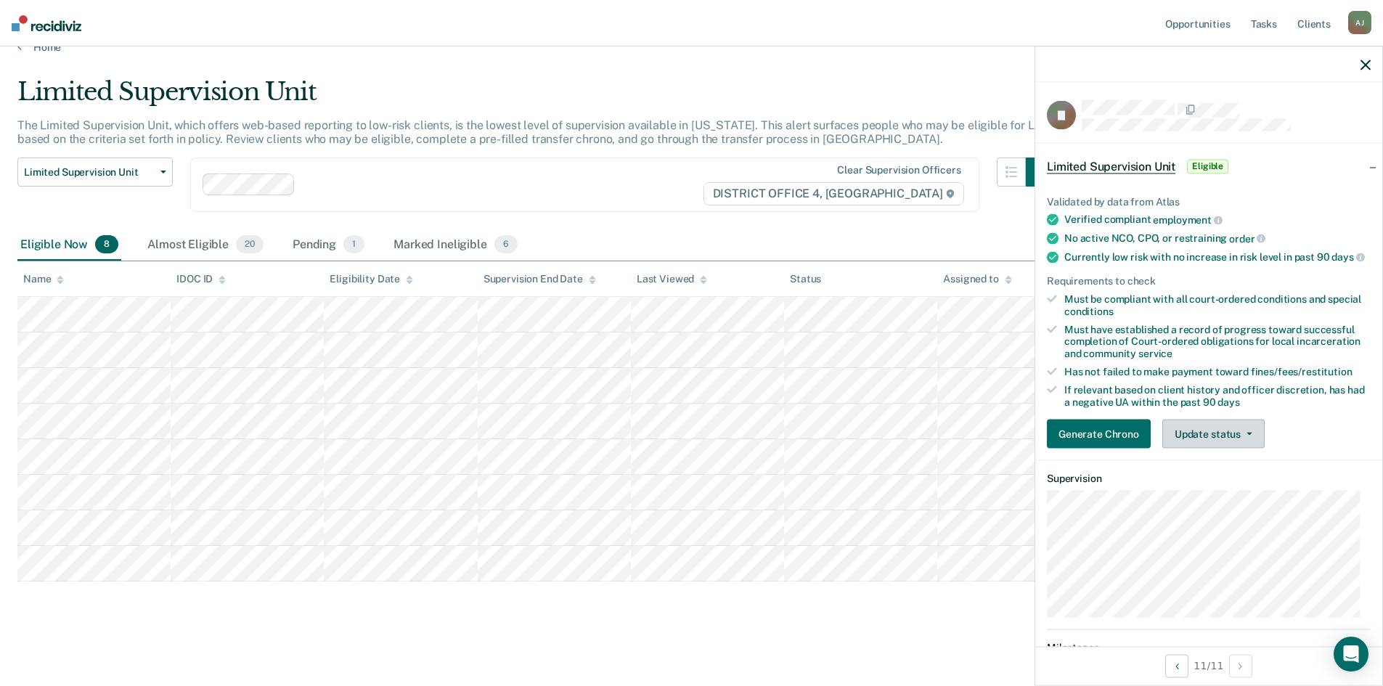
click at [1247, 436] on icon "button" at bounding box center [1250, 434] width 6 height 3
click at [1303, 441] on div "Generate Chrono Update status Mark Pending Mark Ineligible" at bounding box center [1209, 434] width 324 height 29
click at [1239, 449] on button "Update status" at bounding box center [1213, 434] width 102 height 29
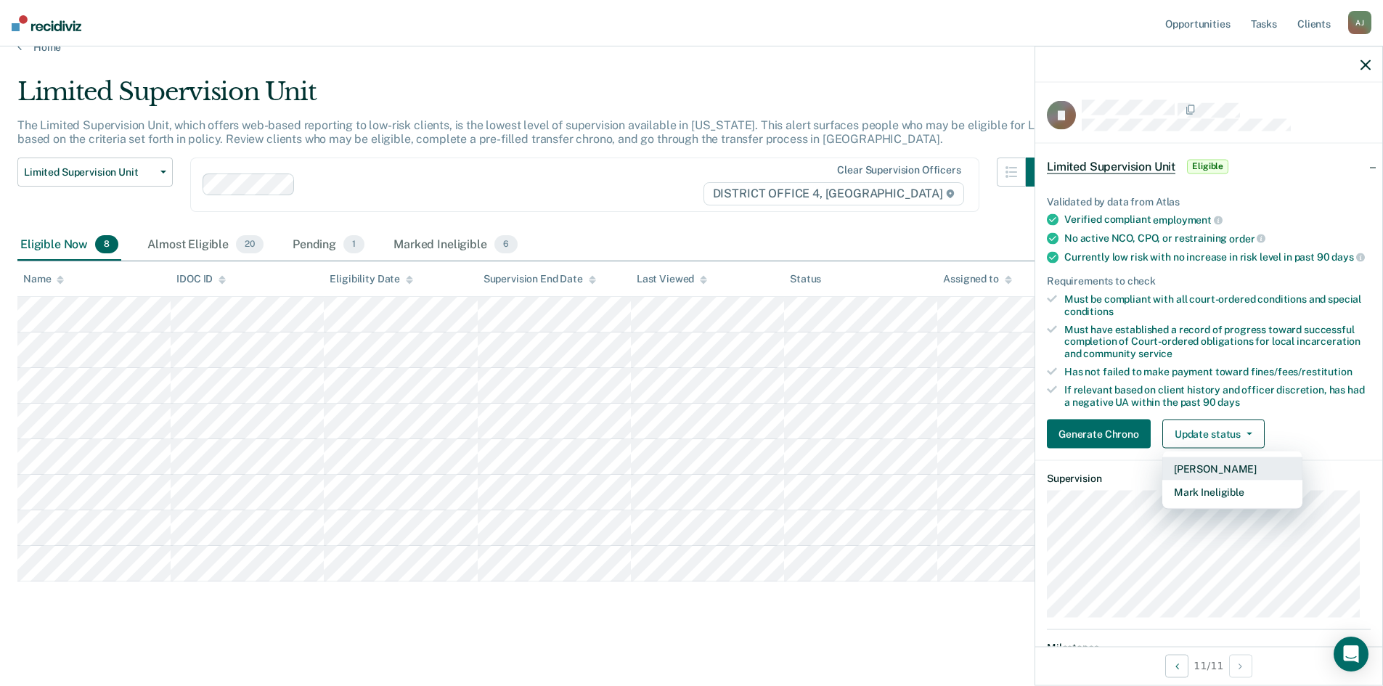
click at [1233, 478] on button "[PERSON_NAME]" at bounding box center [1232, 468] width 140 height 23
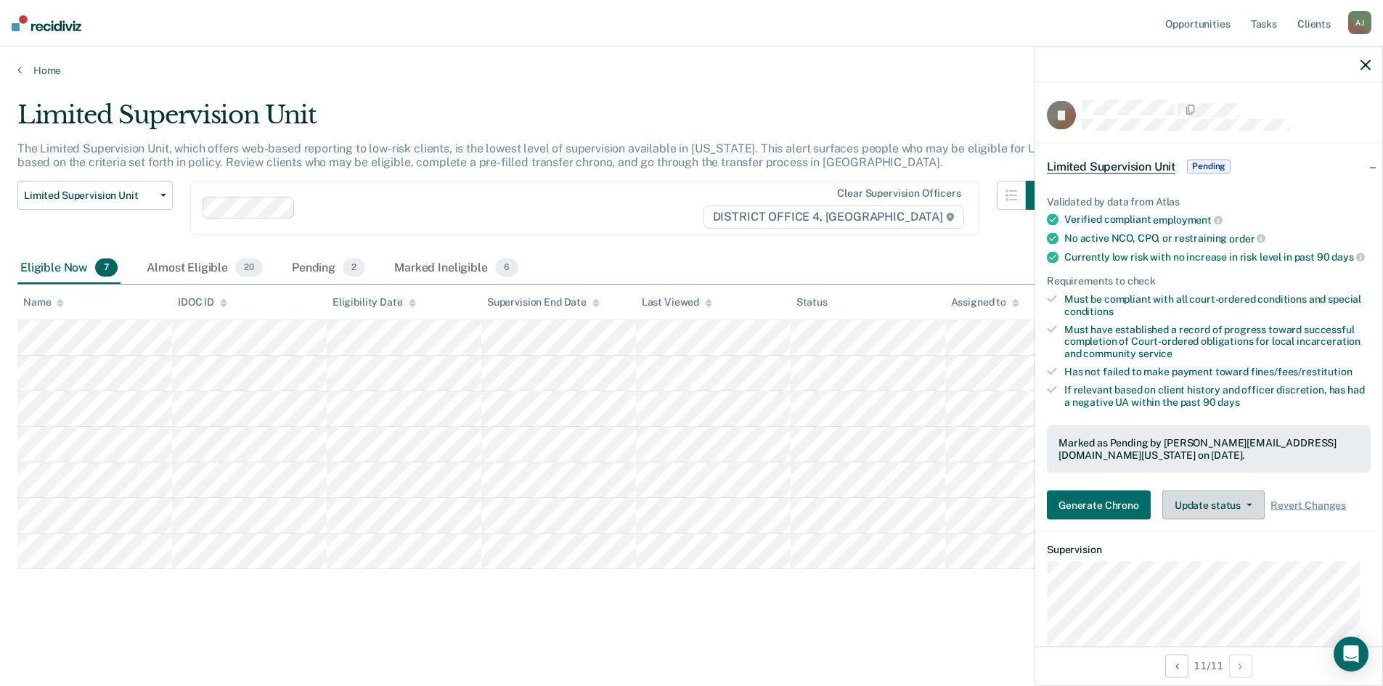
scroll to position [0, 0]
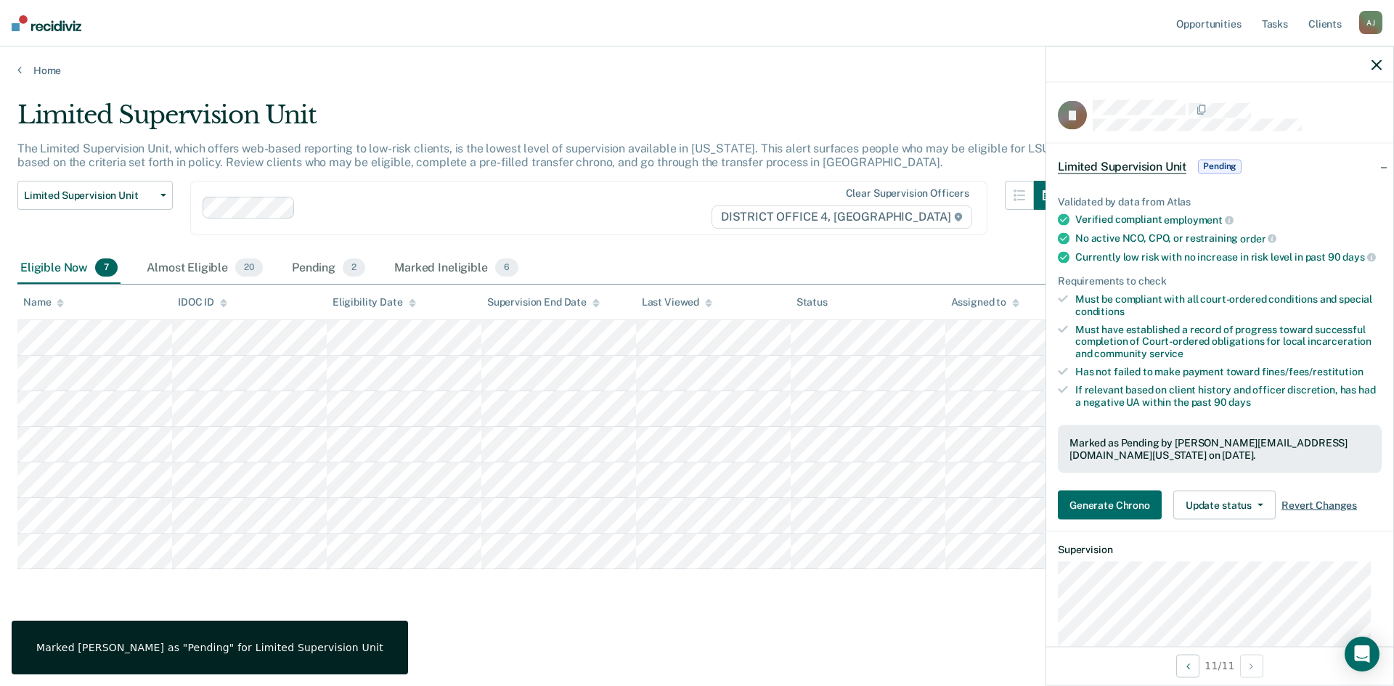
click at [1316, 511] on span "Revert Changes" at bounding box center [1319, 505] width 76 height 12
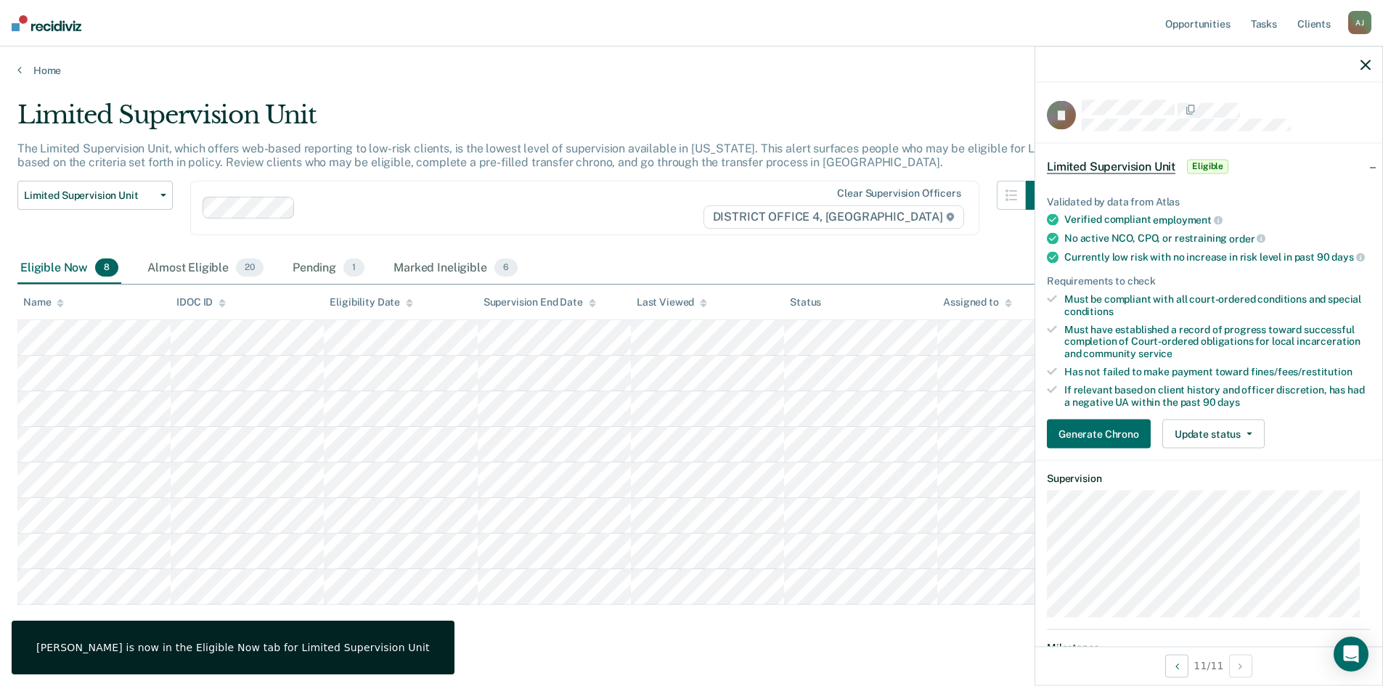
click at [538, 661] on main "Limited Supervision Unit The Limited Supervision Unit, which offers web-based r…" at bounding box center [691, 391] width 1383 height 628
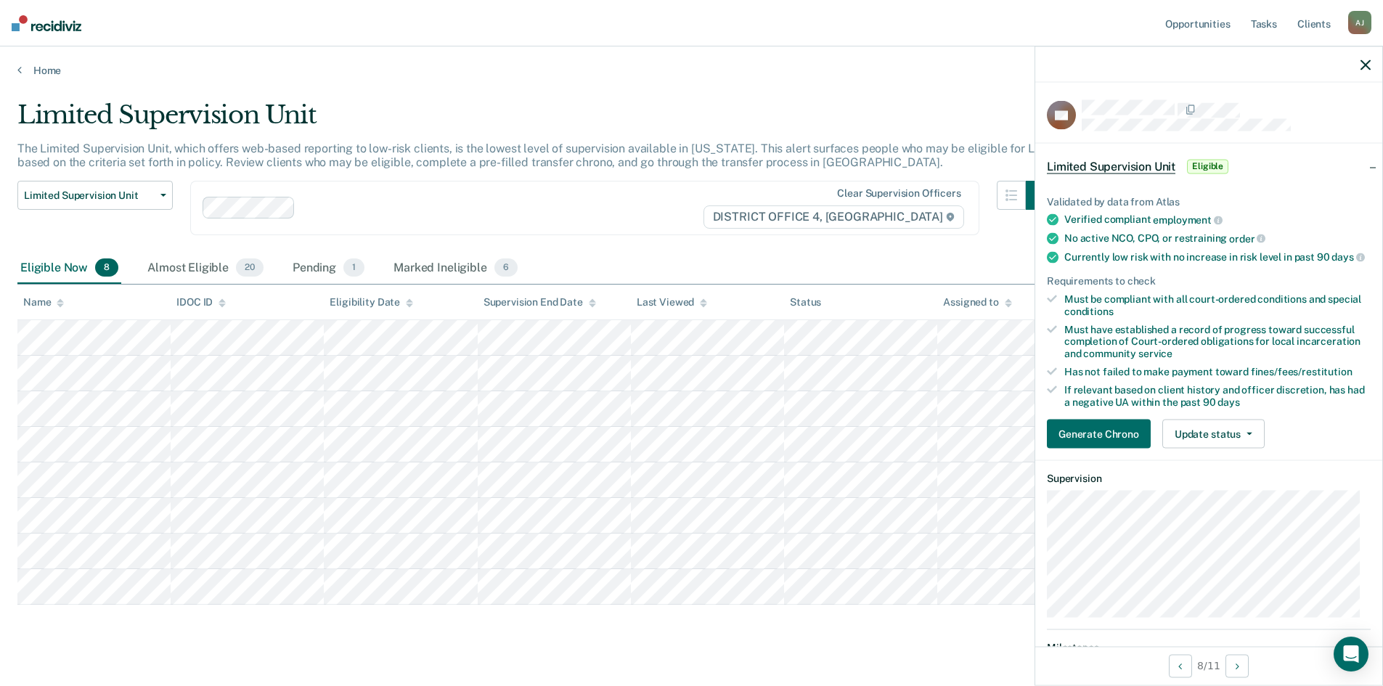
click at [1368, 64] on icon "button" at bounding box center [1366, 65] width 10 height 10
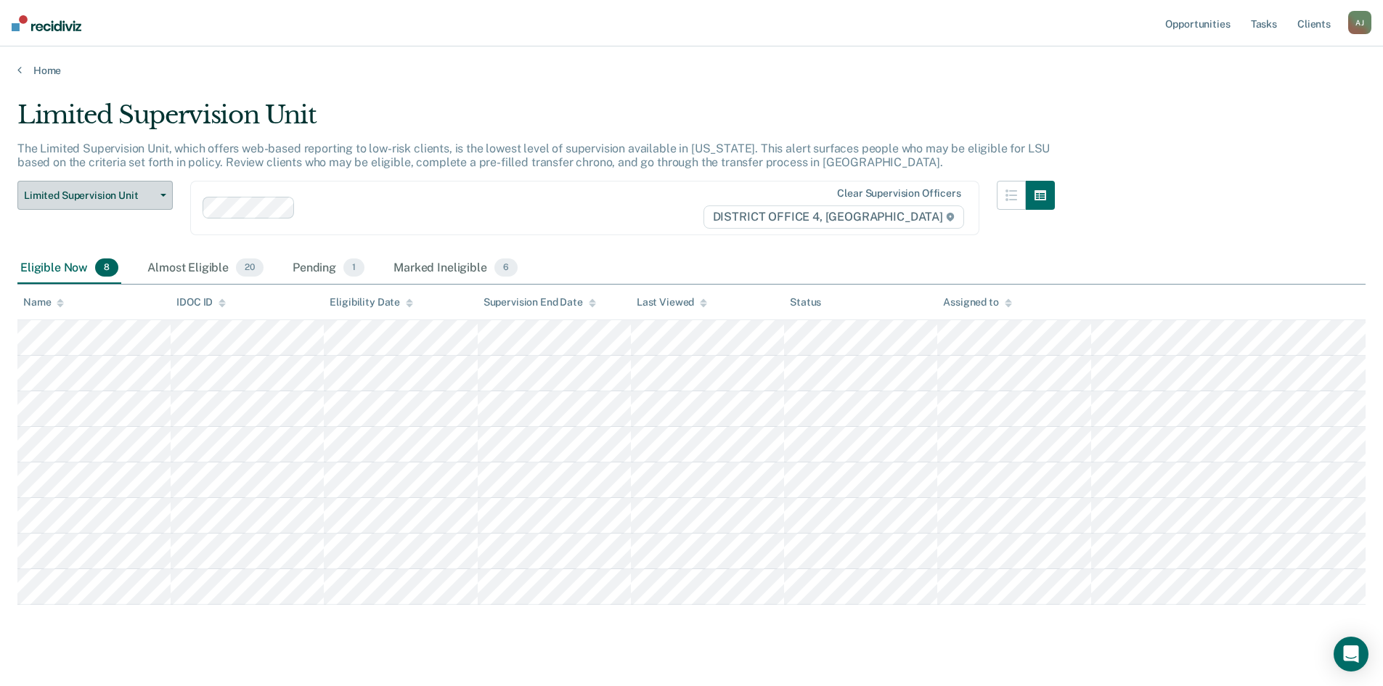
click at [152, 193] on span "Limited Supervision Unit" at bounding box center [89, 195] width 131 height 12
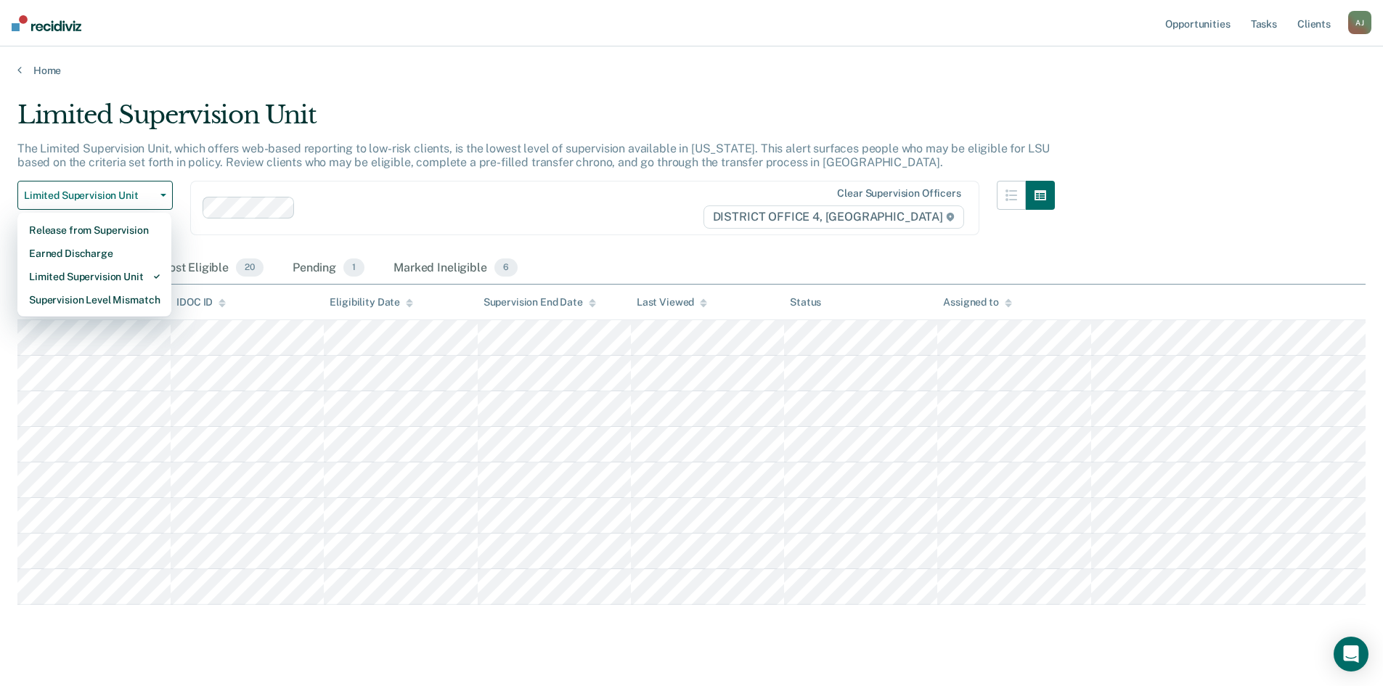
click at [598, 134] on div "Limited Supervision Unit" at bounding box center [535, 120] width 1037 height 41
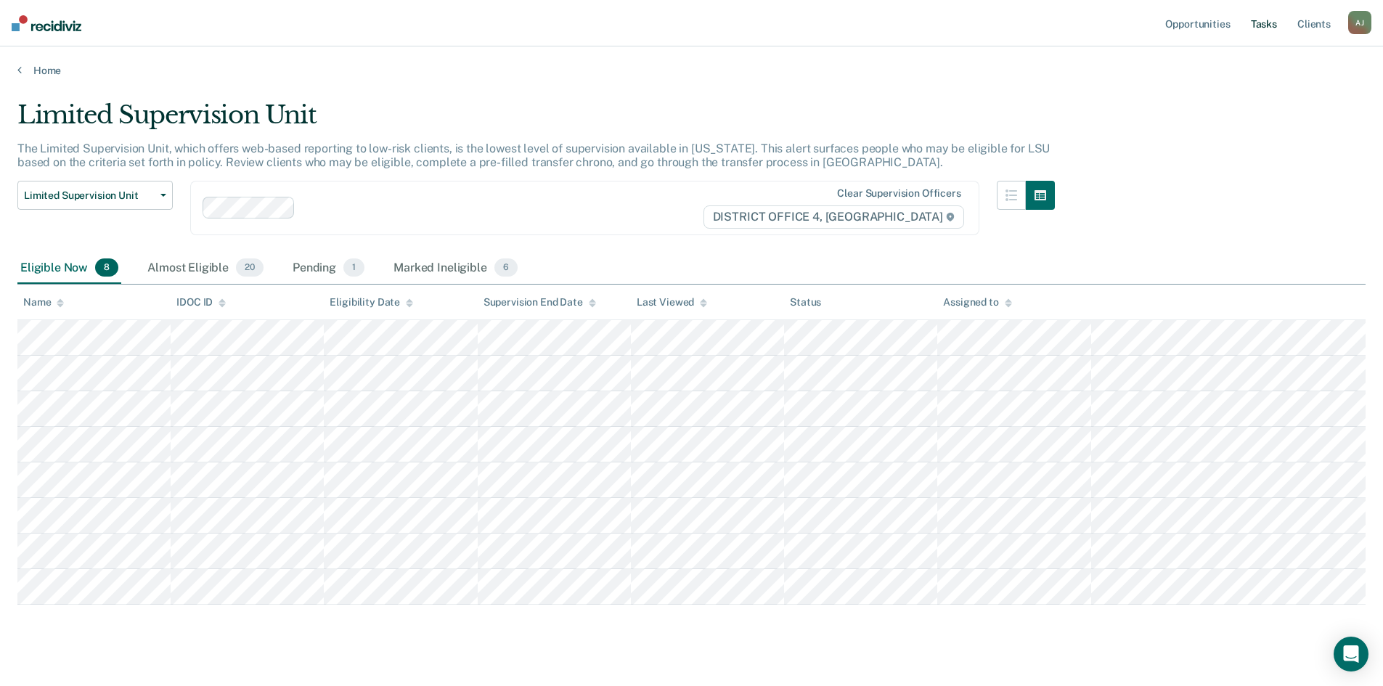
click at [1270, 23] on link "Tasks" at bounding box center [1264, 23] width 32 height 46
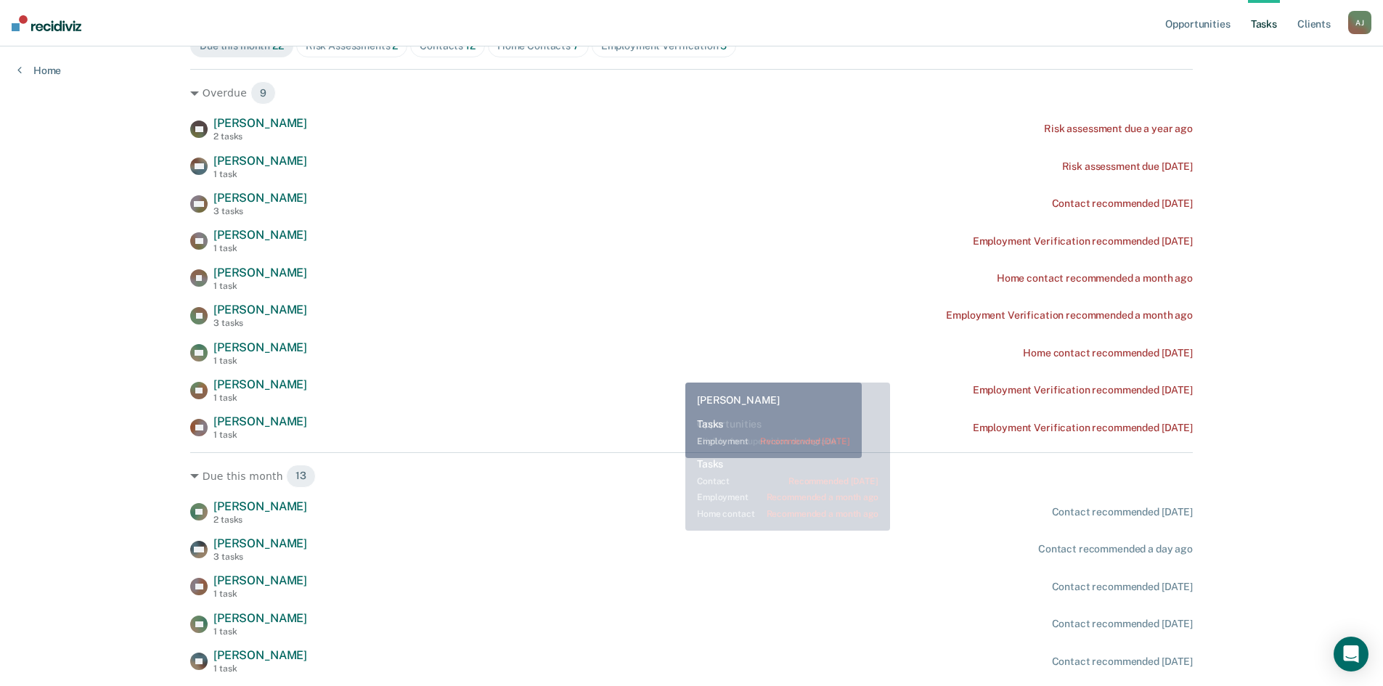
scroll to position [218, 0]
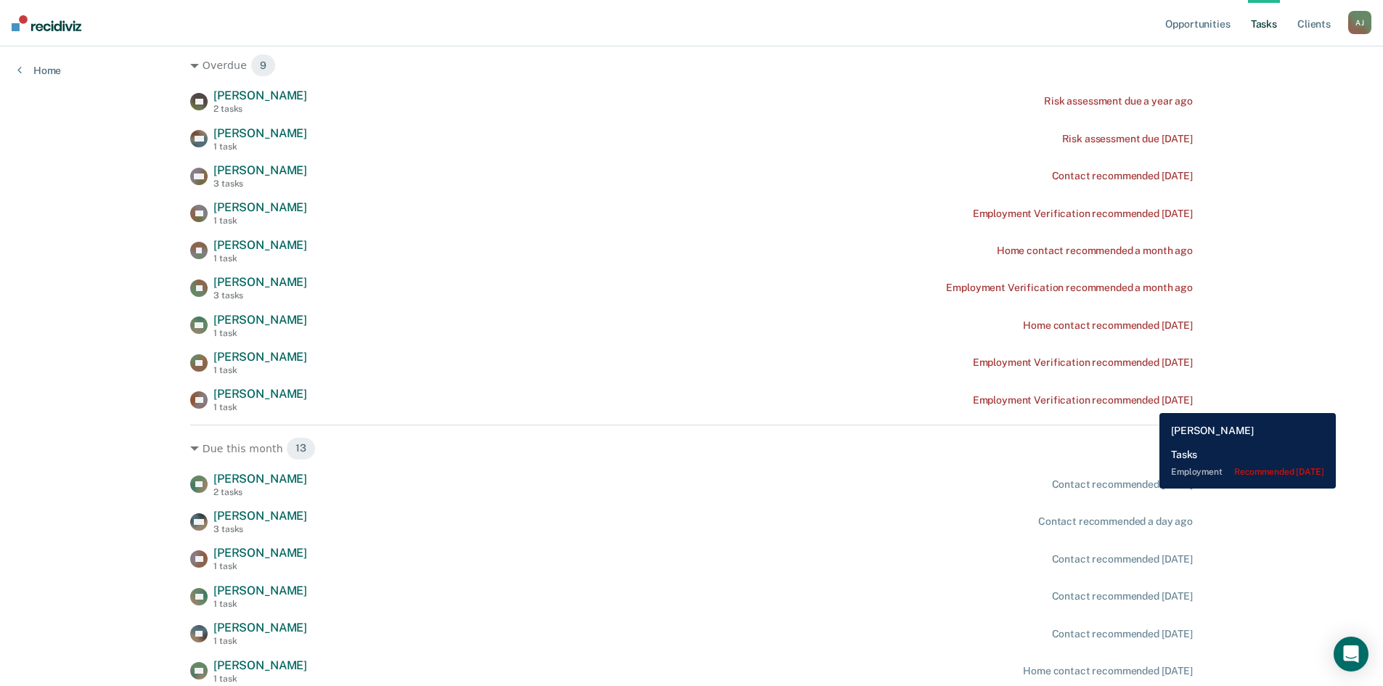
click at [1149, 402] on div "Employment Verification recommended [DATE]" at bounding box center [1083, 400] width 220 height 12
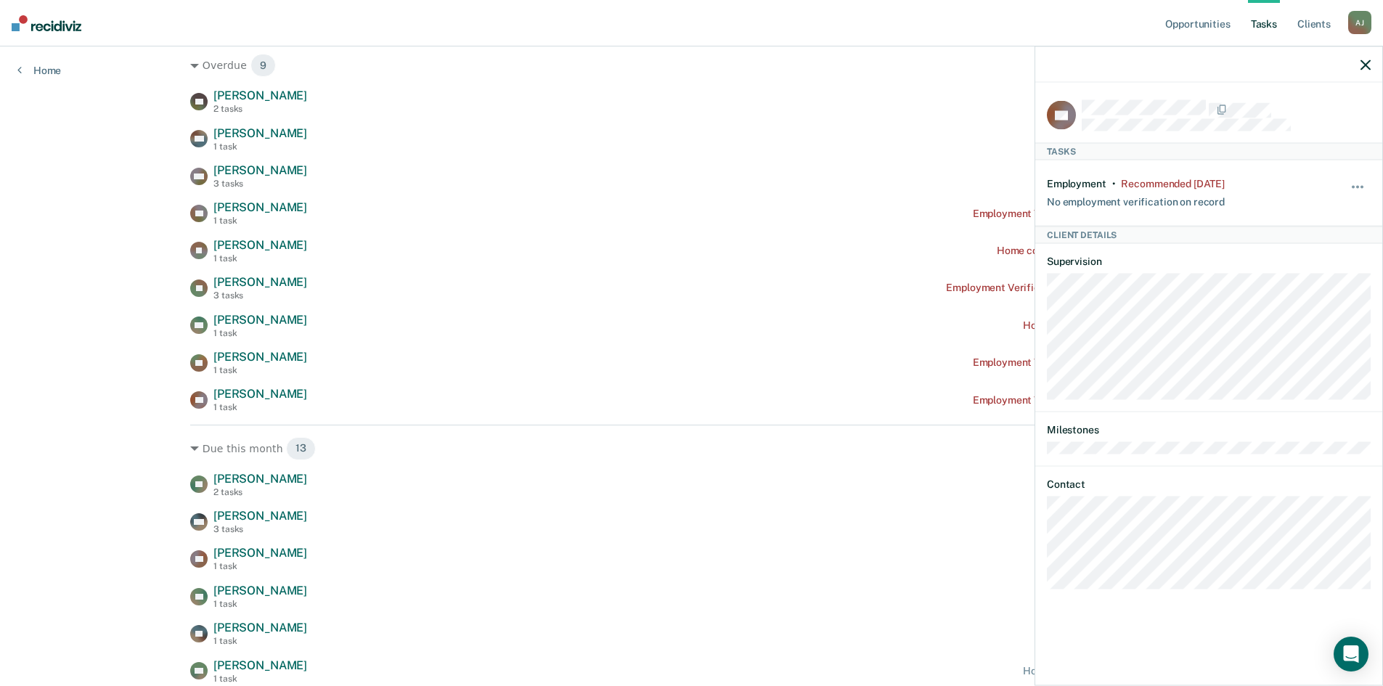
click at [1358, 180] on div "Hide from tasks list for... 7 days 30 days 90 days" at bounding box center [1358, 193] width 25 height 30
click at [1358, 183] on button "button" at bounding box center [1358, 194] width 25 height 23
click at [1307, 253] on button "7 days" at bounding box center [1318, 256] width 105 height 23
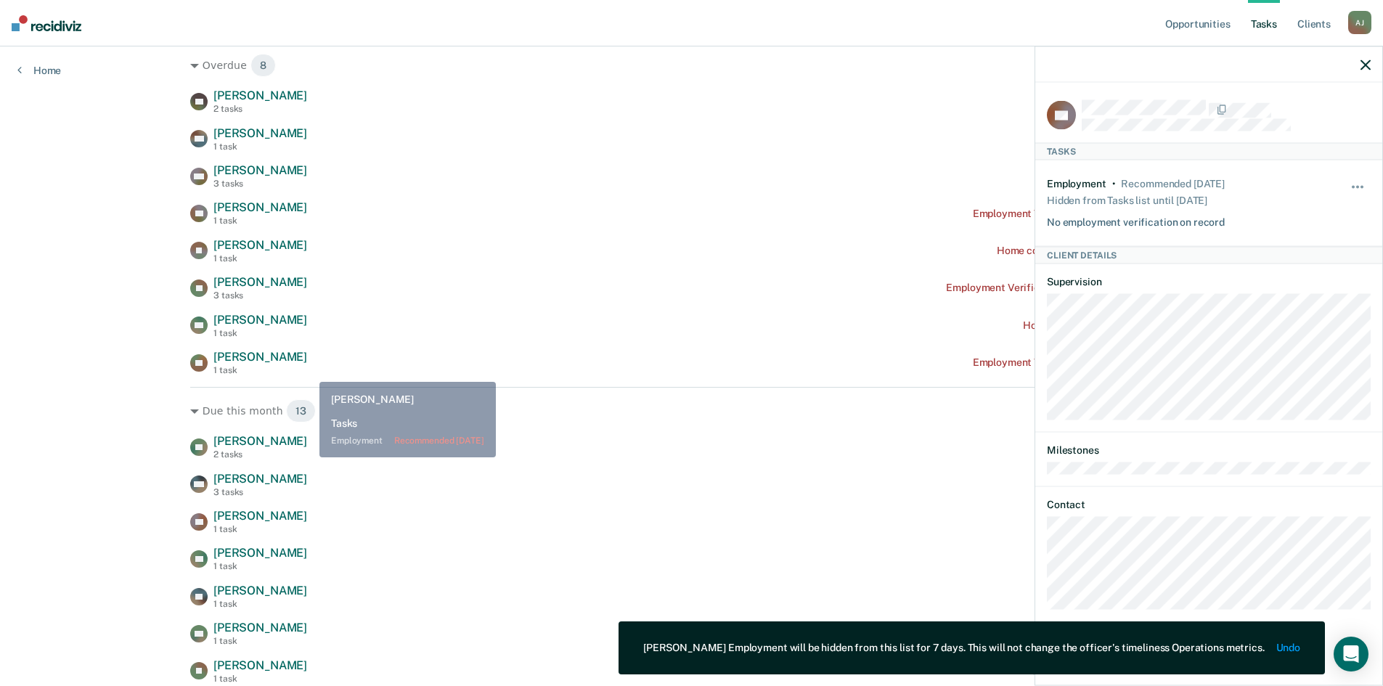
click at [315, 364] on div "YB [PERSON_NAME] 1 task Employment Verification recommended [DATE]" at bounding box center [691, 362] width 1003 height 25
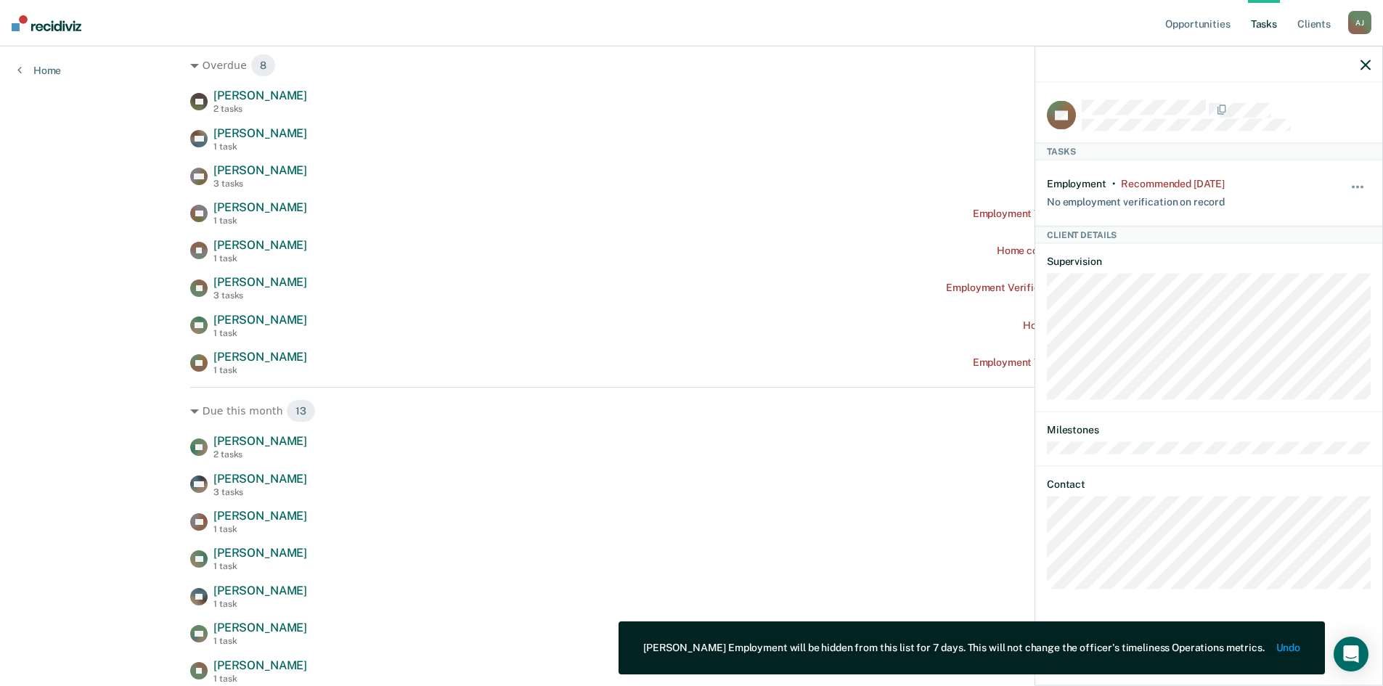
click at [1365, 65] on icon "button" at bounding box center [1366, 65] width 10 height 10
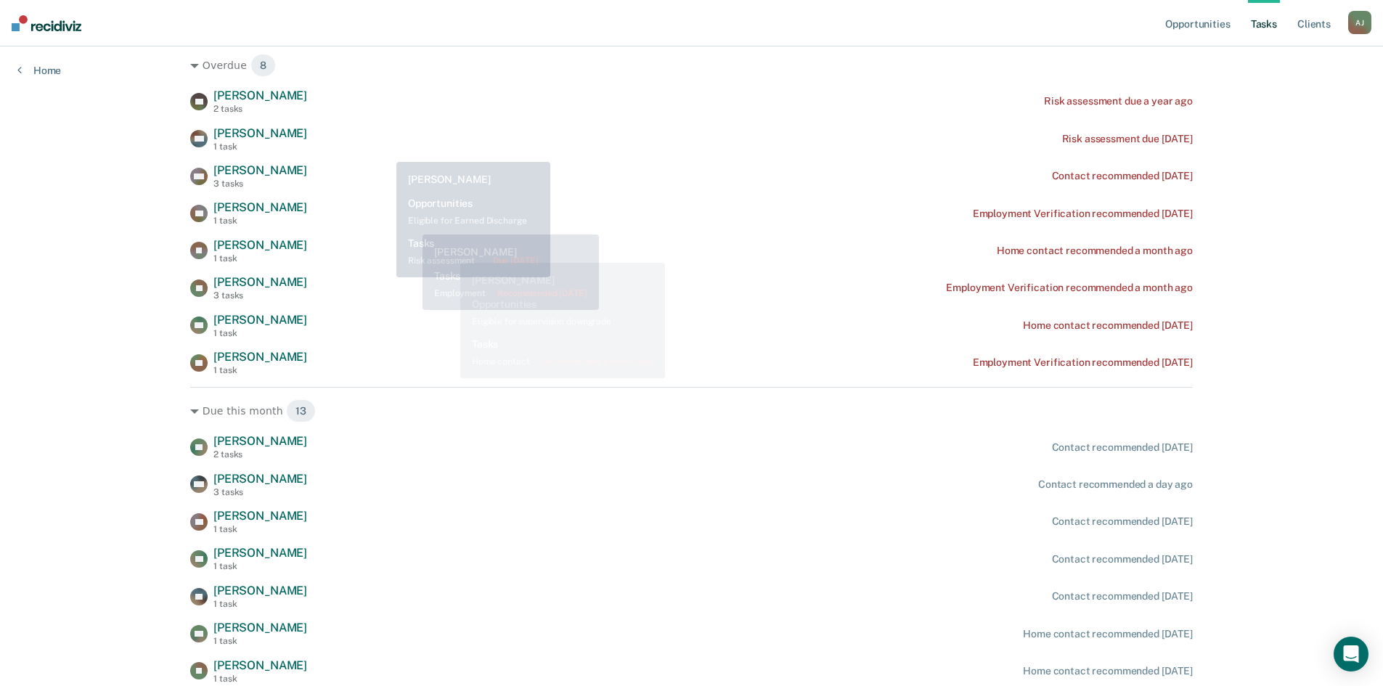
click at [558, 300] on div "DJ [PERSON_NAME] 3 tasks Employment Verification recommended a month ago" at bounding box center [691, 287] width 1003 height 25
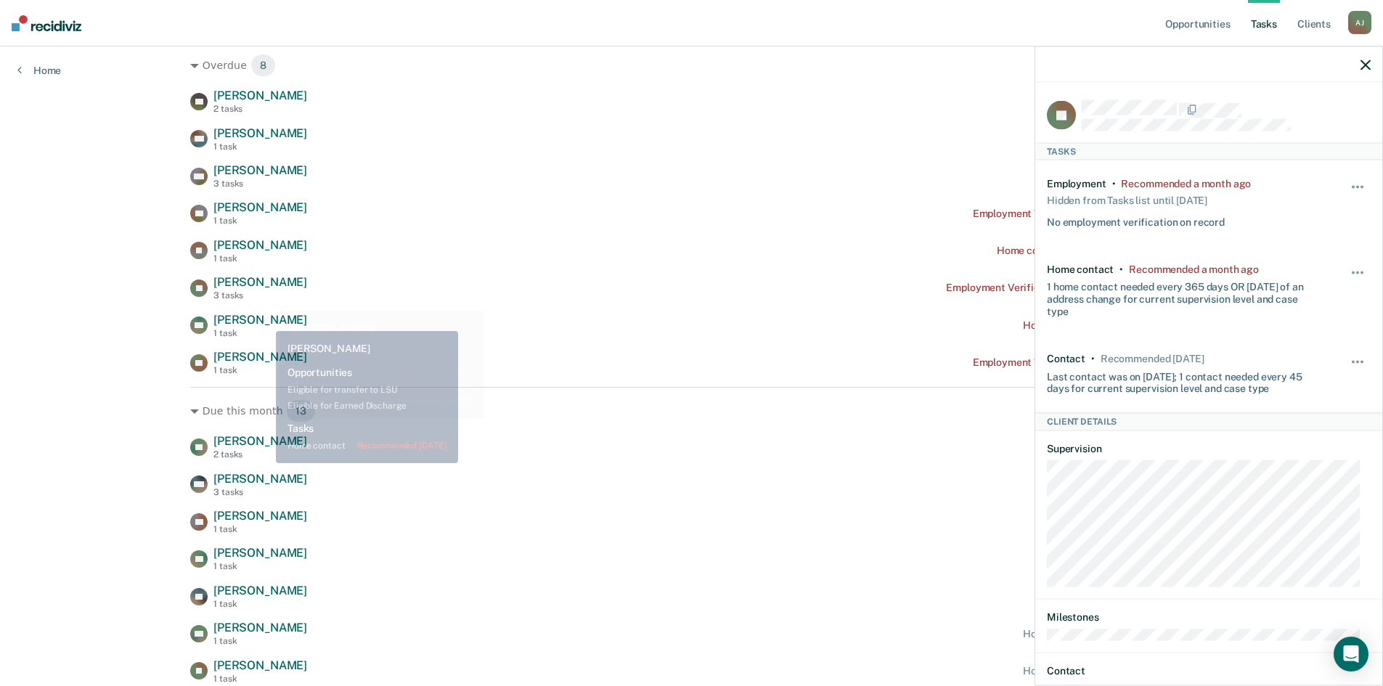
click at [264, 323] on span "[PERSON_NAME]" at bounding box center [260, 320] width 94 height 14
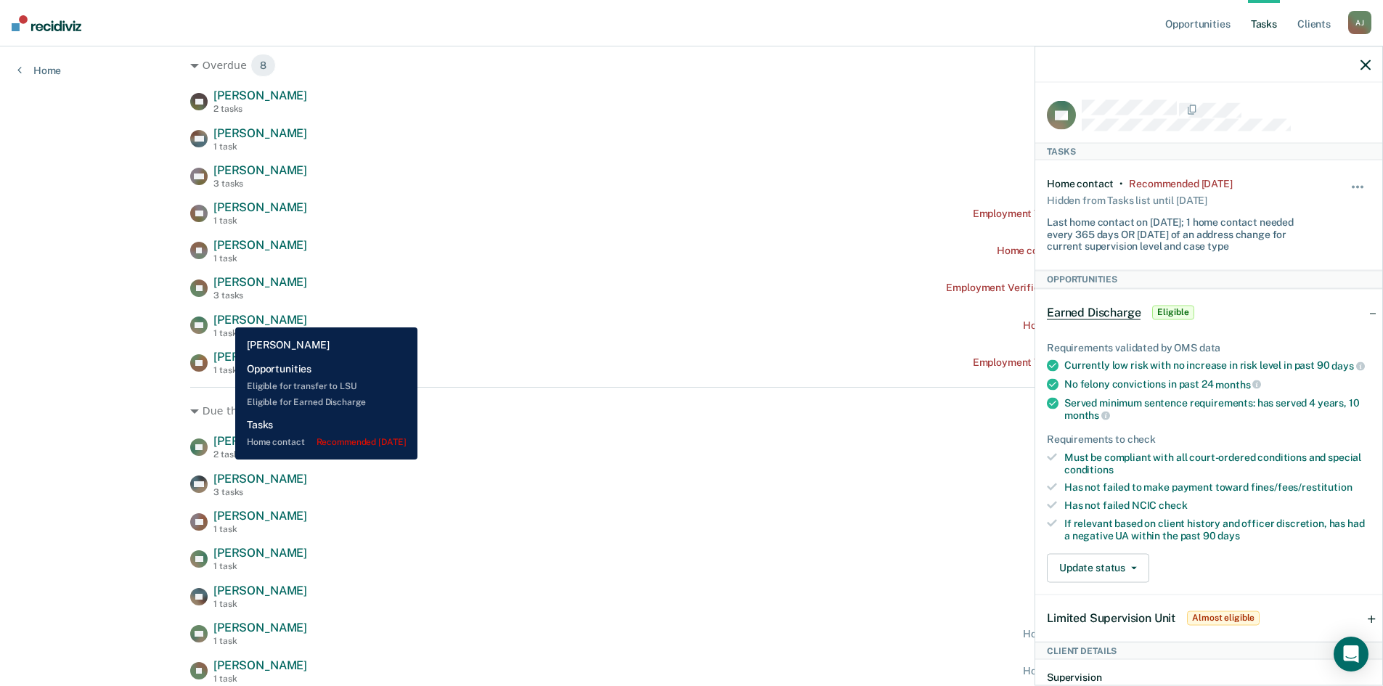
click at [224, 317] on span "[PERSON_NAME]" at bounding box center [260, 320] width 94 height 14
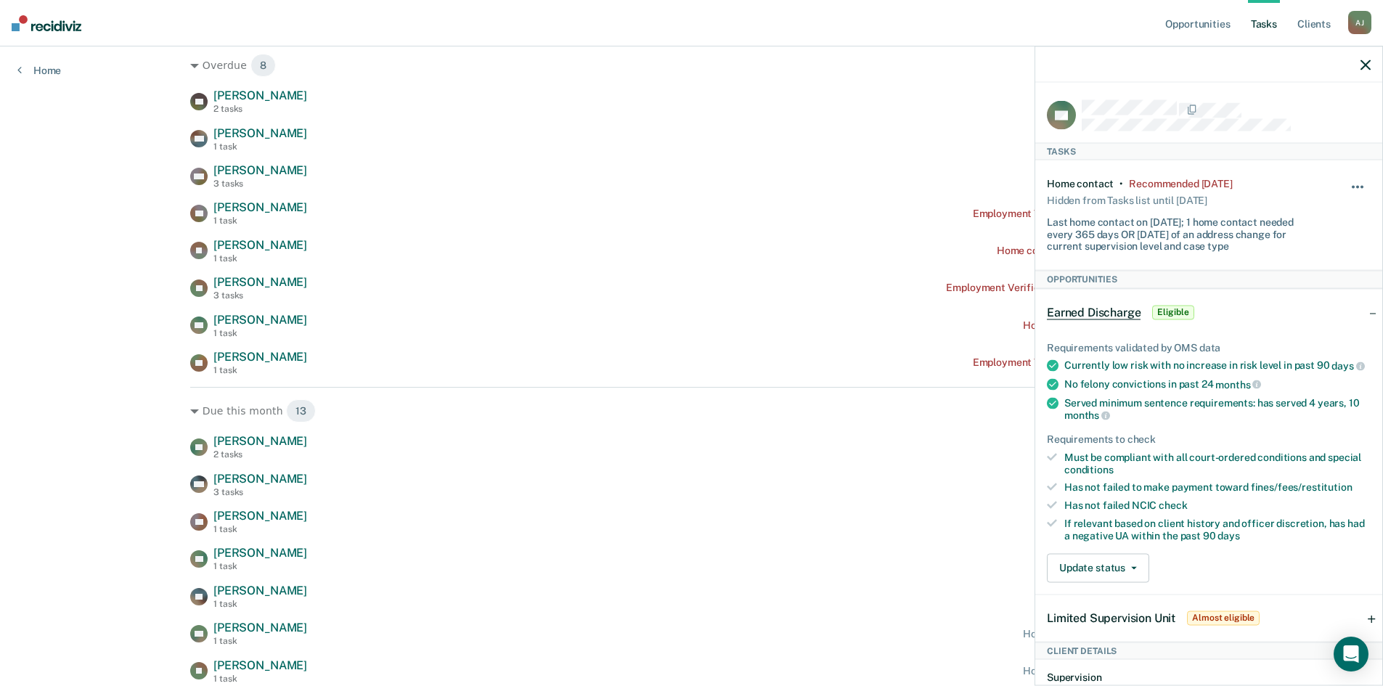
click at [1346, 183] on button "button" at bounding box center [1358, 194] width 25 height 23
click at [1291, 254] on button "7 days" at bounding box center [1318, 256] width 105 height 23
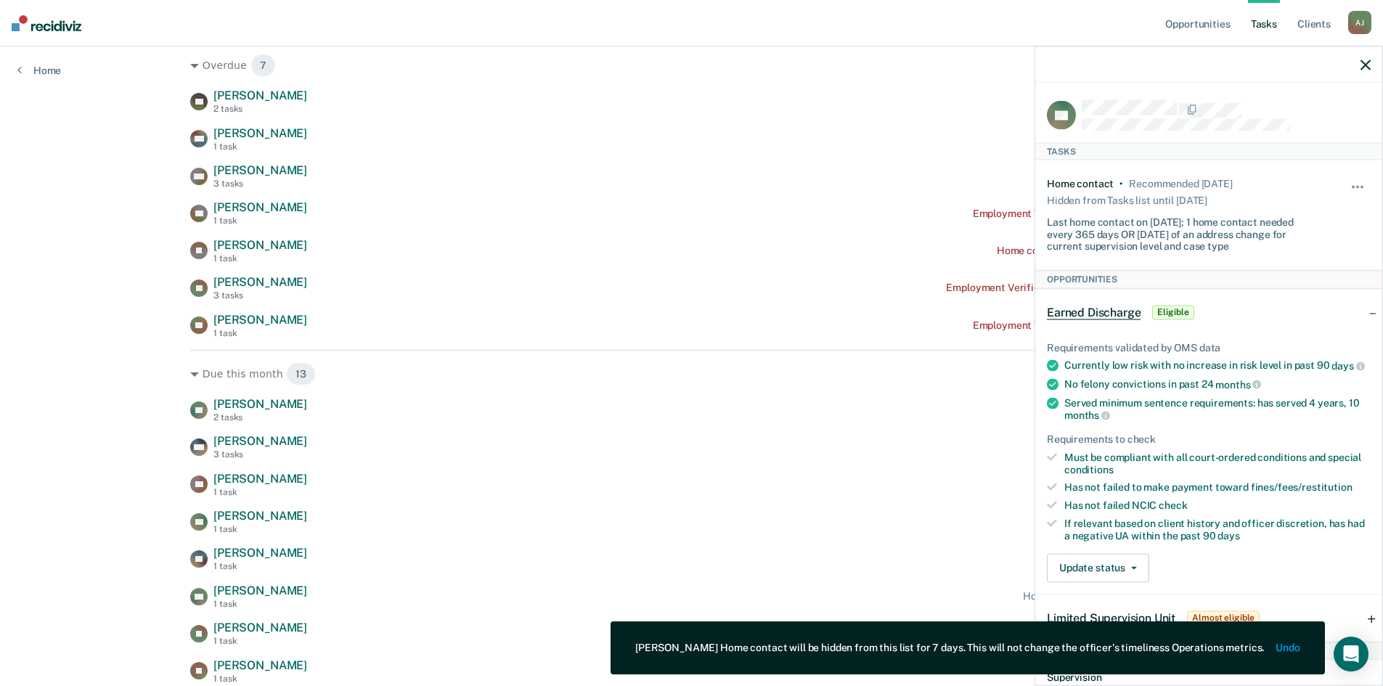
click at [1365, 64] on icon "button" at bounding box center [1366, 65] width 10 height 10
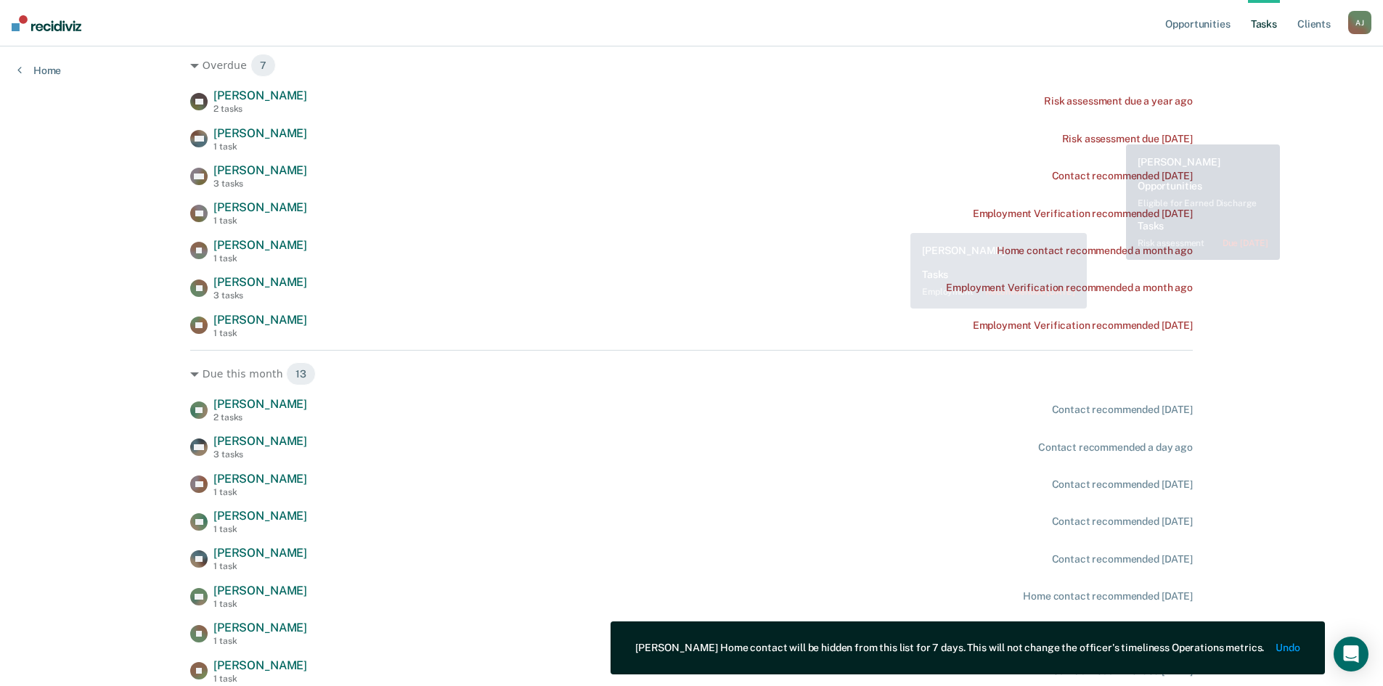
click at [663, 248] on div "JZ [PERSON_NAME] 1 task Home contact recommended a month ago" at bounding box center [691, 250] width 1003 height 25
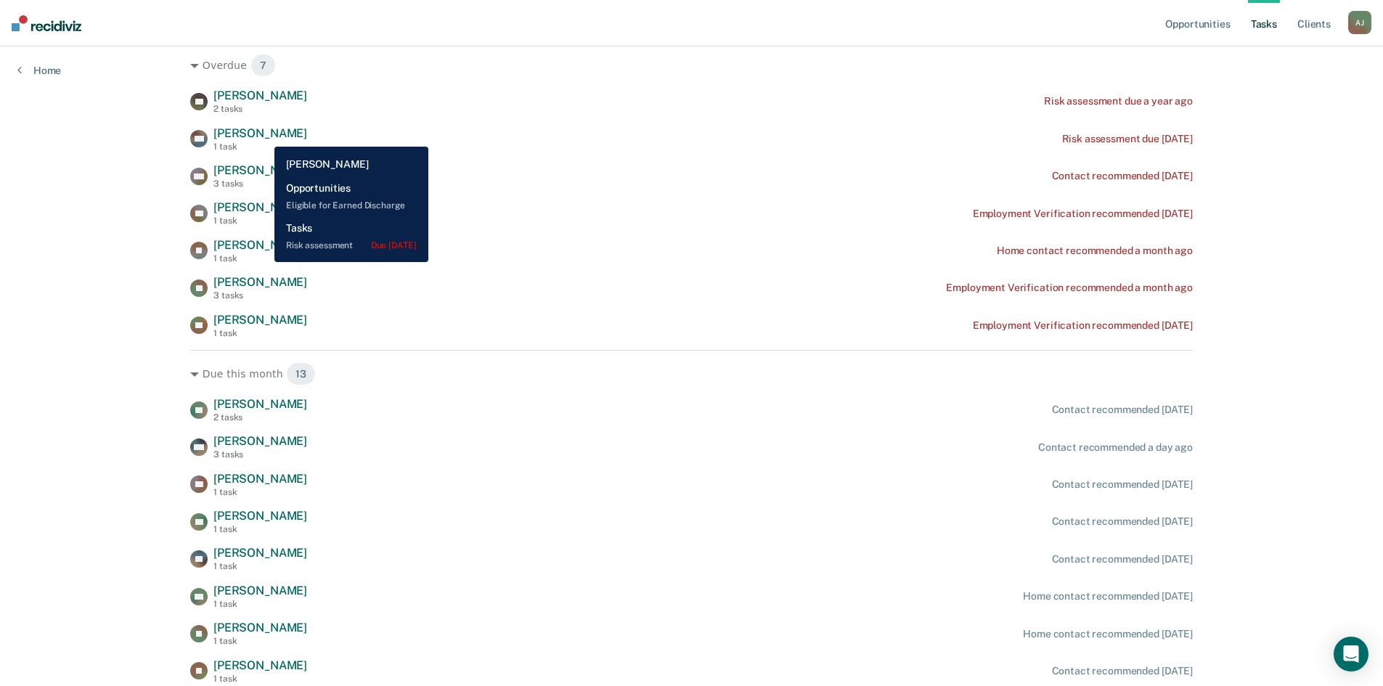
click at [264, 136] on span "[PERSON_NAME]" at bounding box center [260, 133] width 94 height 14
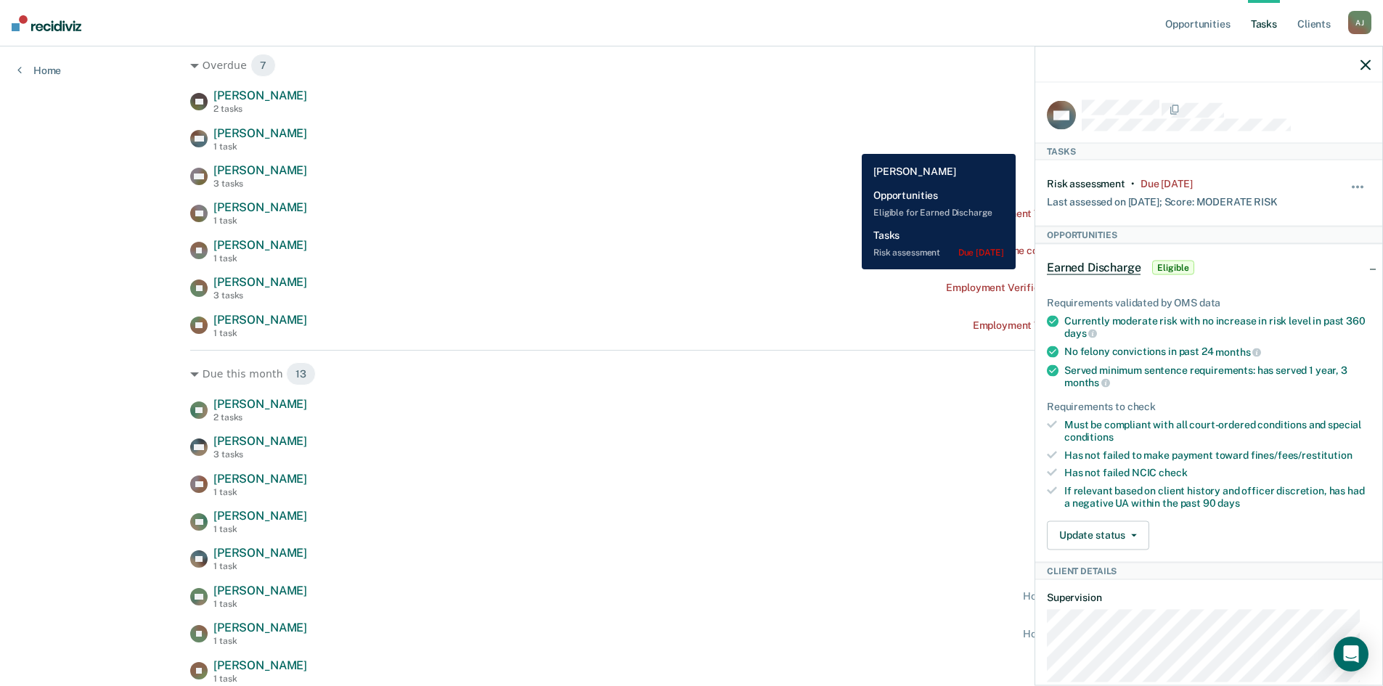
click at [693, 154] on div "KP [PERSON_NAME] 2 tasks Risk assessment due a year ago BM [PERSON_NAME] 1 task…" at bounding box center [691, 214] width 1003 height 250
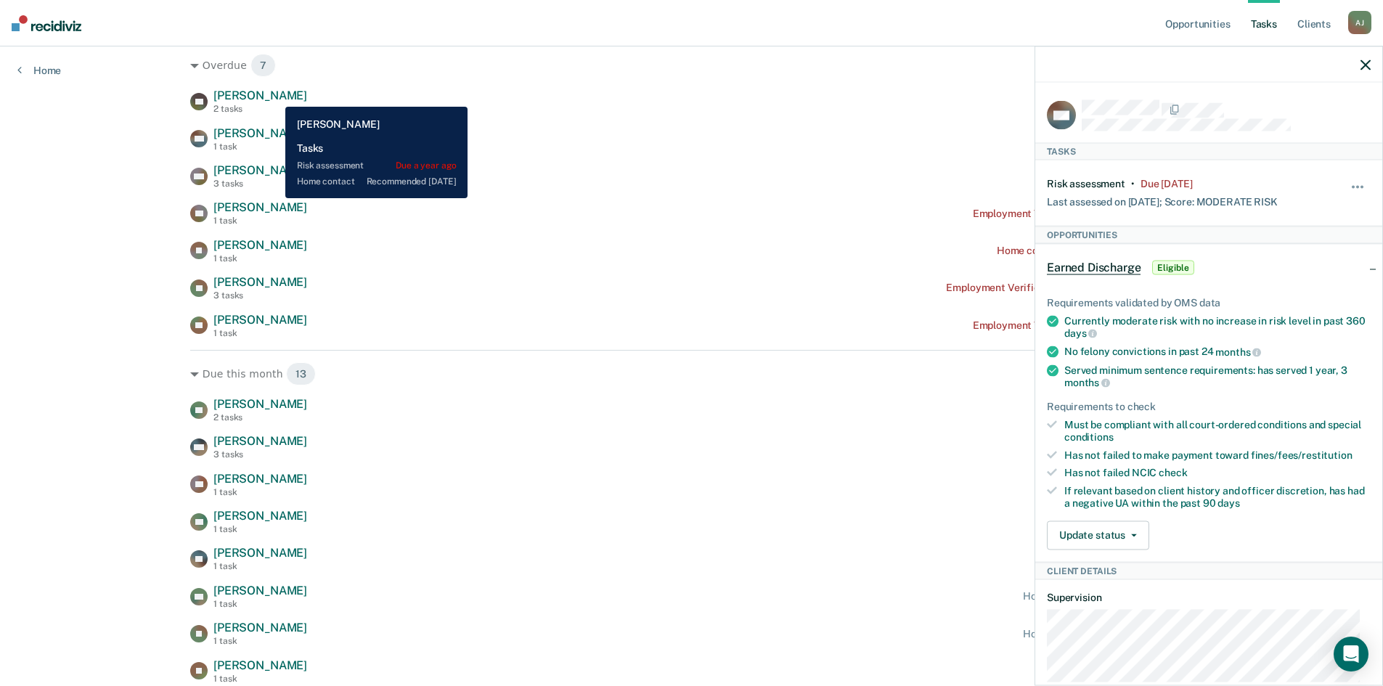
click at [274, 96] on span "[PERSON_NAME]" at bounding box center [260, 96] width 94 height 14
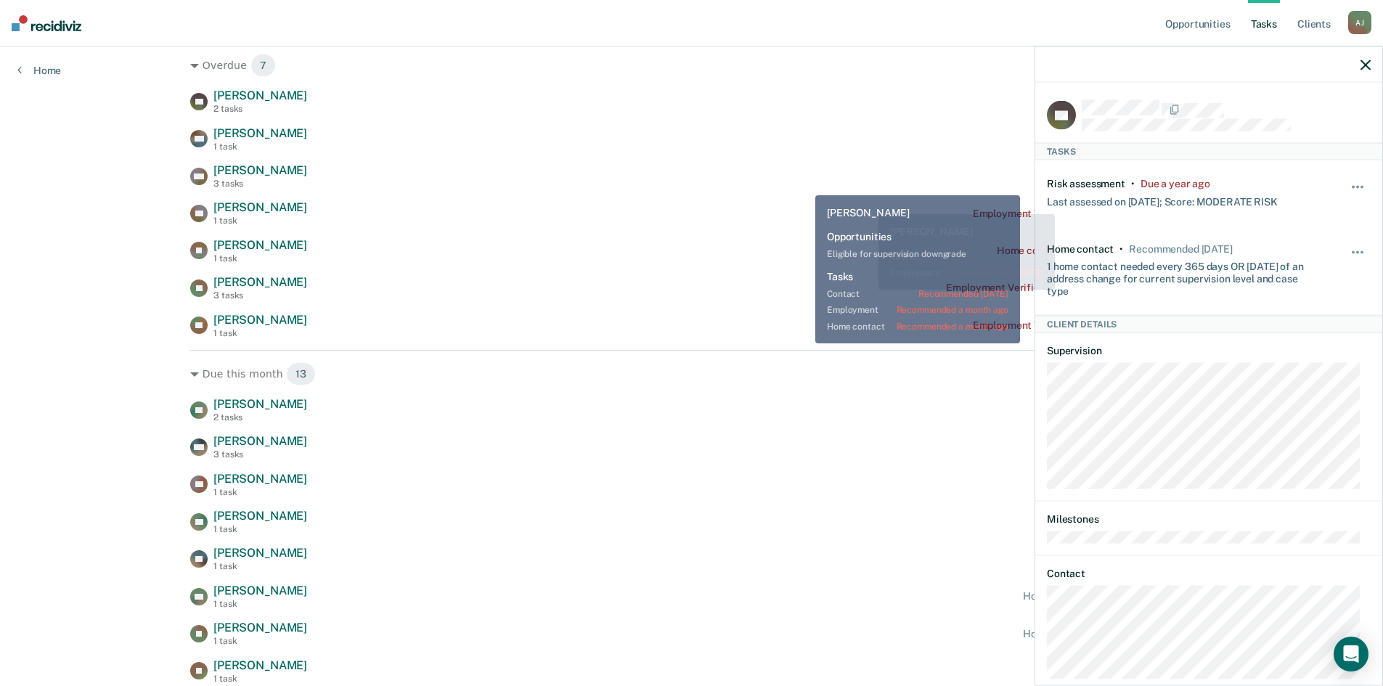
drag, startPoint x: 804, startPoint y: 184, endPoint x: 849, endPoint y: 175, distance: 45.3
click at [804, 184] on div "OW [PERSON_NAME] 3 tasks Contact recommended [DATE]" at bounding box center [691, 175] width 1003 height 25
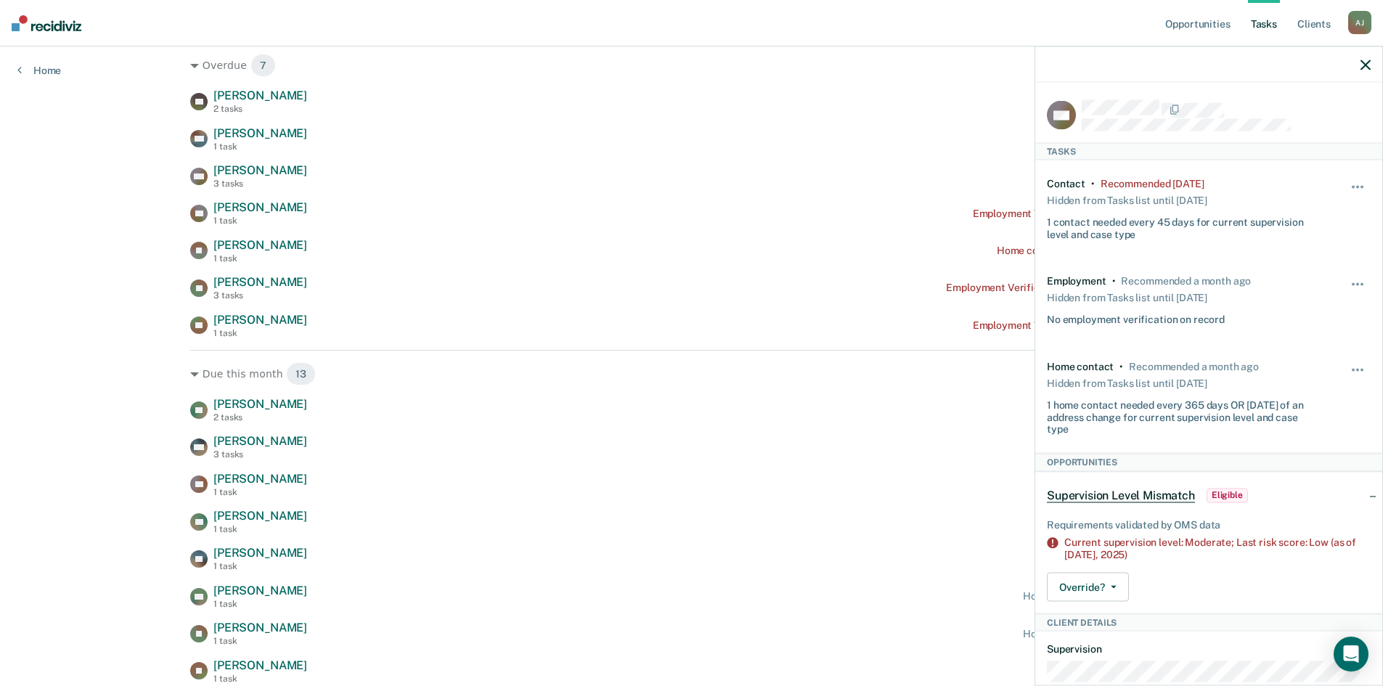
click at [1364, 69] on icon "button" at bounding box center [1366, 65] width 10 height 10
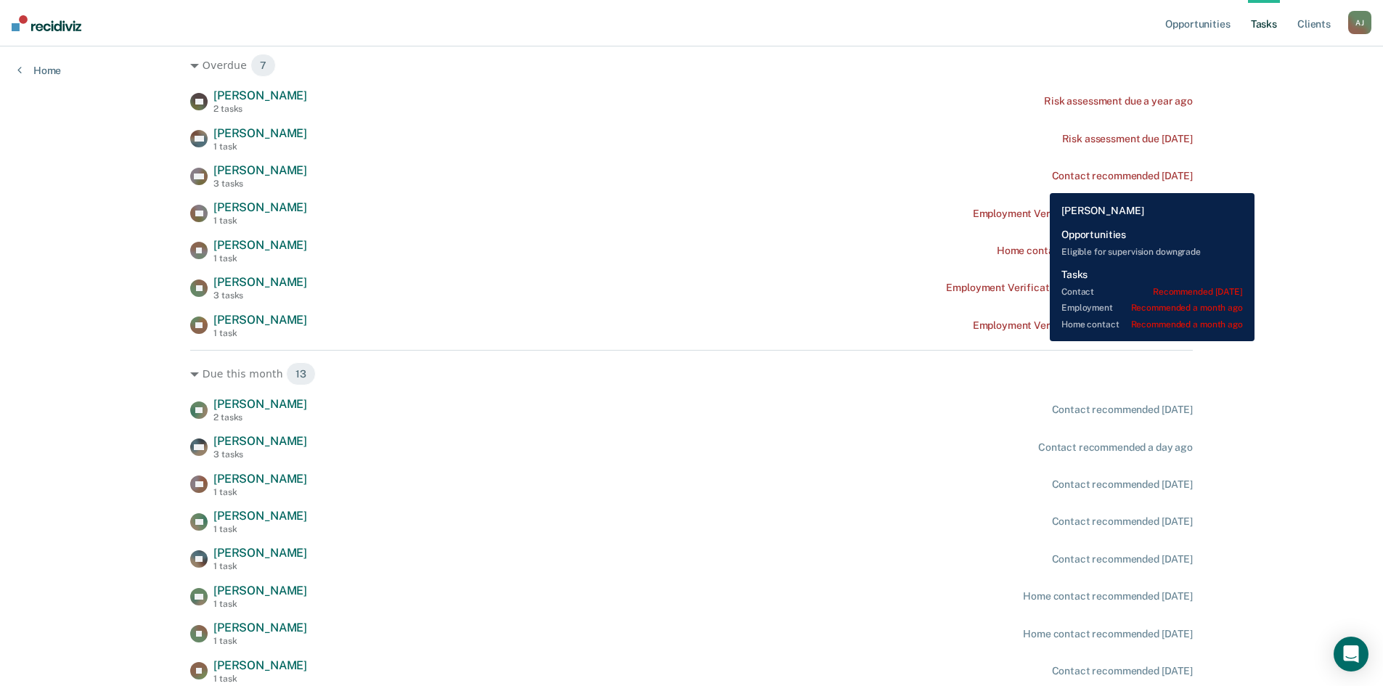
click at [1060, 179] on div "Contact recommended [DATE]" at bounding box center [1122, 176] width 141 height 12
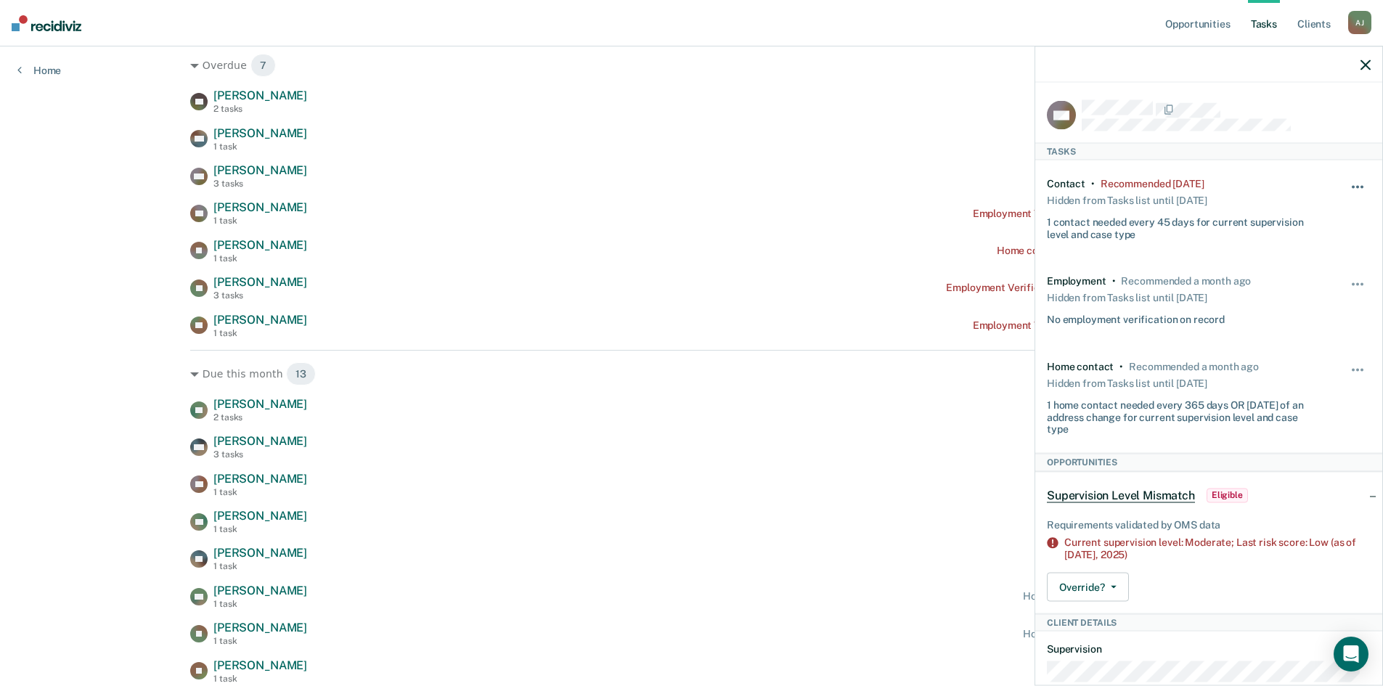
click at [1361, 186] on span "button" at bounding box center [1362, 187] width 3 height 3
click at [1300, 254] on button "7 days" at bounding box center [1318, 256] width 105 height 23
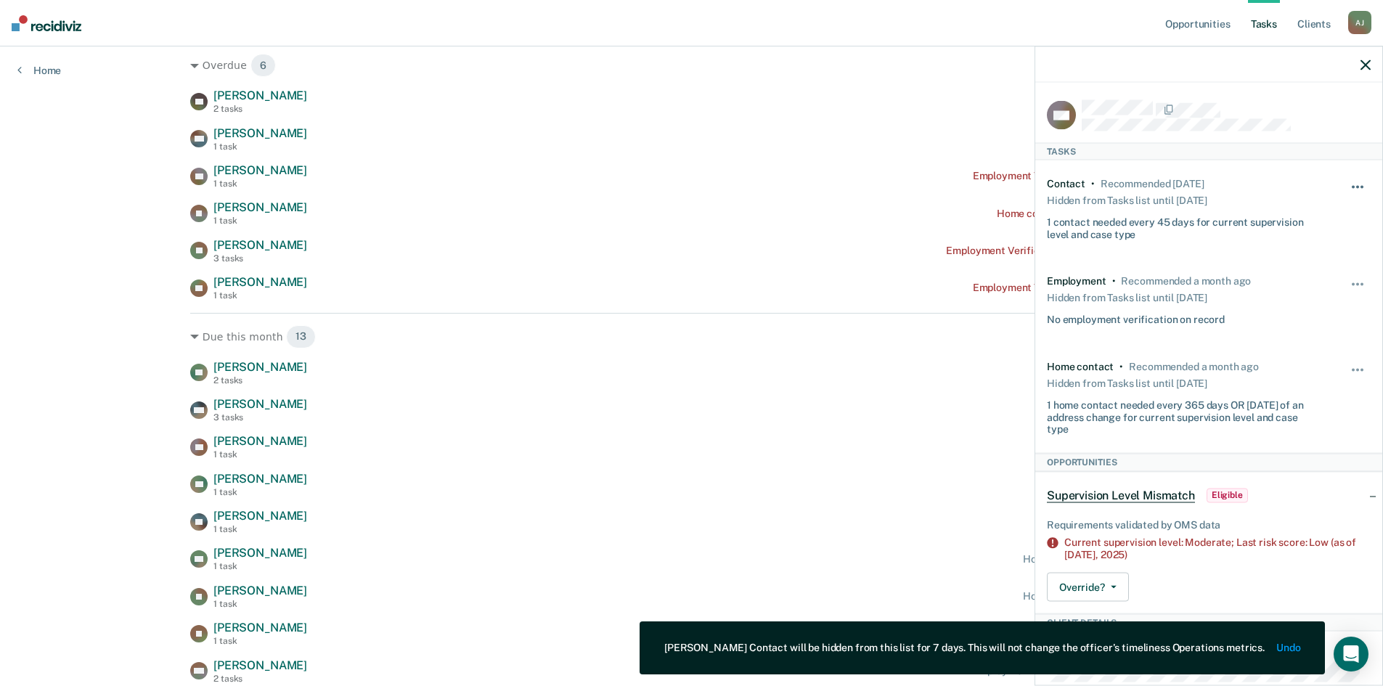
click at [1356, 186] on span "button" at bounding box center [1357, 187] width 3 height 3
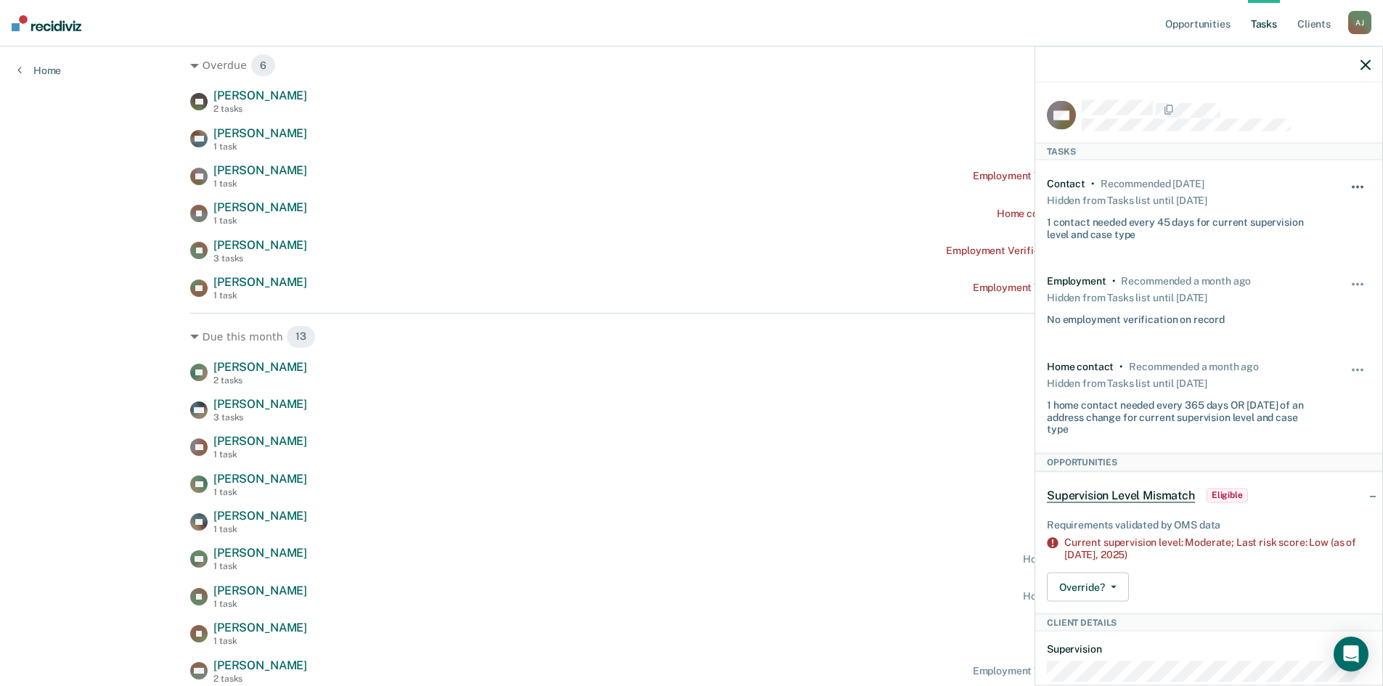
click at [1348, 186] on button "button" at bounding box center [1358, 194] width 25 height 23
click at [1367, 59] on button "button" at bounding box center [1366, 64] width 10 height 12
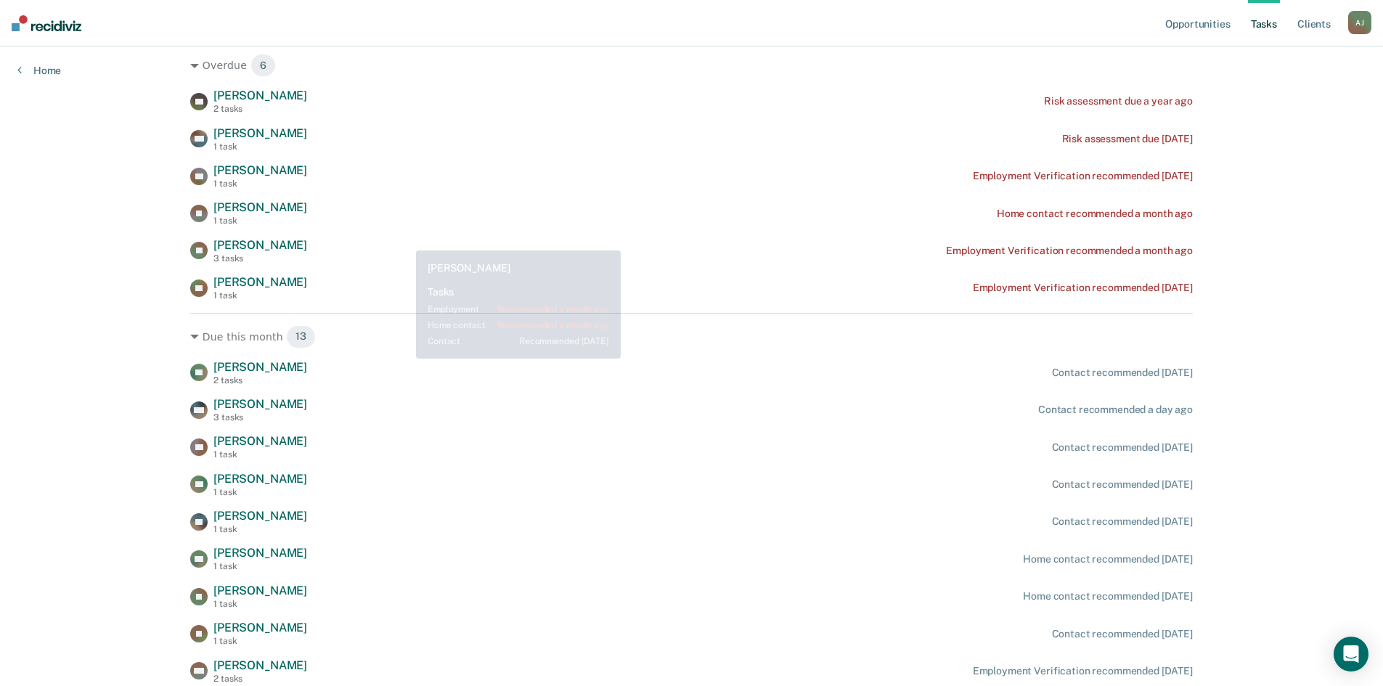
click at [514, 232] on div "KP [PERSON_NAME] 2 tasks Risk assessment due a year ago BM [PERSON_NAME] 1 task…" at bounding box center [691, 195] width 1003 height 212
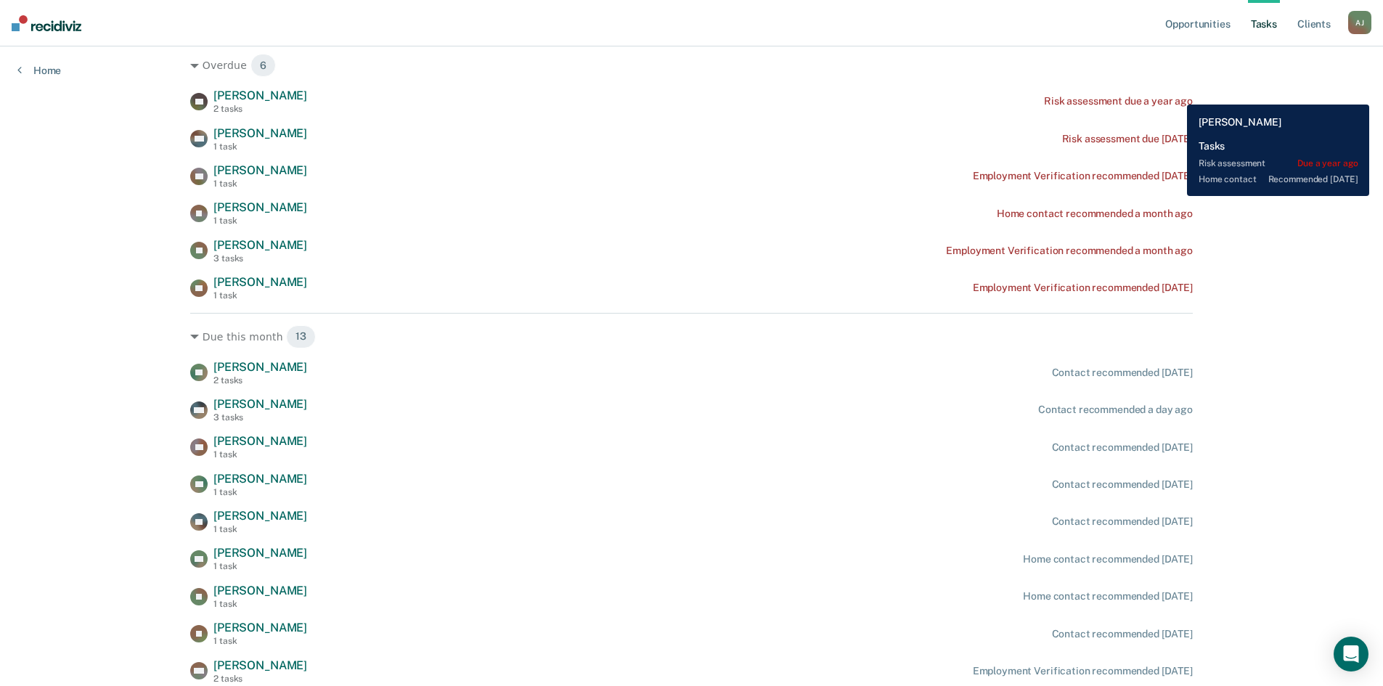
click at [1176, 94] on div "KP [PERSON_NAME] 2 tasks Risk assessment due a year ago" at bounding box center [691, 101] width 1003 height 25
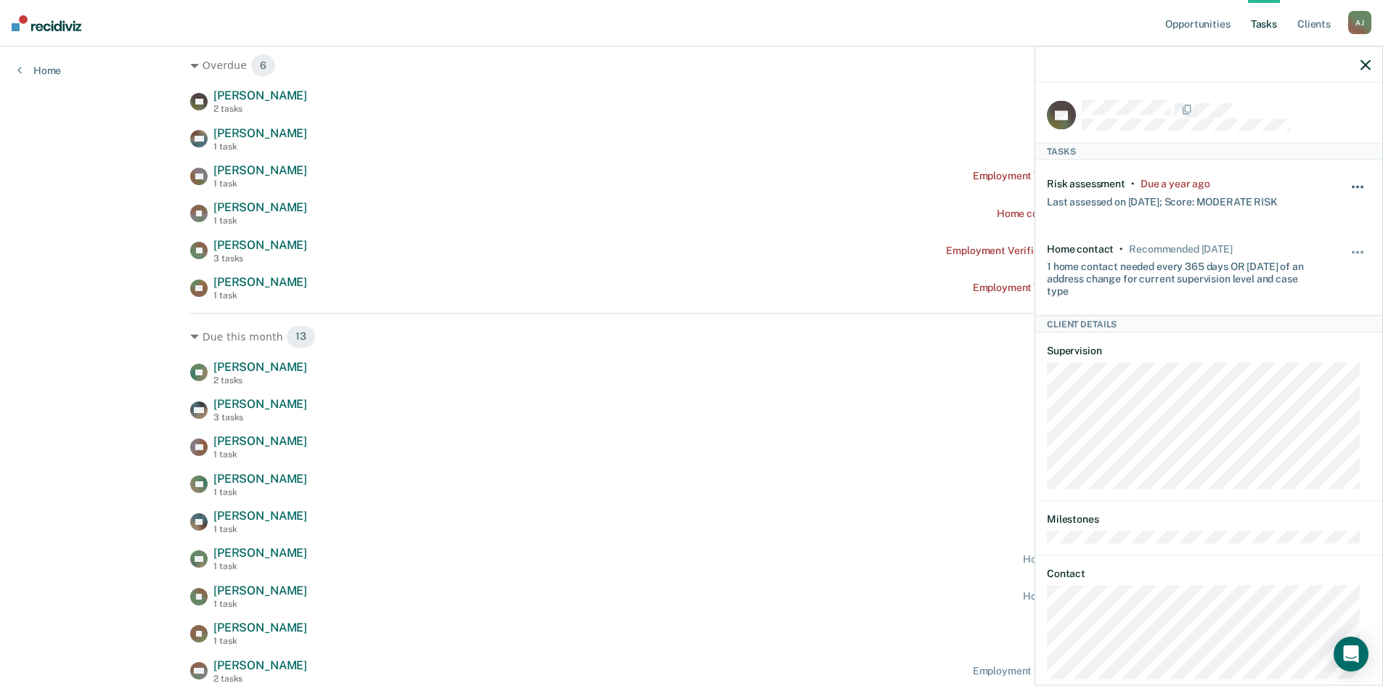
click at [1354, 186] on button "button" at bounding box center [1358, 194] width 25 height 23
drag, startPoint x: 1300, startPoint y: 253, endPoint x: 1217, endPoint y: 221, distance: 89.4
click at [1300, 253] on button "7 days" at bounding box center [1318, 256] width 105 height 23
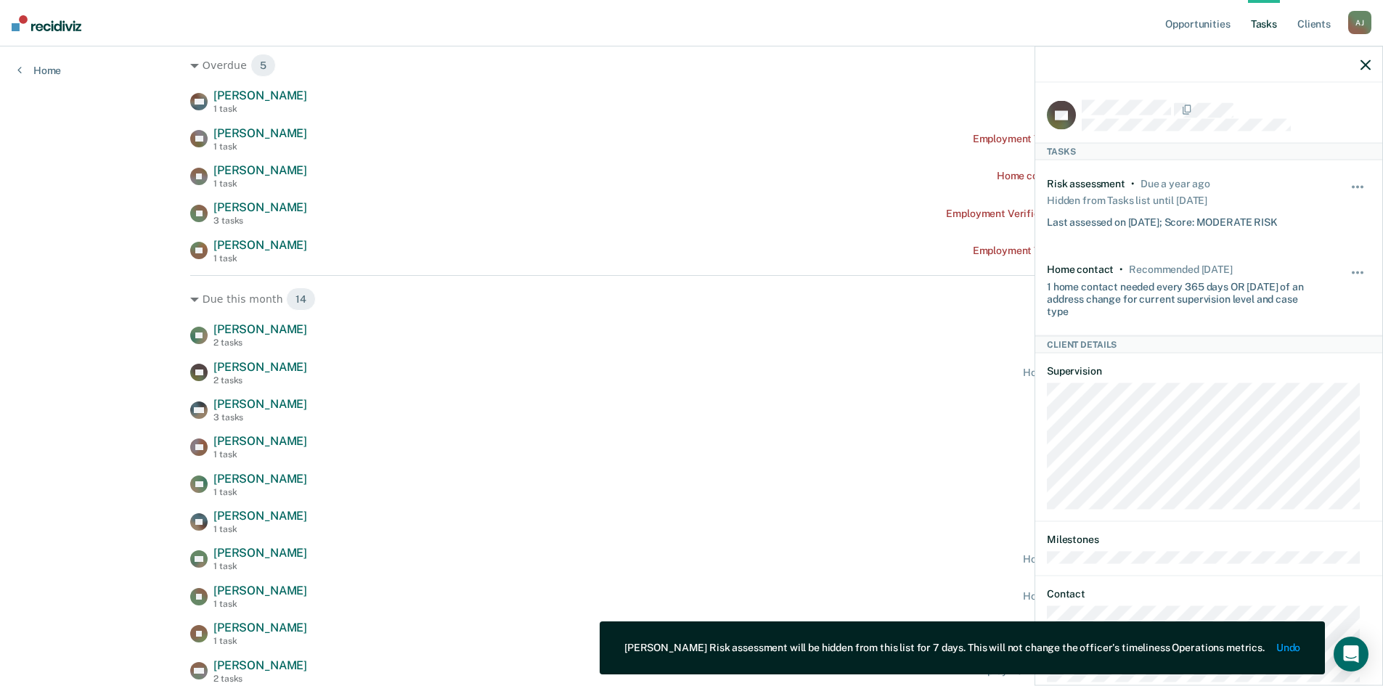
click at [688, 245] on div "YB [PERSON_NAME] 1 task Employment Verification recommended [DATE]" at bounding box center [691, 250] width 1003 height 25
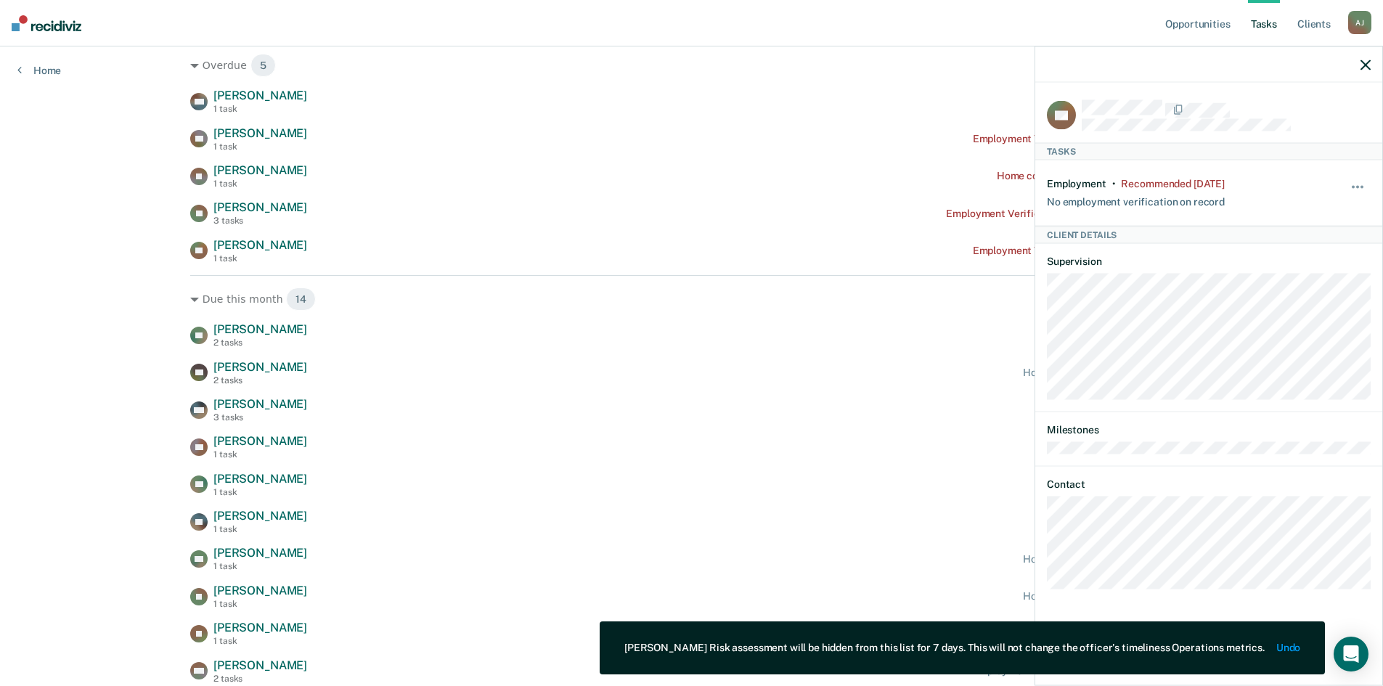
click at [1369, 70] on icon "button" at bounding box center [1366, 65] width 10 height 10
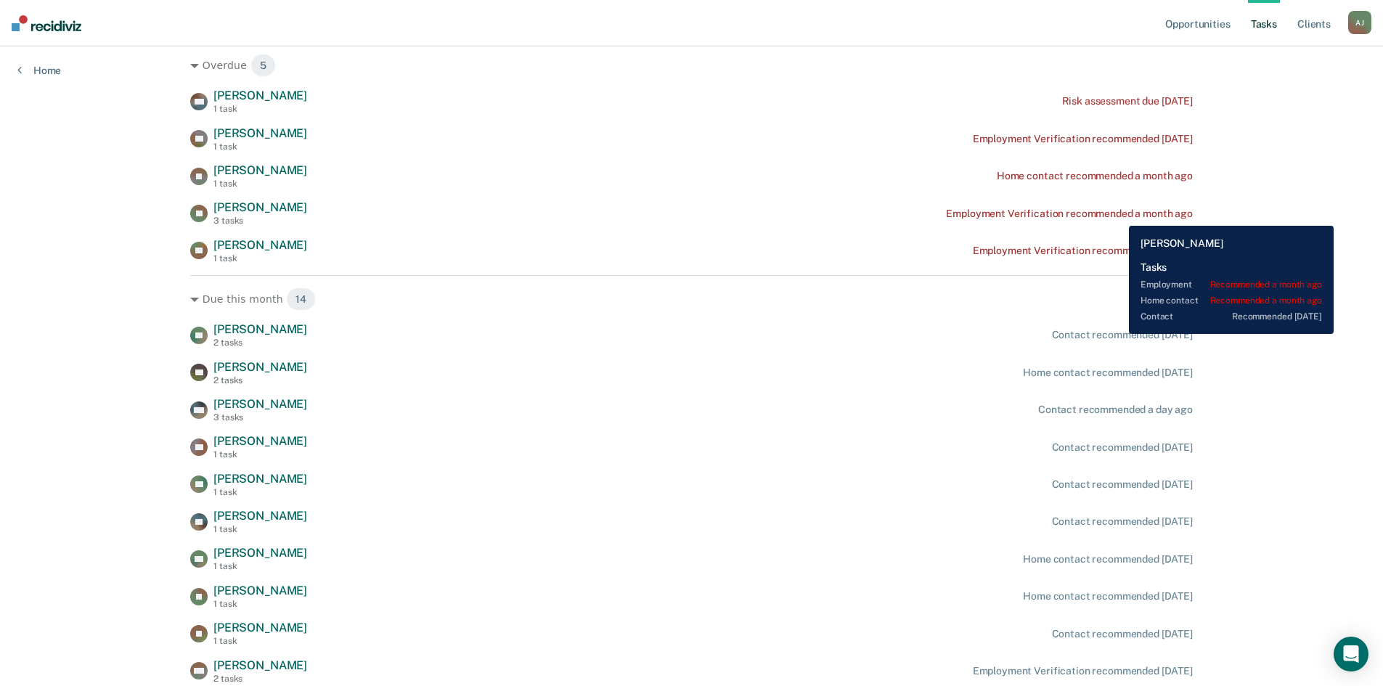
click at [1118, 215] on div "Employment Verification recommended a month ago" at bounding box center [1069, 214] width 246 height 12
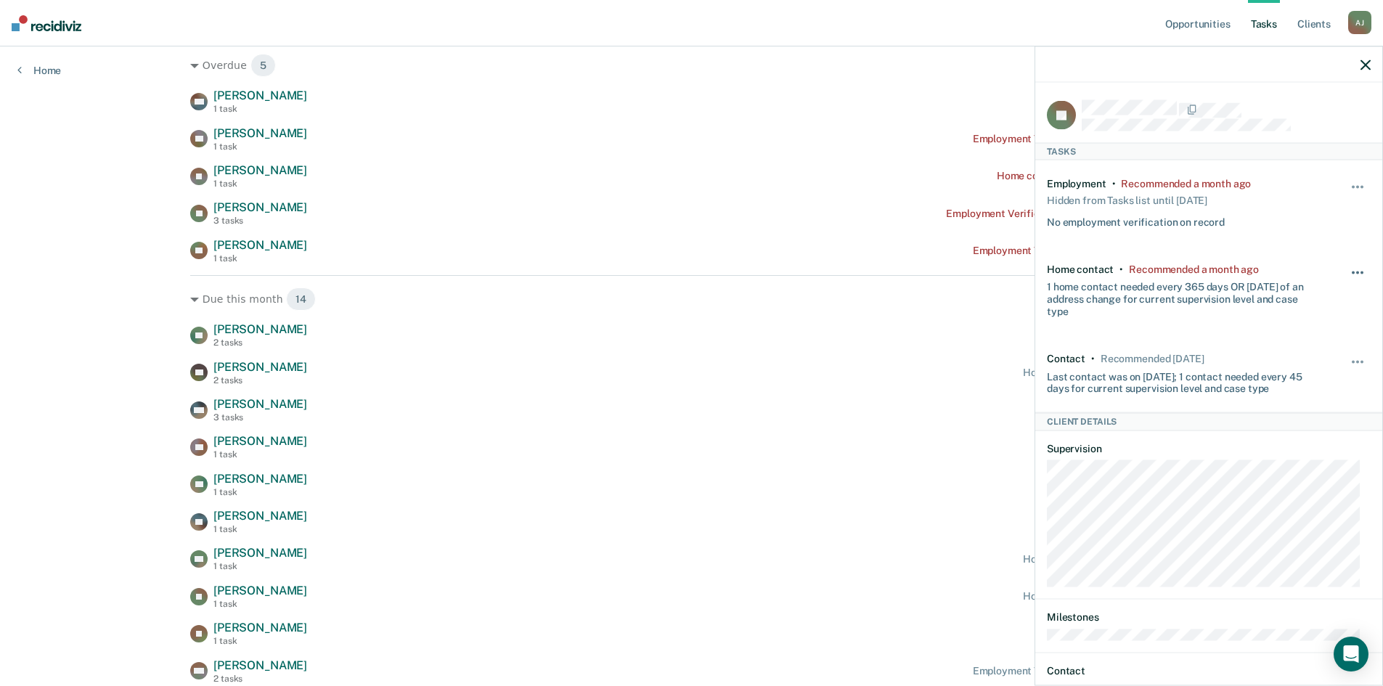
click at [1347, 268] on button "button" at bounding box center [1358, 279] width 25 height 23
click at [1300, 341] on button "7 days" at bounding box center [1318, 341] width 105 height 23
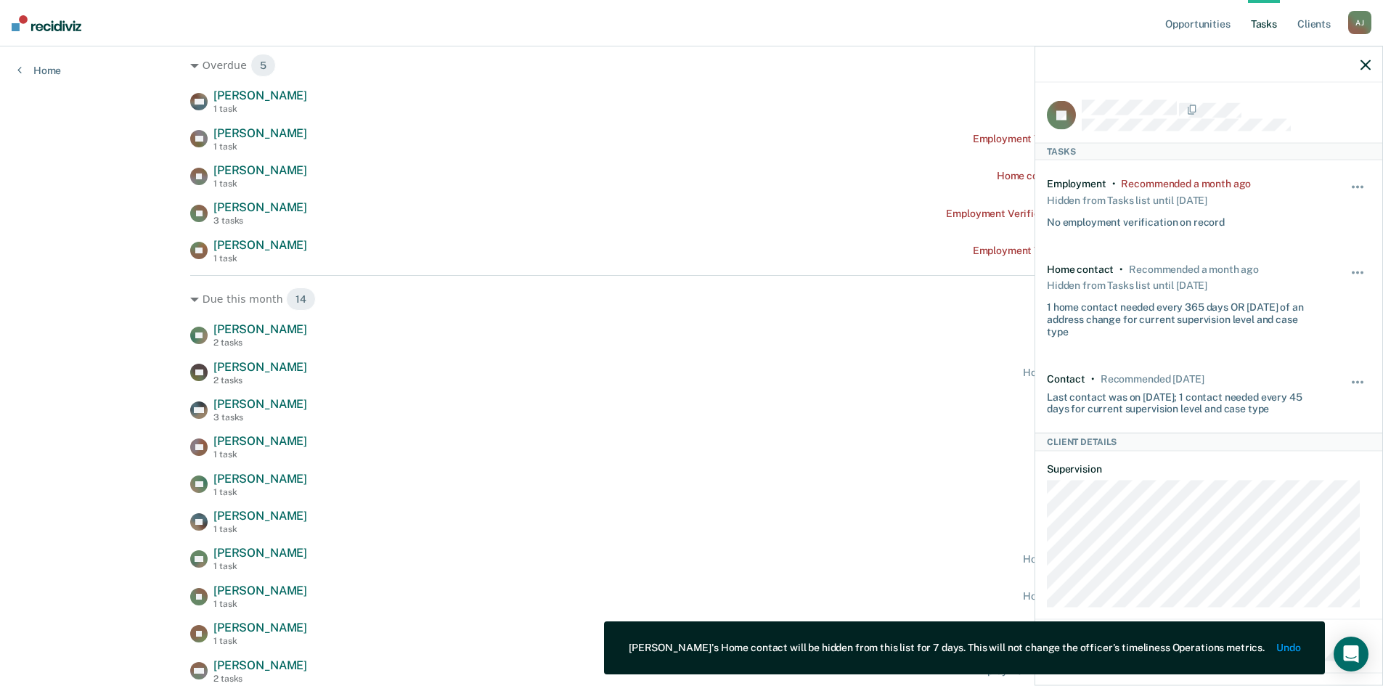
click at [608, 155] on div "BM [PERSON_NAME] 1 task Risk assessment due [DATE] [PERSON_NAME] 1 task Employm…" at bounding box center [691, 176] width 1003 height 175
click at [1361, 61] on icon "button" at bounding box center [1366, 65] width 10 height 10
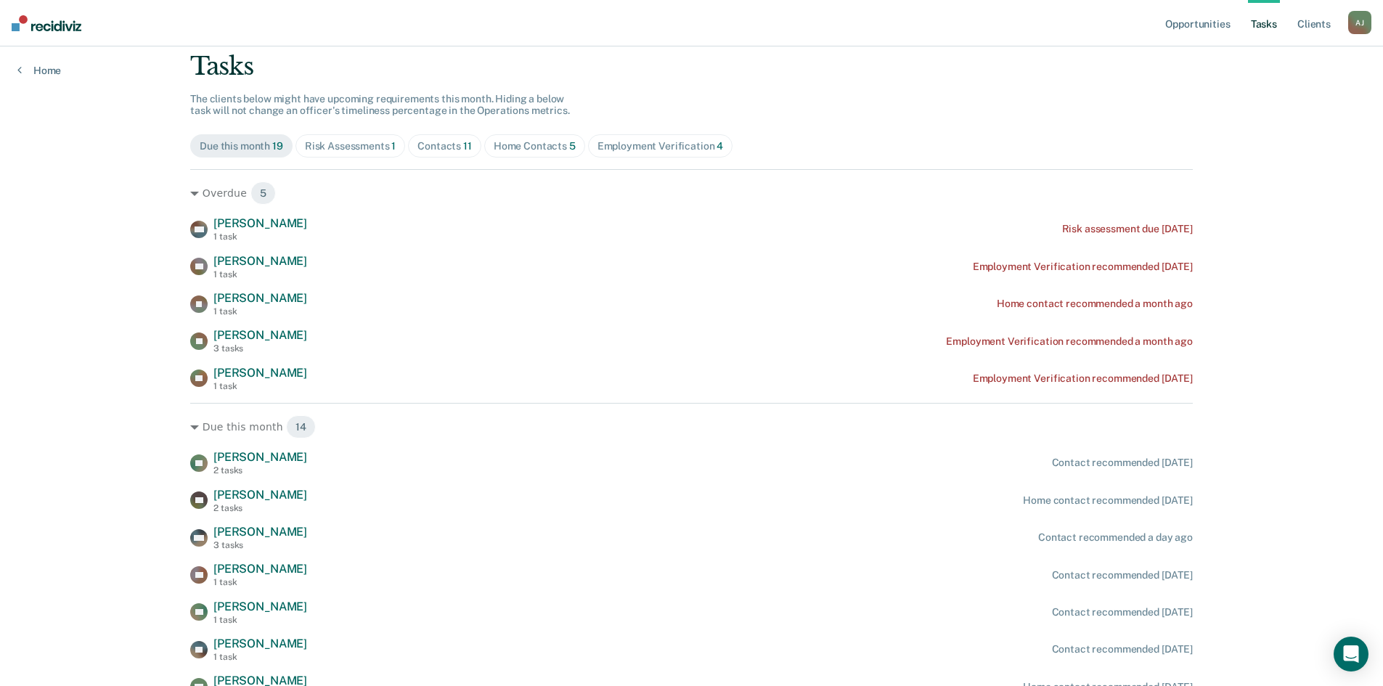
scroll to position [0, 0]
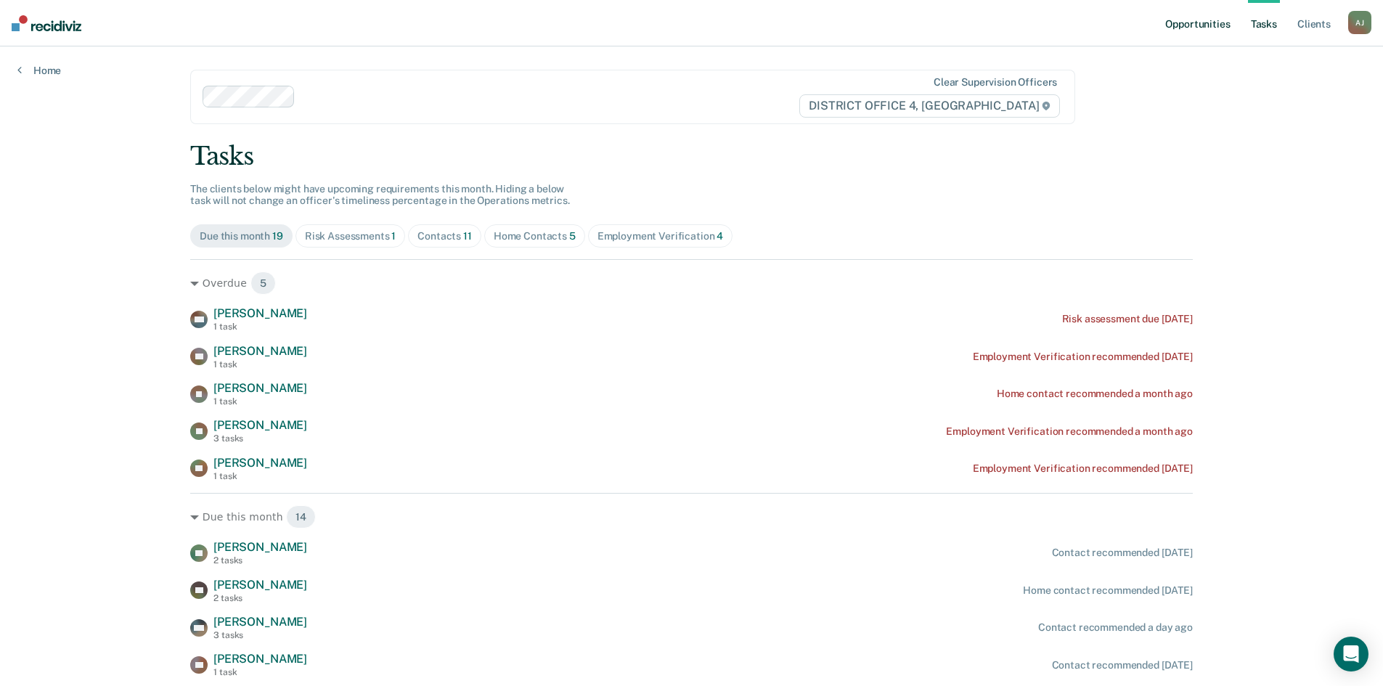
click at [1211, 25] on link "Opportunities" at bounding box center [1197, 23] width 70 height 46
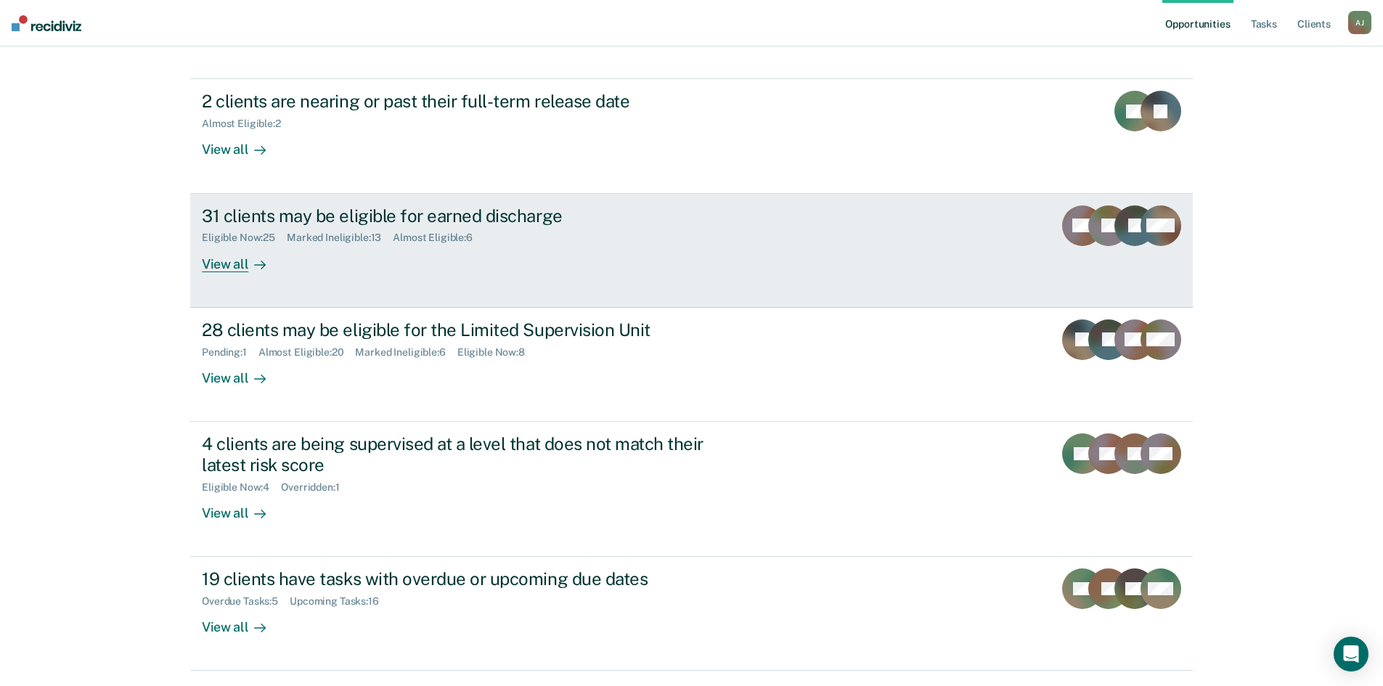
scroll to position [170, 0]
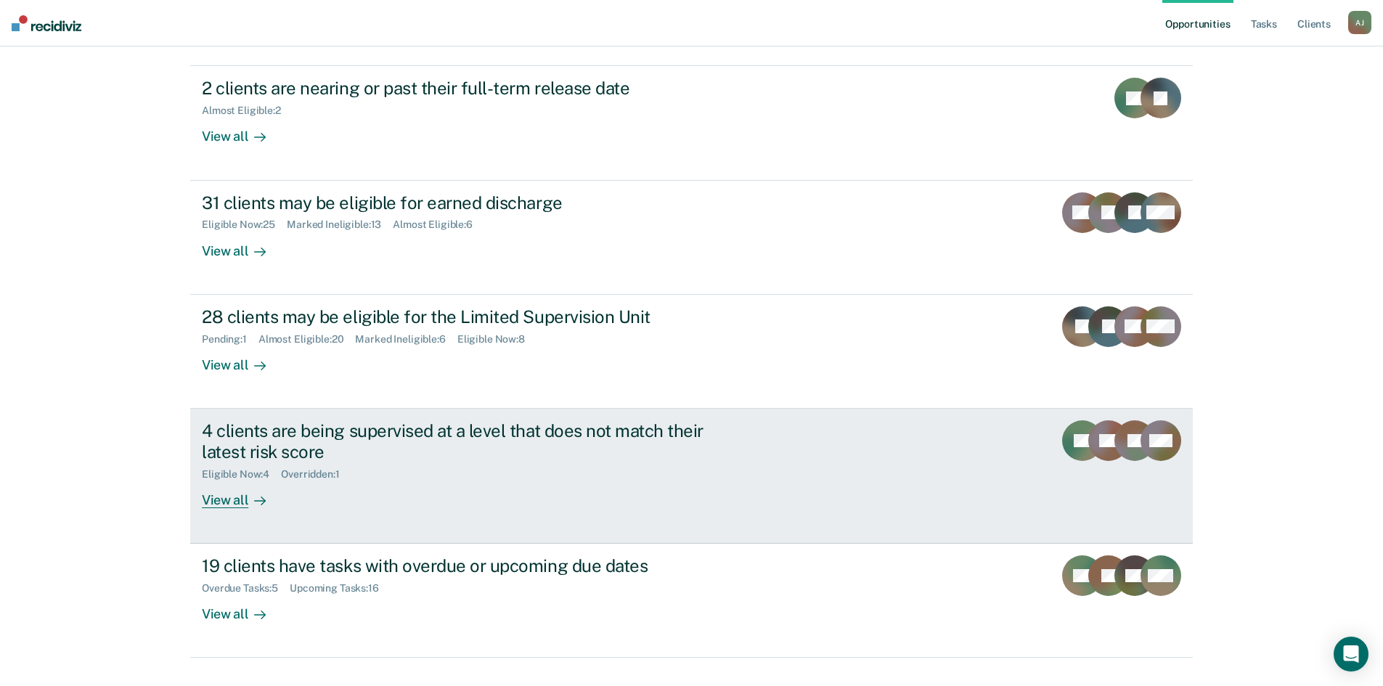
click at [225, 480] on div "View all" at bounding box center [242, 494] width 81 height 28
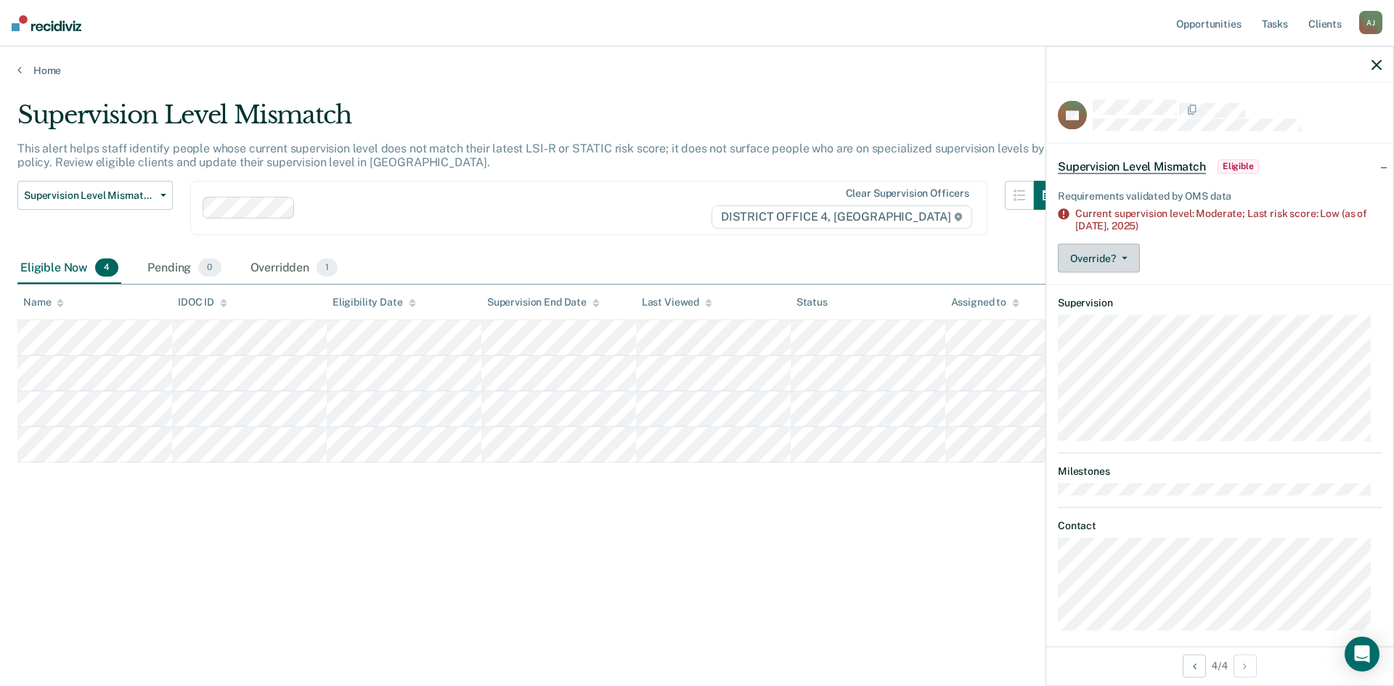
click at [1125, 254] on button "Override?" at bounding box center [1099, 258] width 82 height 29
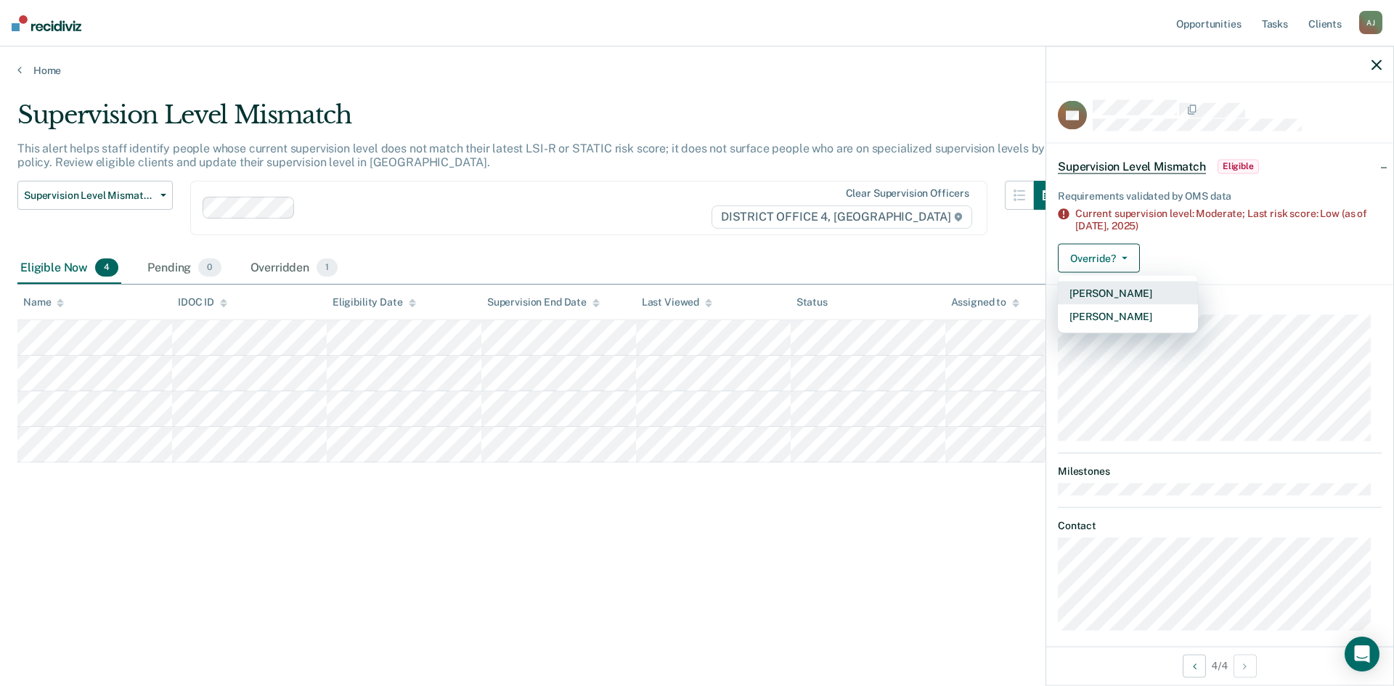
click at [1114, 295] on button "[PERSON_NAME]" at bounding box center [1128, 293] width 140 height 23
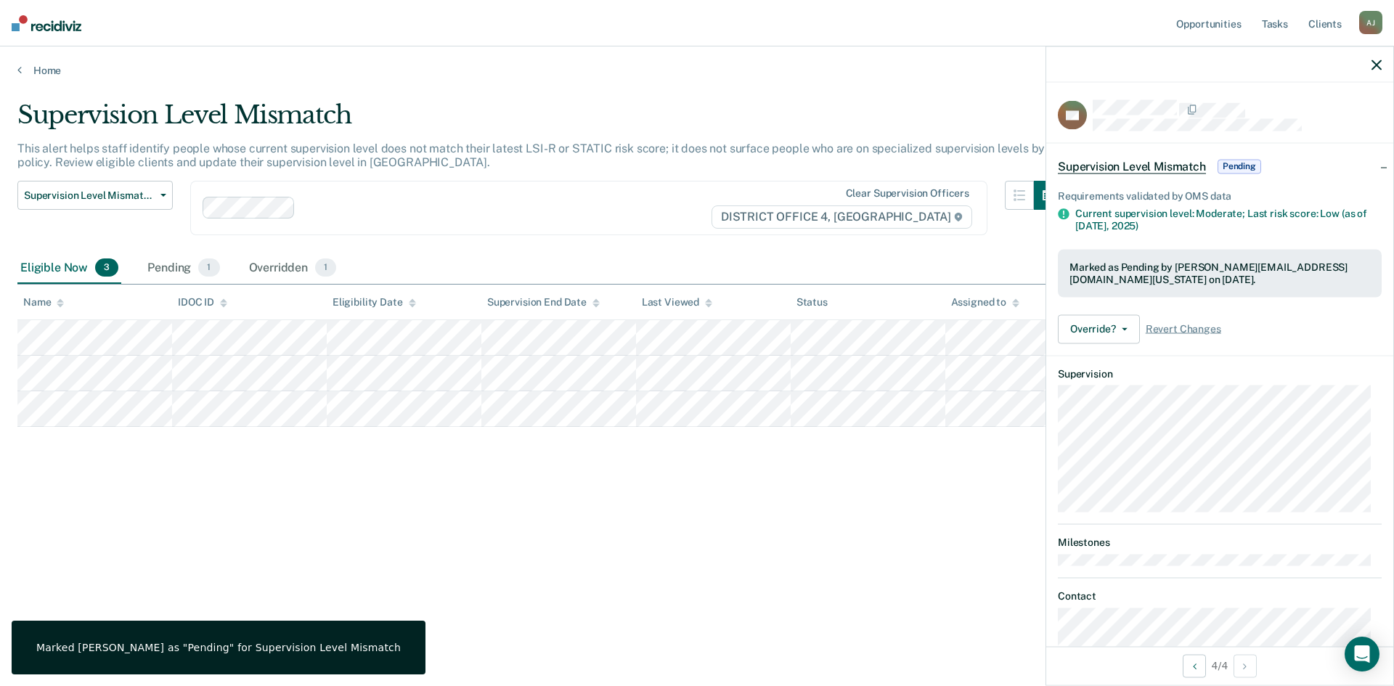
click at [273, 509] on div "Supervision Level Mismatch This alert helps staff identify people whose current…" at bounding box center [696, 338] width 1359 height 477
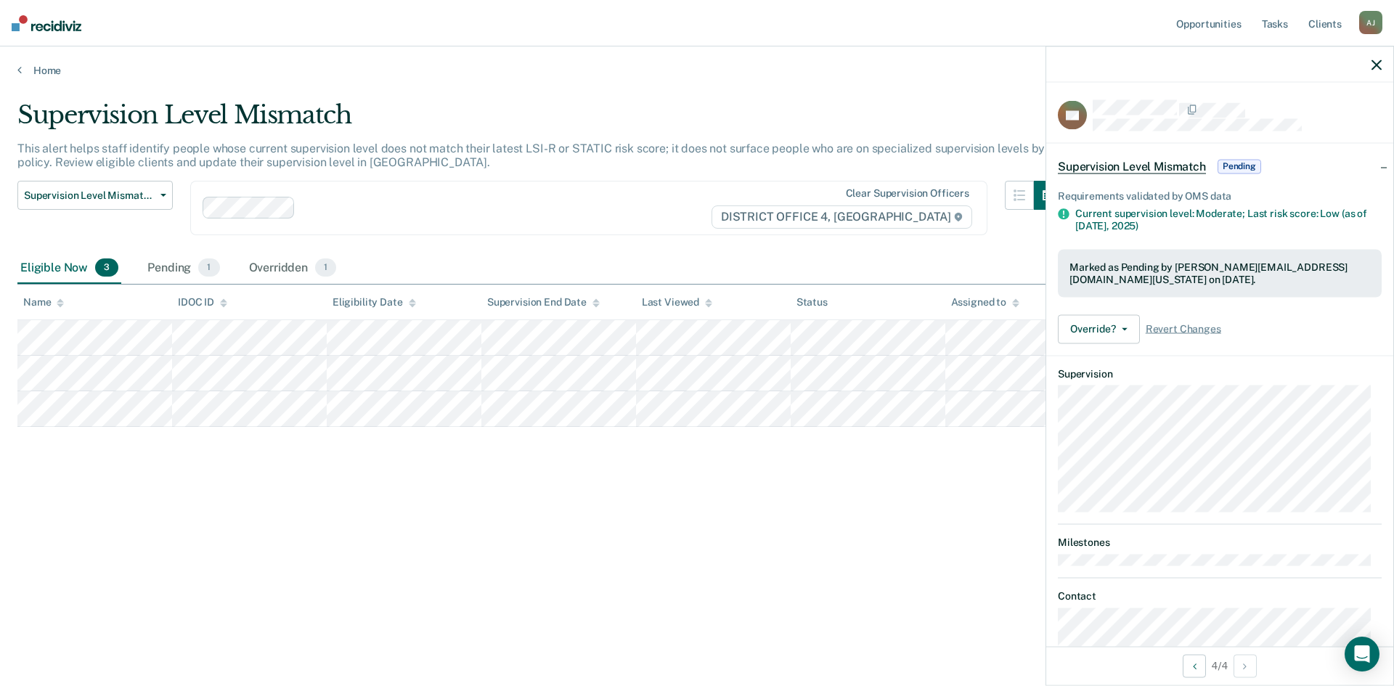
click at [1377, 65] on icon "button" at bounding box center [1376, 65] width 10 height 10
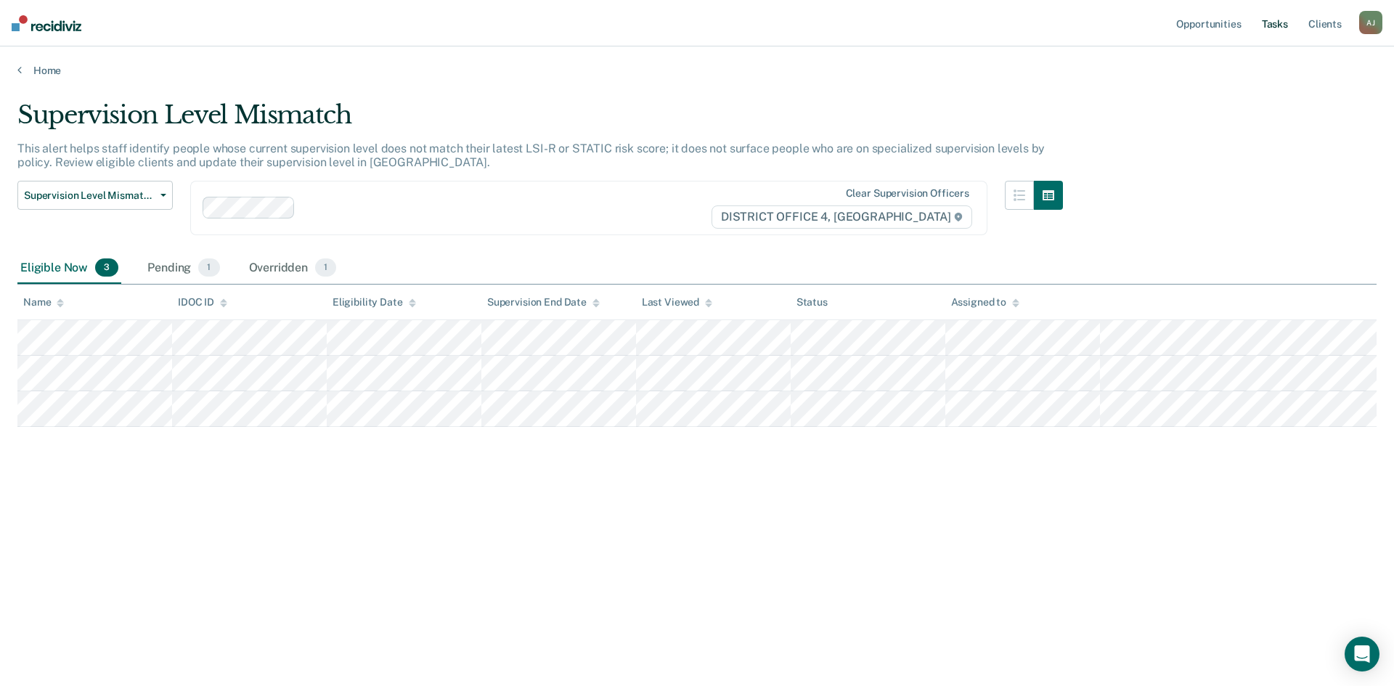
click at [1264, 24] on link "Tasks" at bounding box center [1275, 23] width 32 height 46
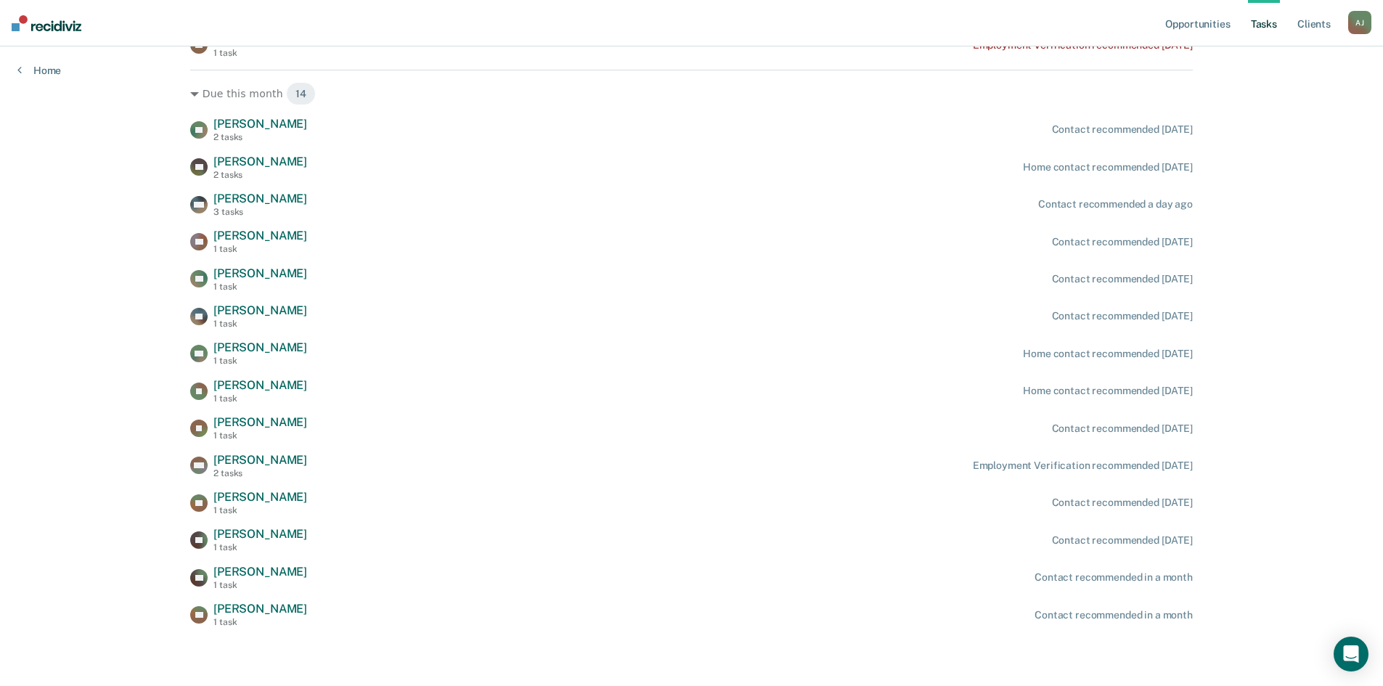
scroll to position [133, 0]
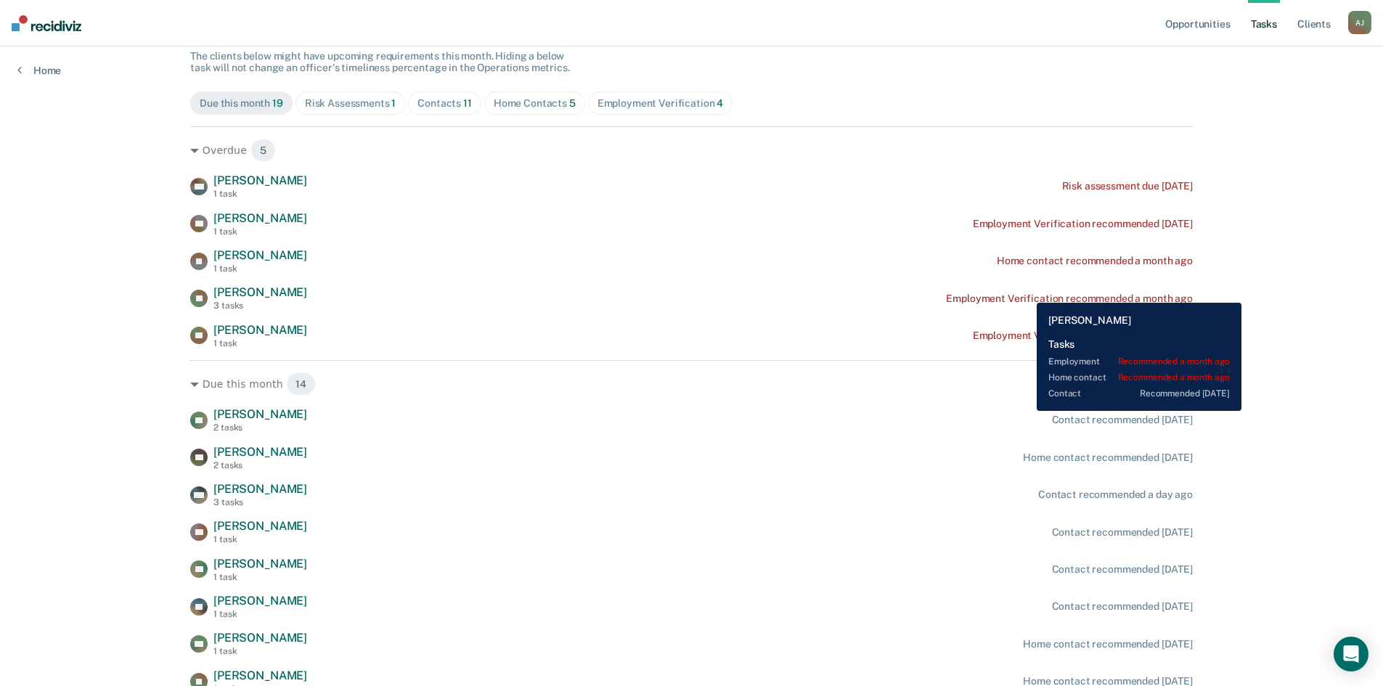
click at [1028, 293] on div "Employment Verification recommended a month ago" at bounding box center [1069, 299] width 246 height 12
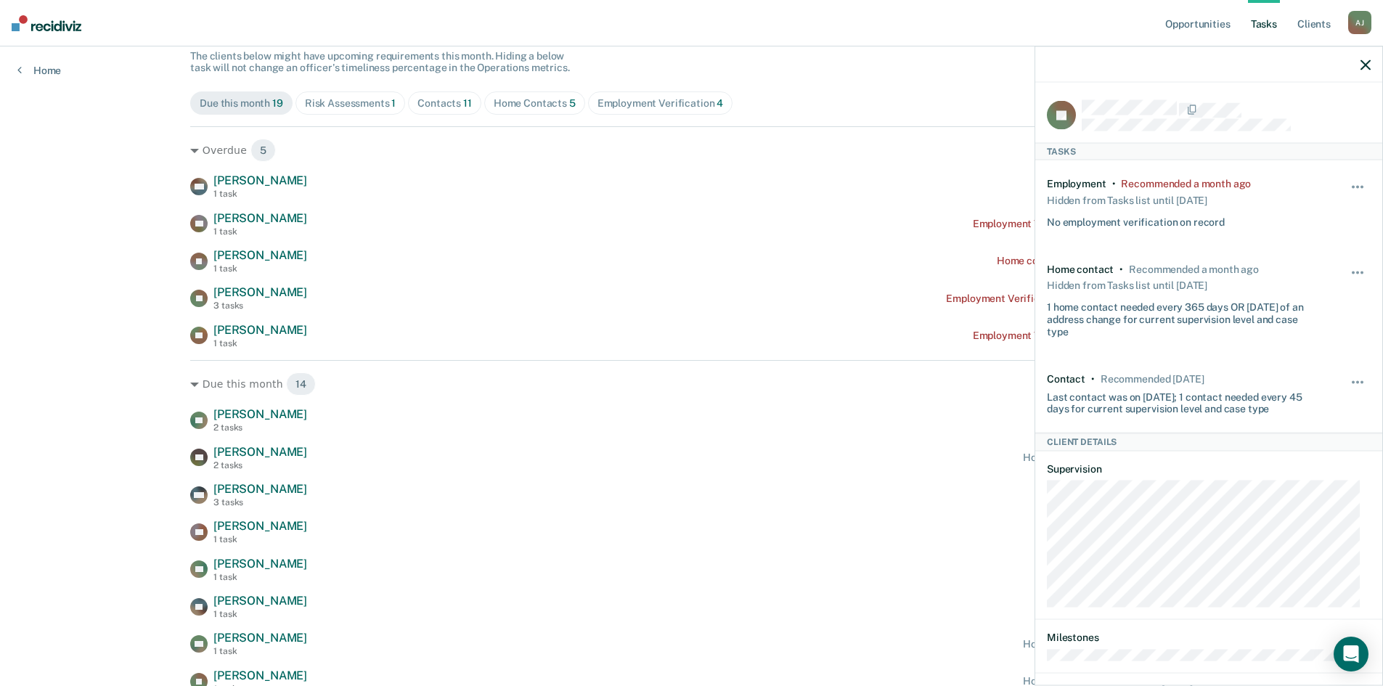
click at [481, 206] on div "BM [PERSON_NAME] 1 task Risk assessment due [DATE] [PERSON_NAME] 1 task Employm…" at bounding box center [691, 261] width 1003 height 175
drag, startPoint x: 1363, startPoint y: 63, endPoint x: 1352, endPoint y: 64, distance: 11.6
click at [1363, 63] on icon "button" at bounding box center [1366, 65] width 10 height 10
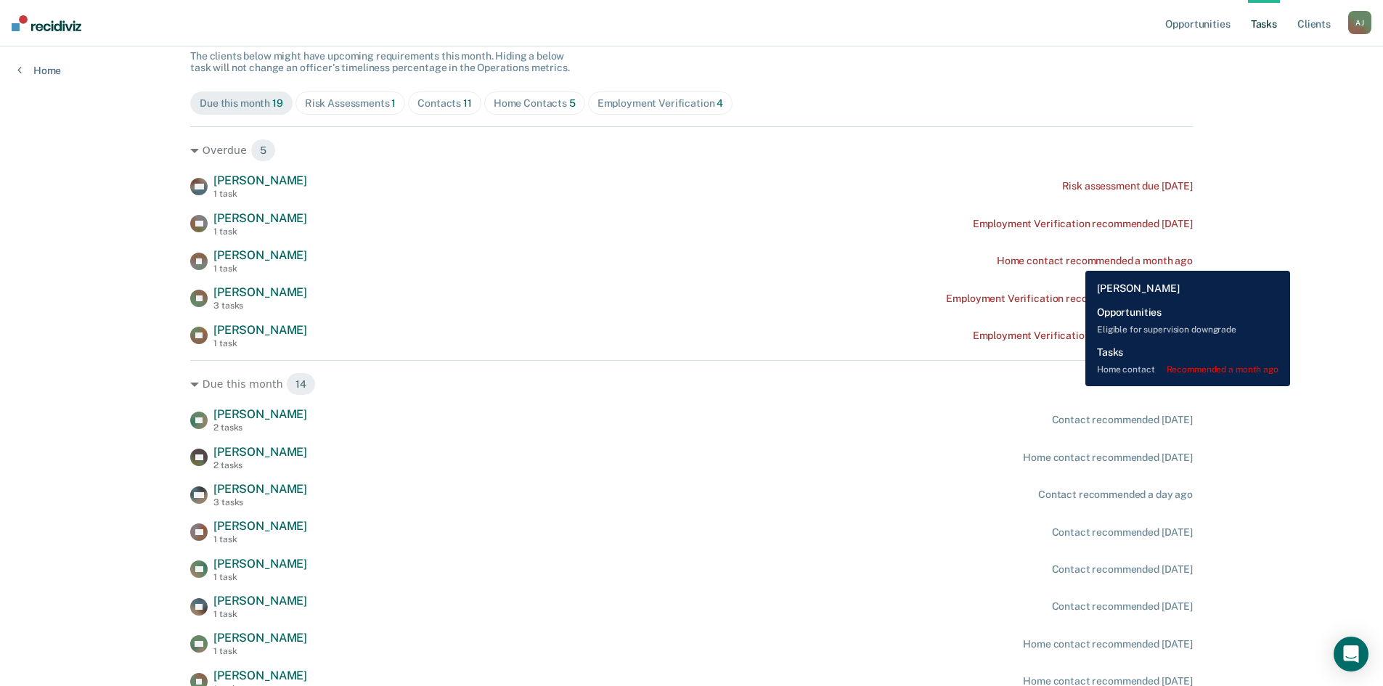
click at [1075, 260] on div "Home contact recommended a month ago" at bounding box center [1095, 261] width 196 height 12
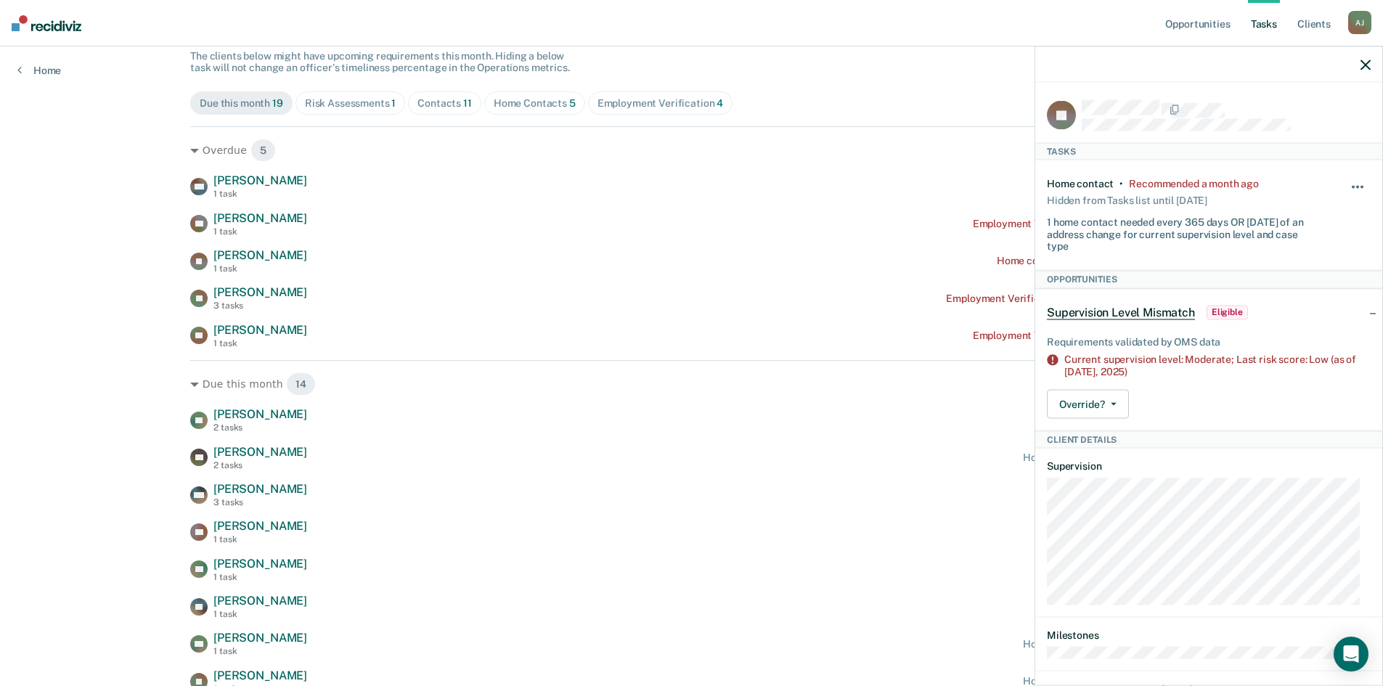
click at [1354, 185] on button "button" at bounding box center [1358, 194] width 25 height 23
click at [1289, 277] on button "30 days" at bounding box center [1318, 279] width 105 height 23
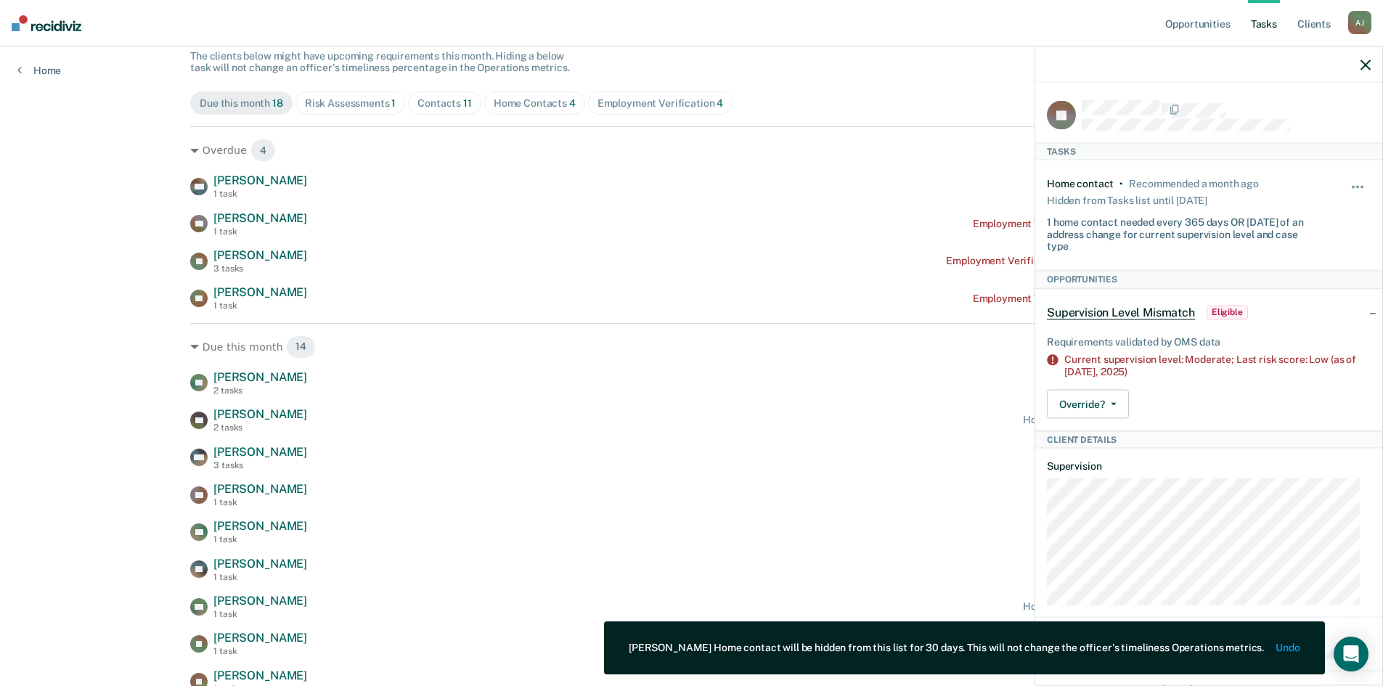
click at [1366, 61] on icon "button" at bounding box center [1366, 65] width 10 height 10
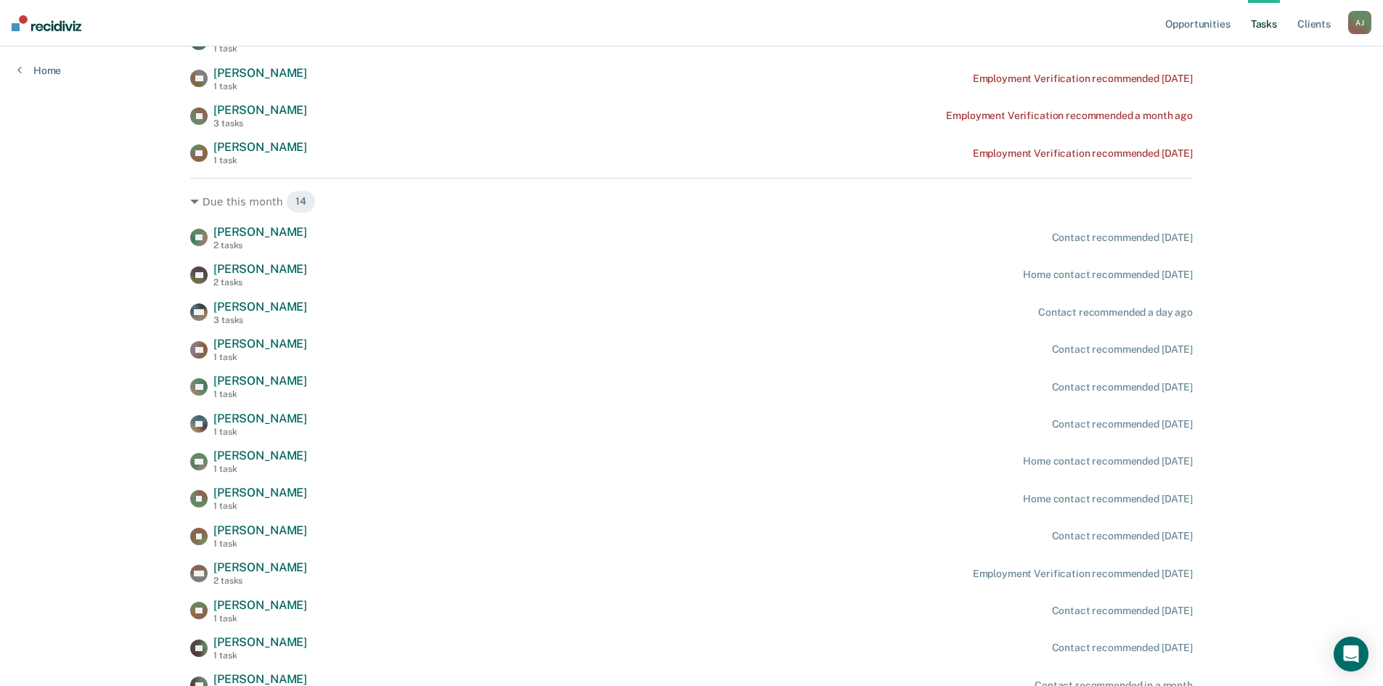
scroll to position [351, 0]
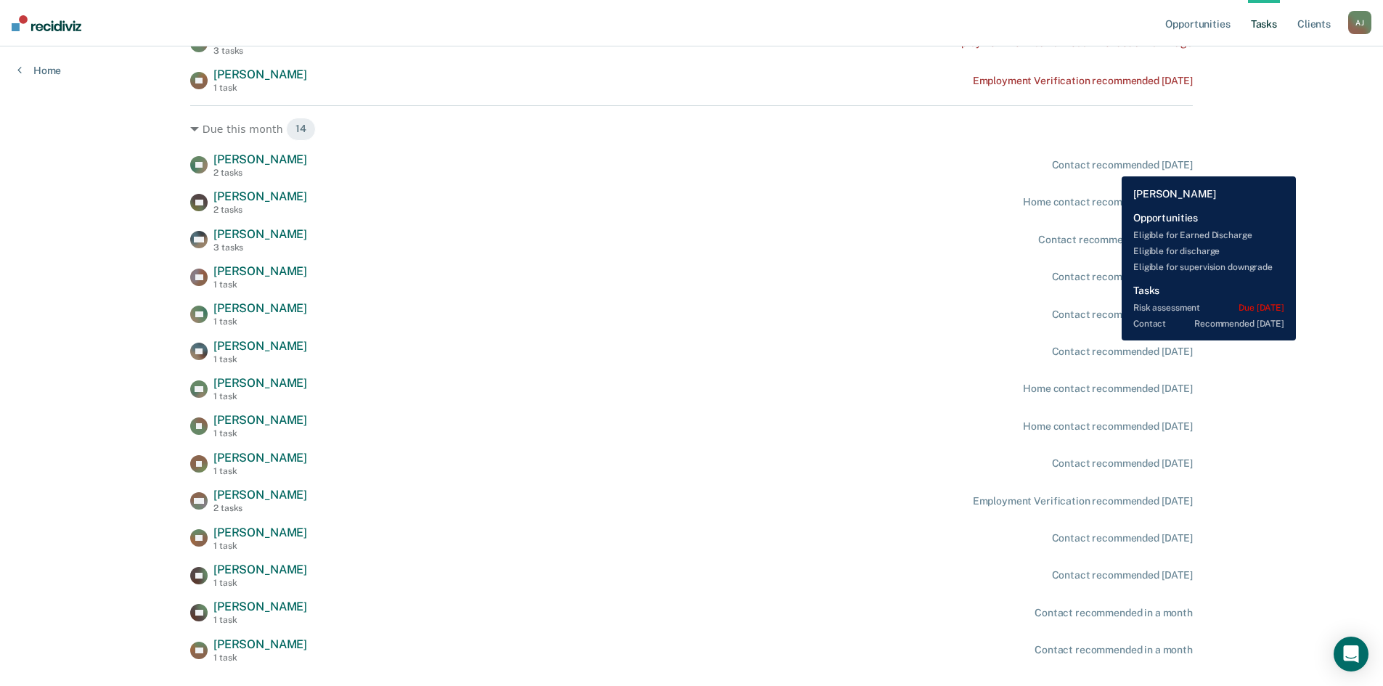
click at [1111, 166] on div "Contact recommended [DATE]" at bounding box center [1122, 165] width 141 height 12
